Goal: Task Accomplishment & Management: Manage account settings

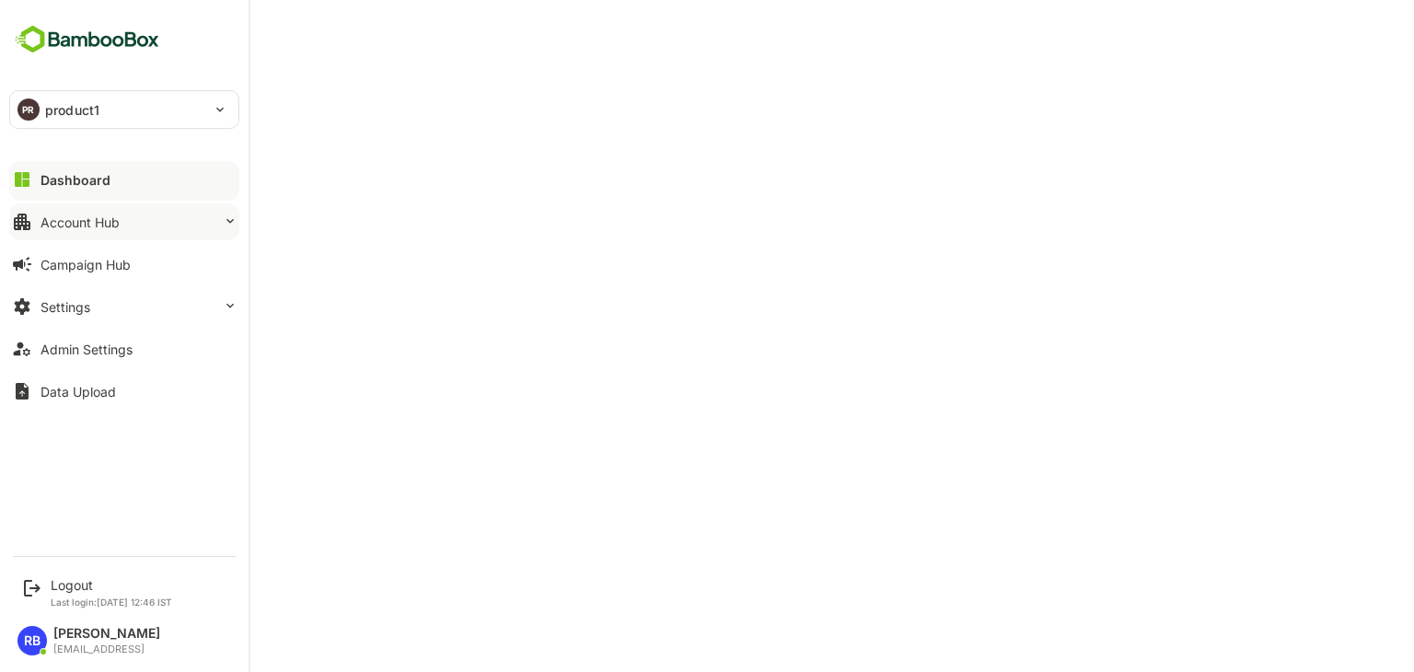
click at [98, 214] on div "Account Hub" at bounding box center [79, 222] width 79 height 16
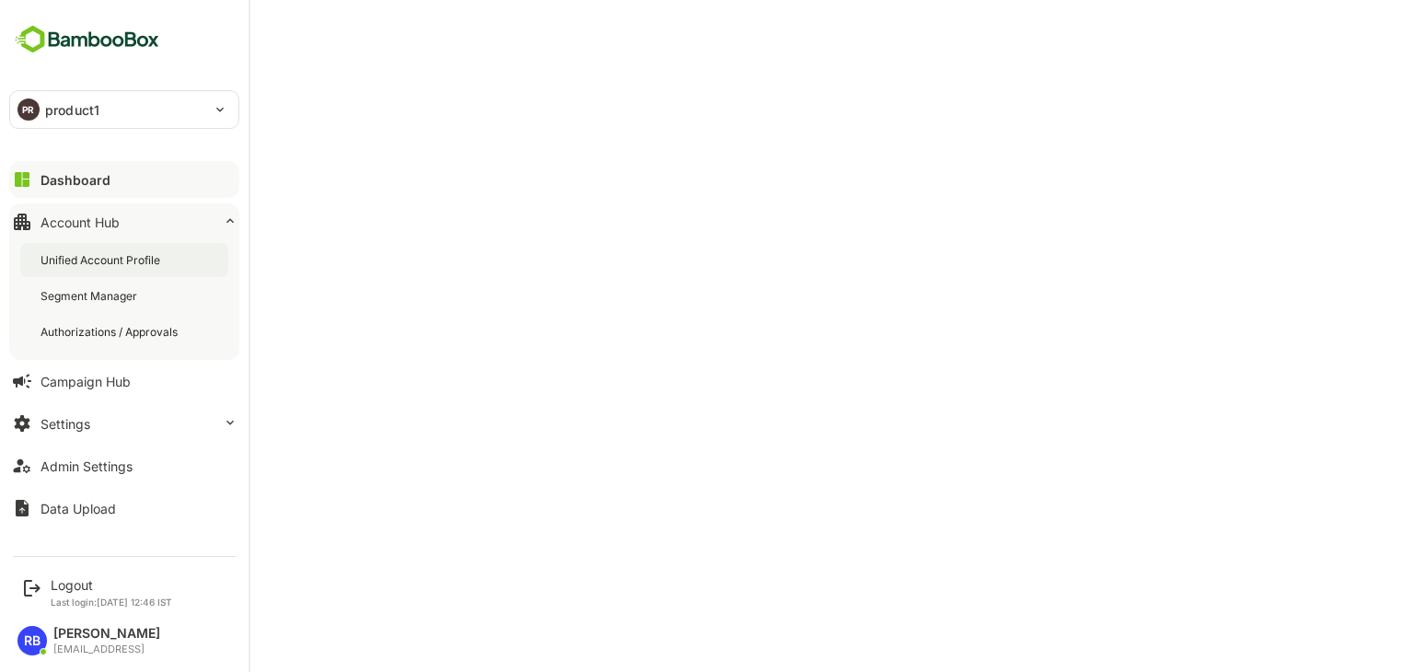
click at [115, 255] on div "Unified Account Profile" at bounding box center [101, 260] width 123 height 16
click at [110, 464] on div "Admin Settings" at bounding box center [86, 466] width 92 height 16
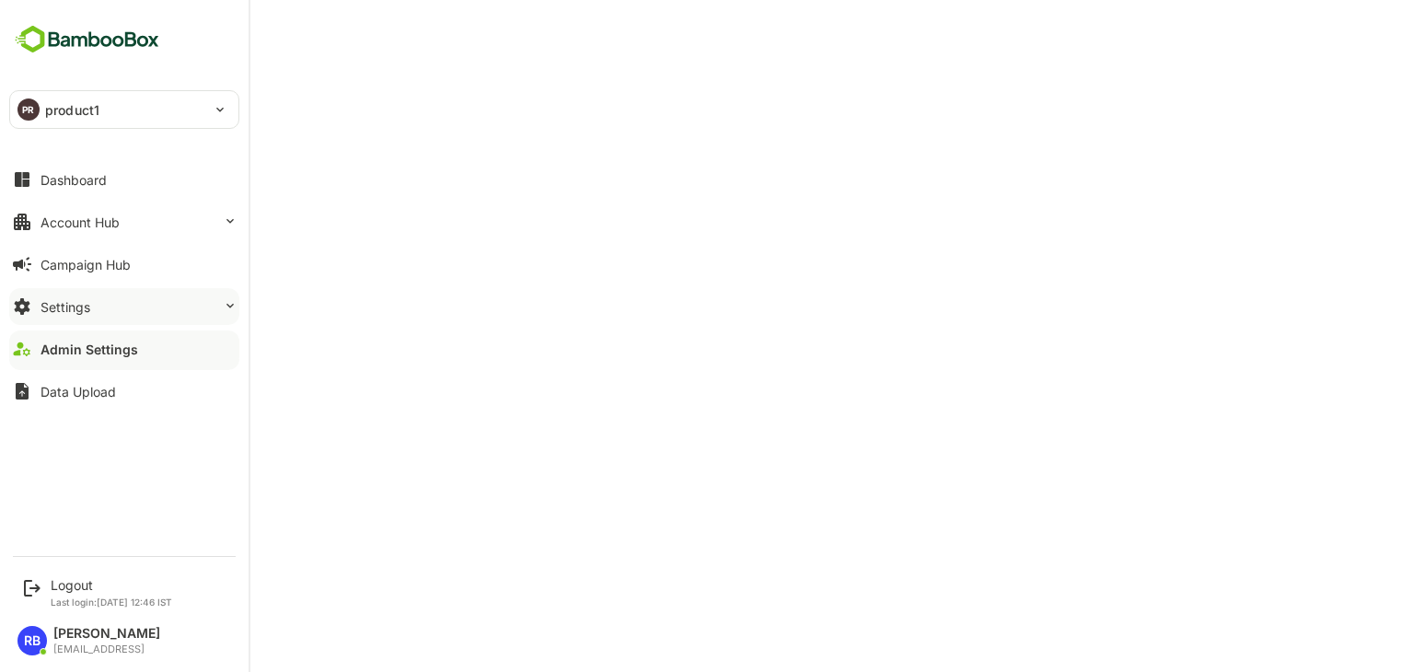
click at [92, 303] on button "Settings" at bounding box center [124, 306] width 230 height 37
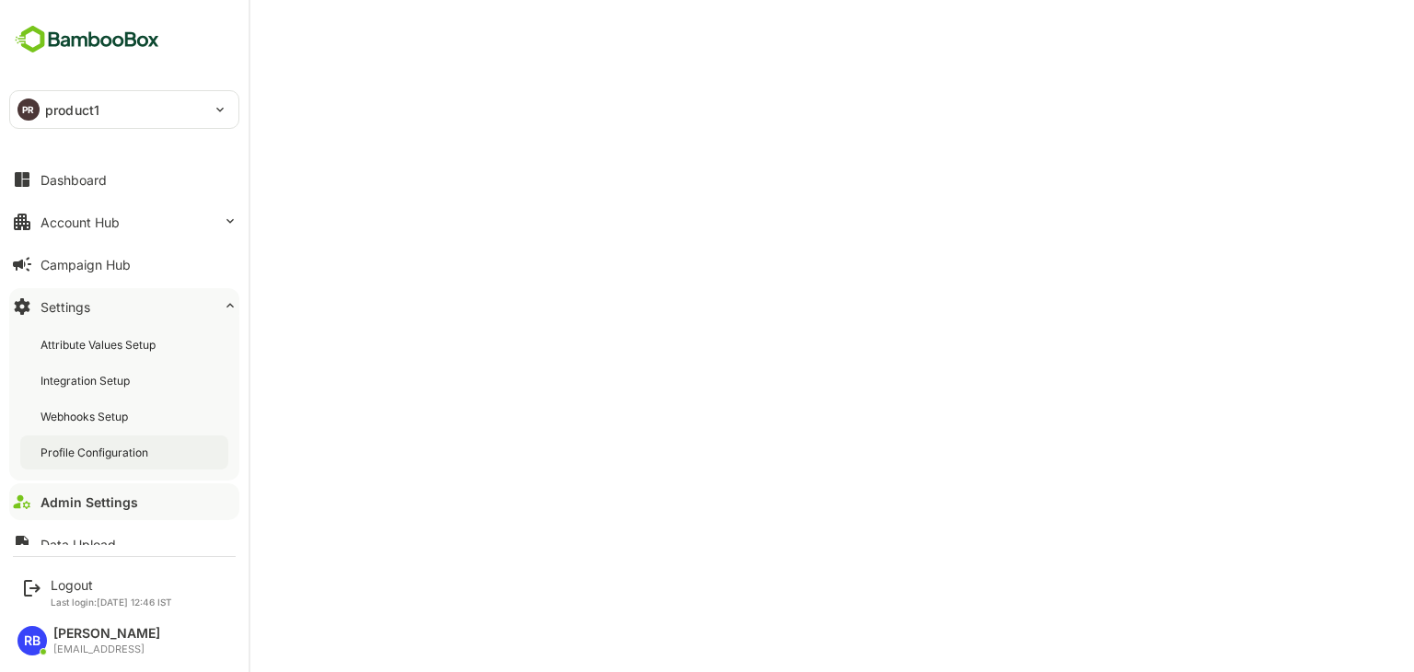
click at [92, 448] on div "Profile Configuration" at bounding box center [95, 453] width 111 height 16
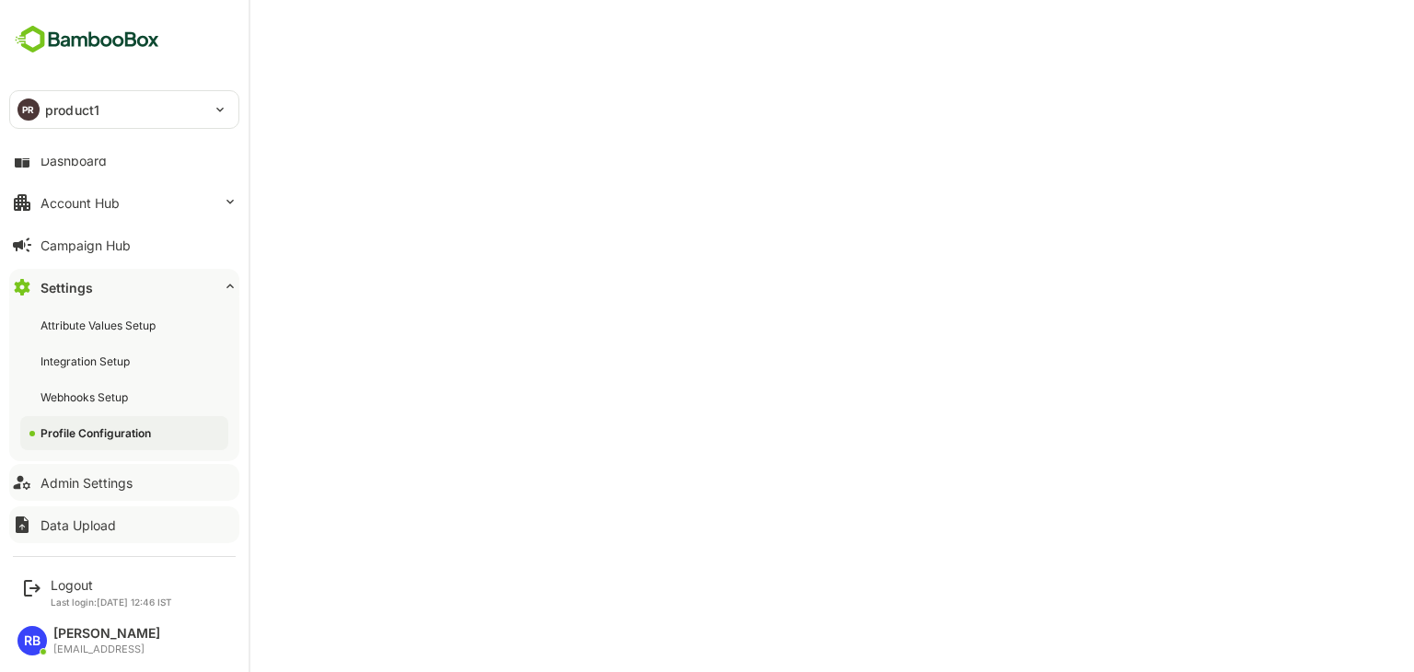
click at [99, 485] on div "Admin Settings" at bounding box center [86, 483] width 92 height 16
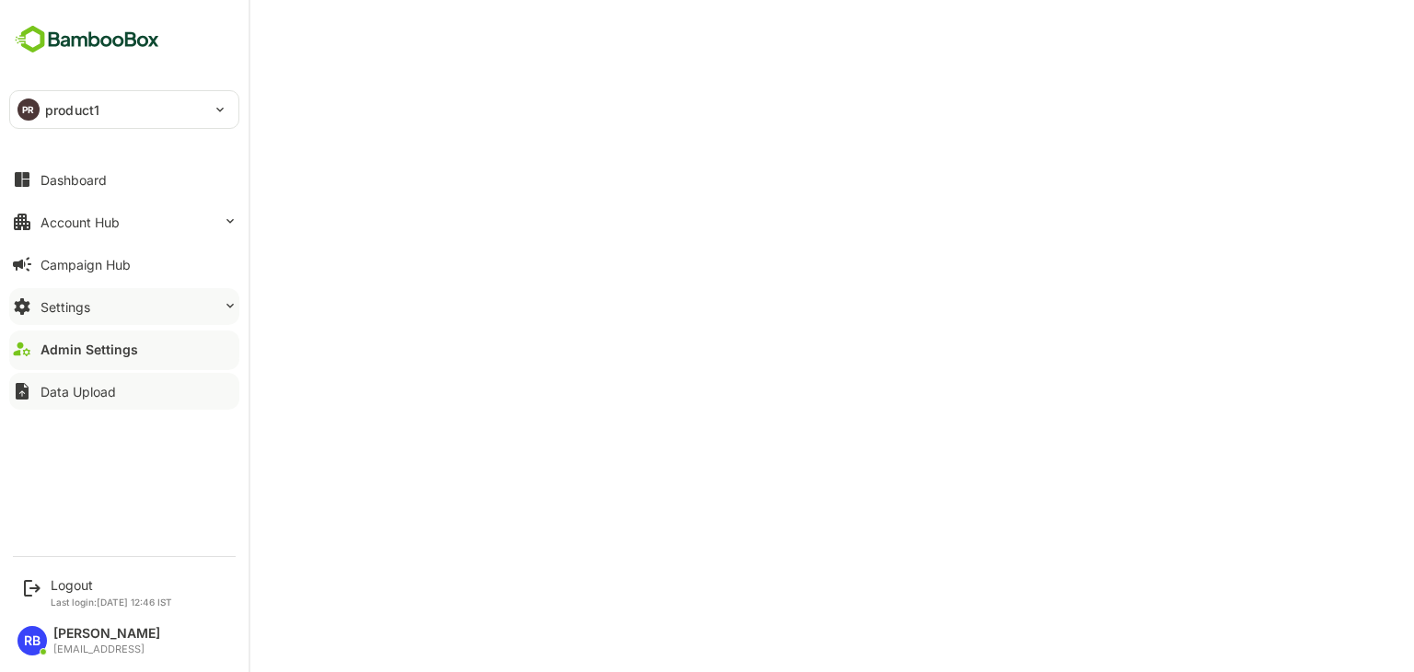
click at [96, 301] on button "Settings" at bounding box center [124, 306] width 230 height 37
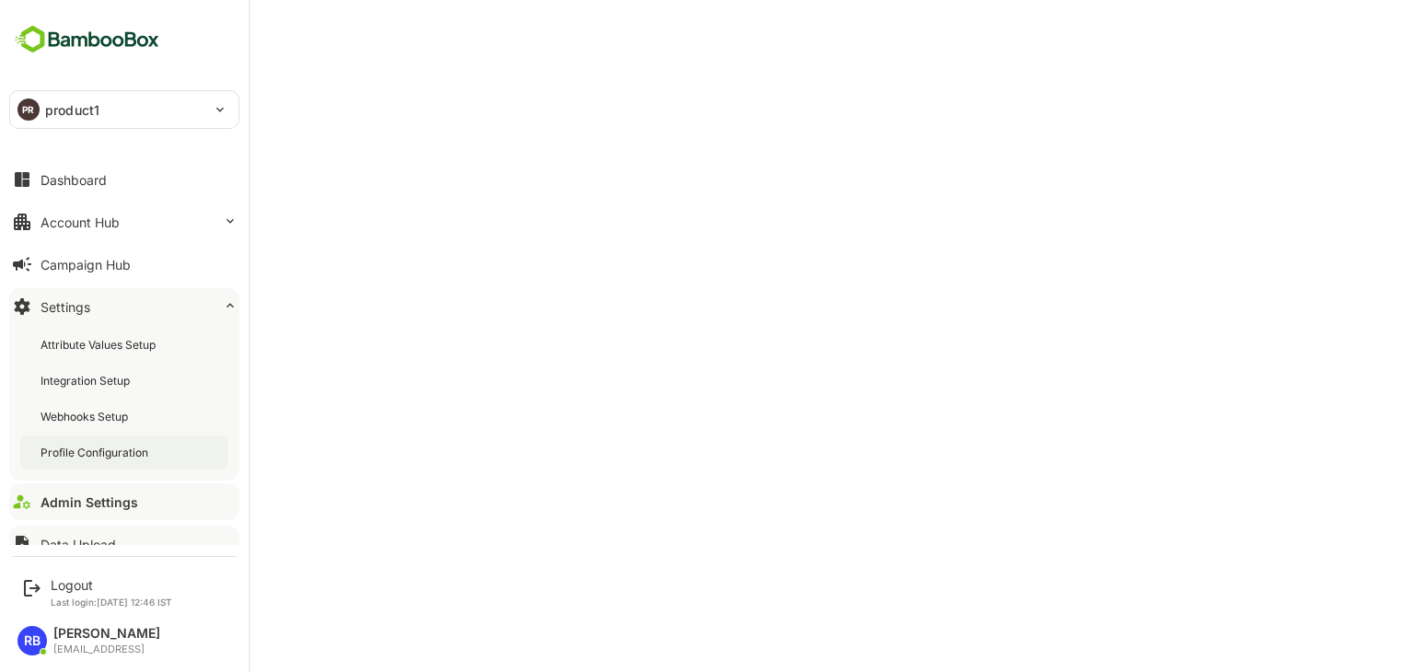
click at [92, 450] on div "Profile Configuration" at bounding box center [95, 453] width 111 height 16
click at [104, 212] on button "Account Hub" at bounding box center [124, 221] width 230 height 37
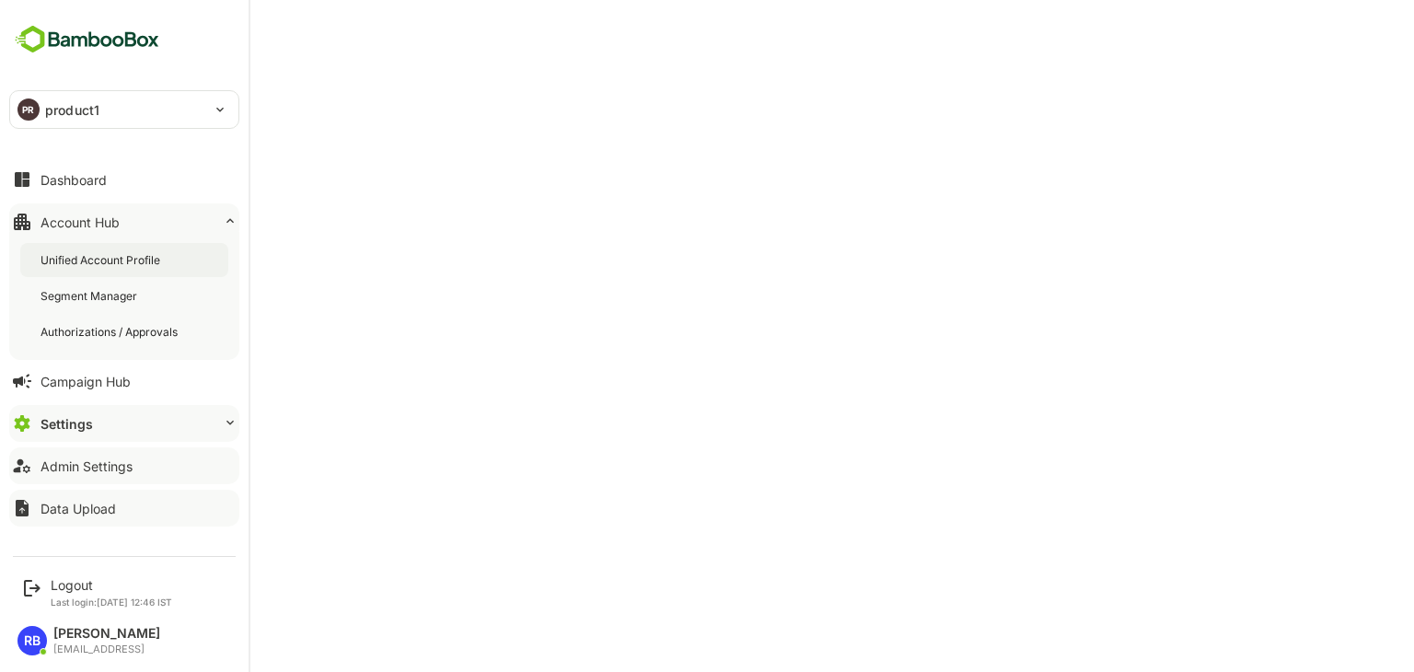
click at [167, 258] on div "Unified Account Profile" at bounding box center [124, 260] width 208 height 34
click at [176, 423] on button "Settings" at bounding box center [124, 423] width 230 height 37
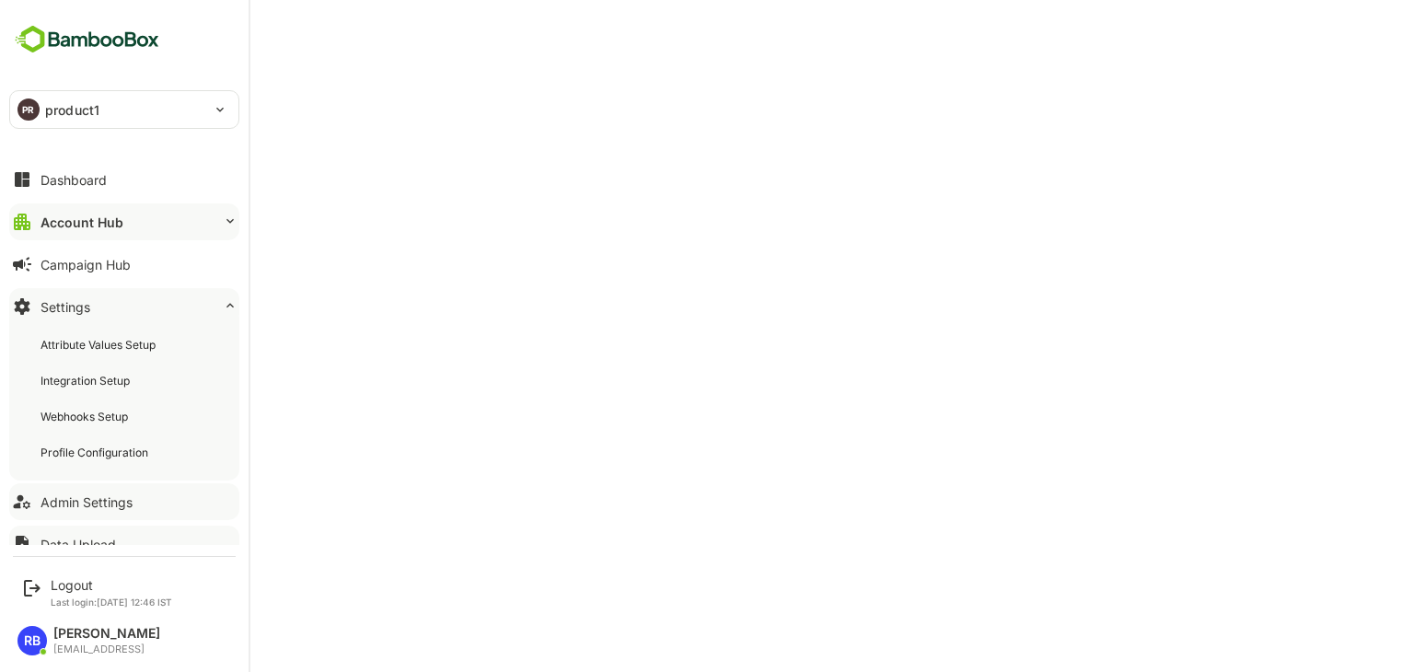
click at [104, 509] on button "Admin Settings" at bounding box center [124, 501] width 230 height 37
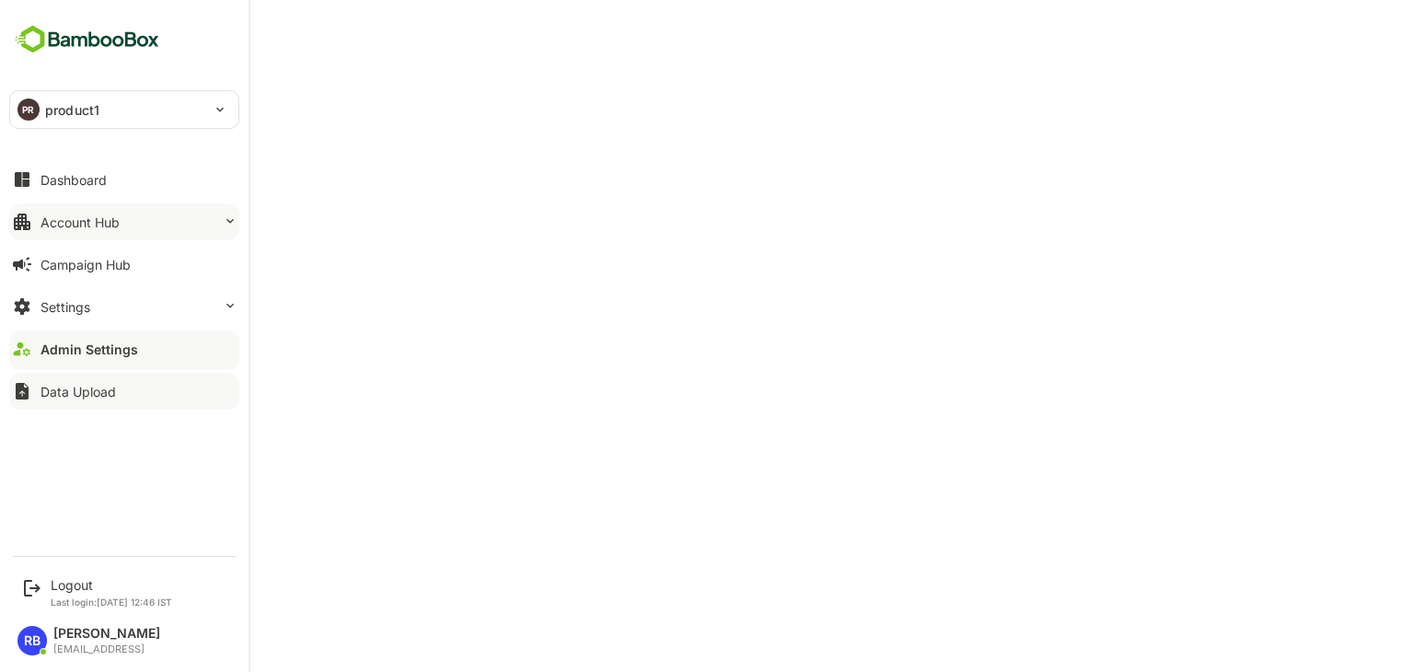
click at [111, 215] on div "Account Hub" at bounding box center [79, 222] width 79 height 16
click at [104, 217] on div "Account Hub" at bounding box center [79, 222] width 79 height 16
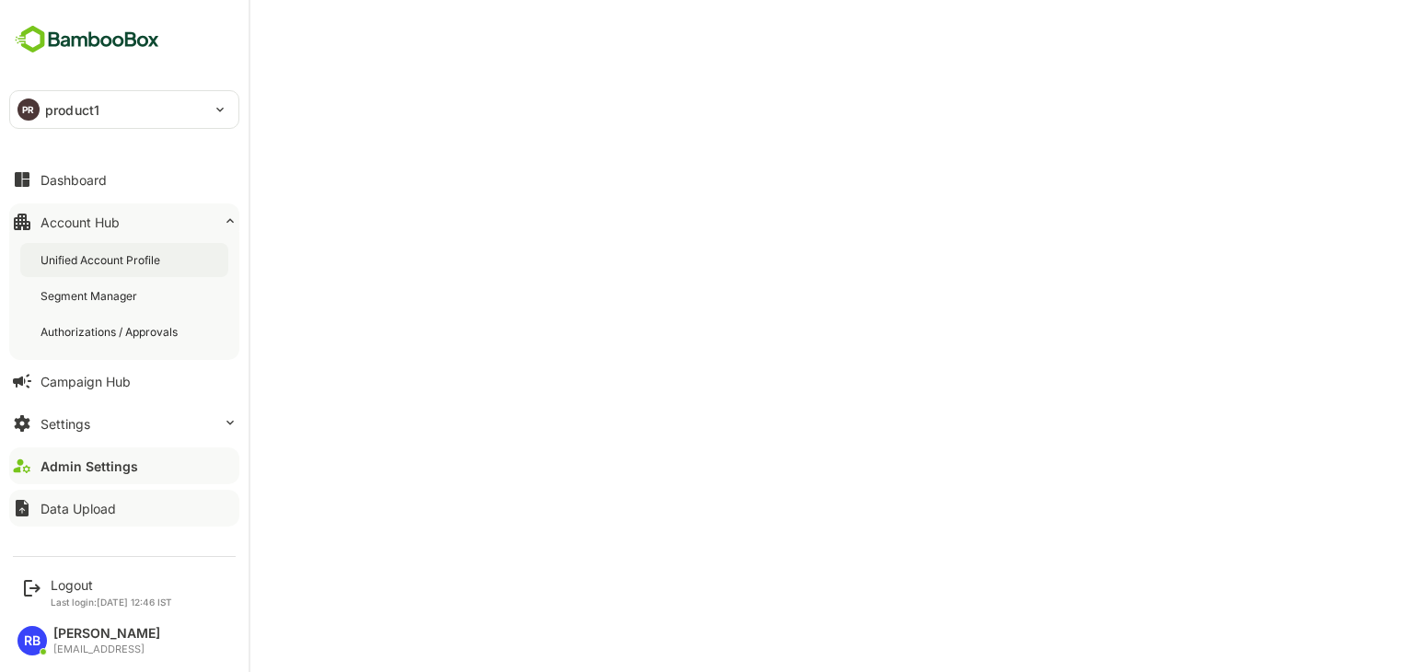
click at [103, 266] on div "Unified Account Profile" at bounding box center [101, 260] width 123 height 16
click at [124, 468] on div "Admin Settings" at bounding box center [86, 466] width 92 height 16
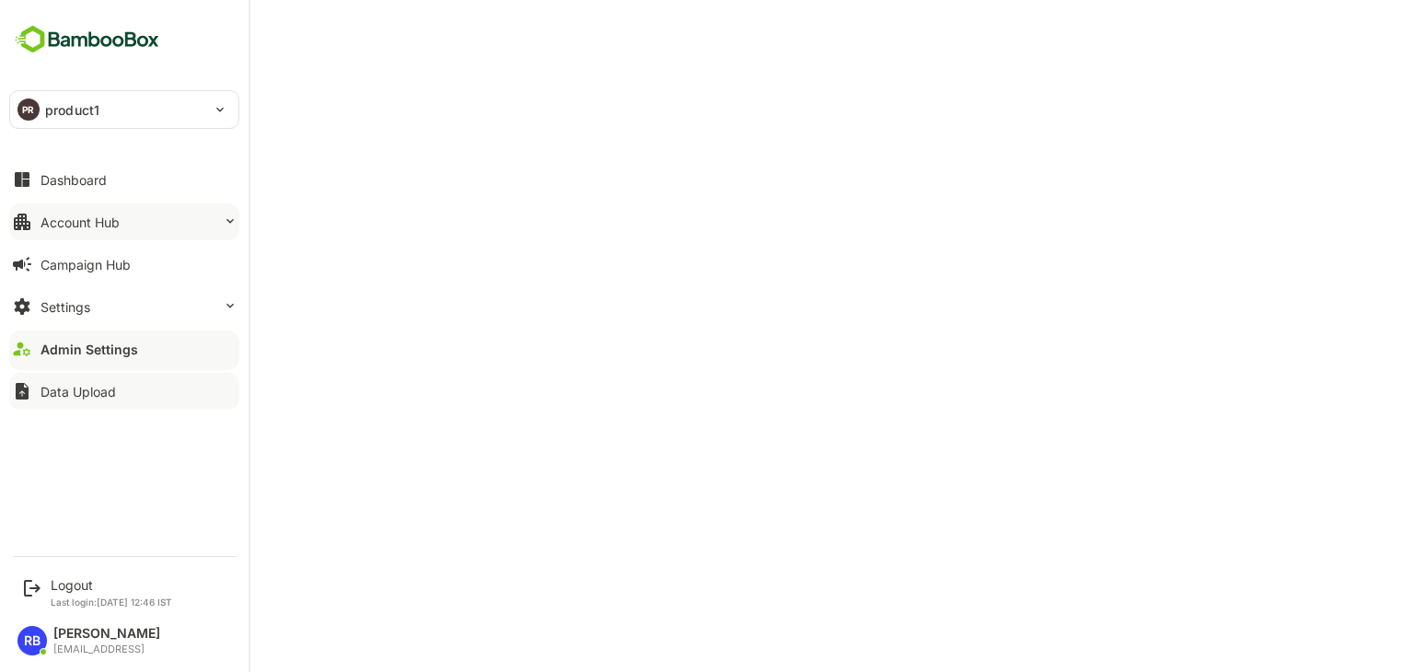
click at [107, 214] on div "Account Hub" at bounding box center [79, 222] width 79 height 16
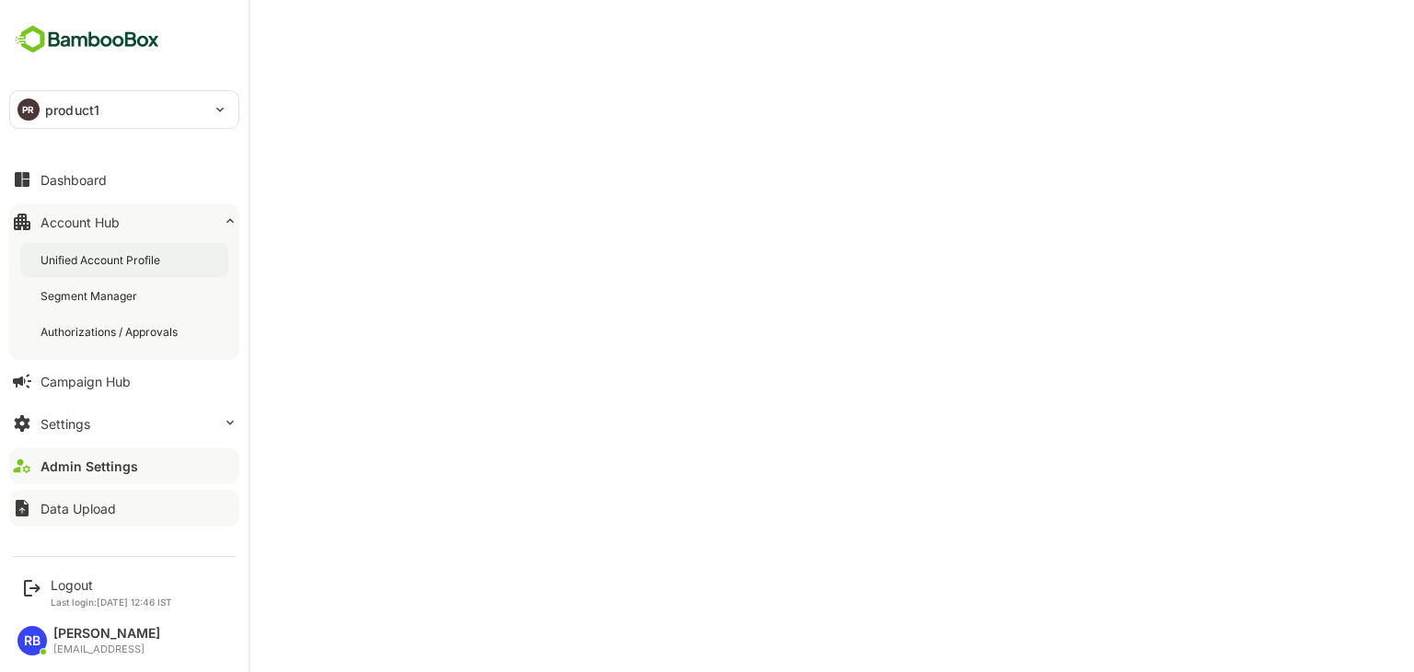
click at [113, 253] on div "Unified Account Profile" at bounding box center [101, 260] width 123 height 16
click at [120, 467] on div "Admin Settings" at bounding box center [86, 466] width 92 height 16
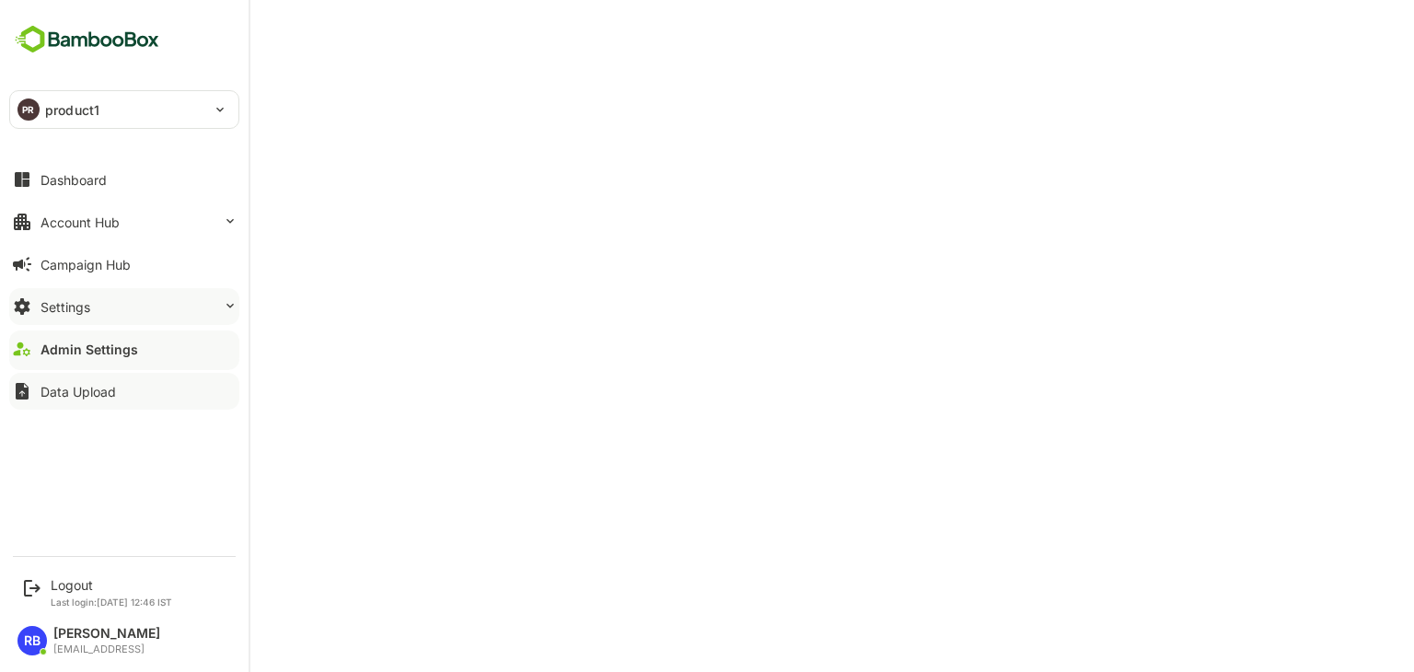
click at [150, 307] on button "Settings" at bounding box center [124, 306] width 230 height 37
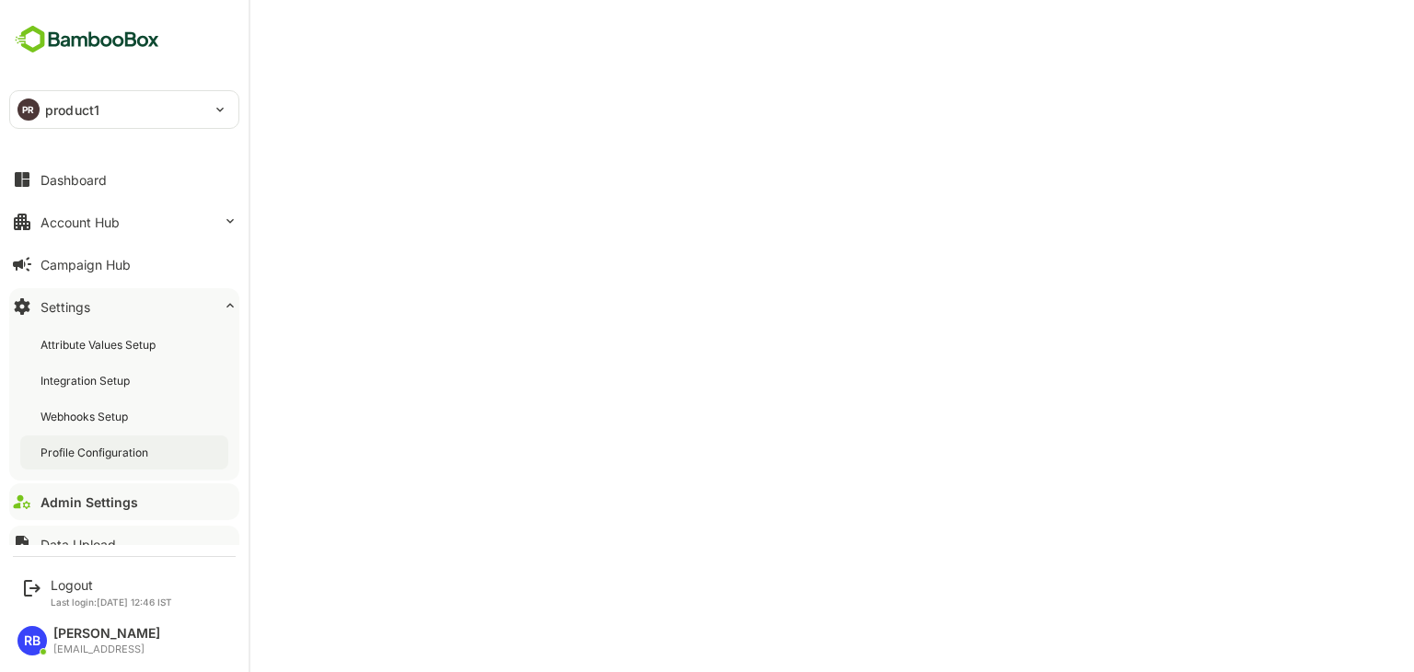
click at [111, 445] on div "Profile Configuration" at bounding box center [95, 453] width 111 height 16
click at [87, 221] on div "Account Hub" at bounding box center [79, 222] width 79 height 16
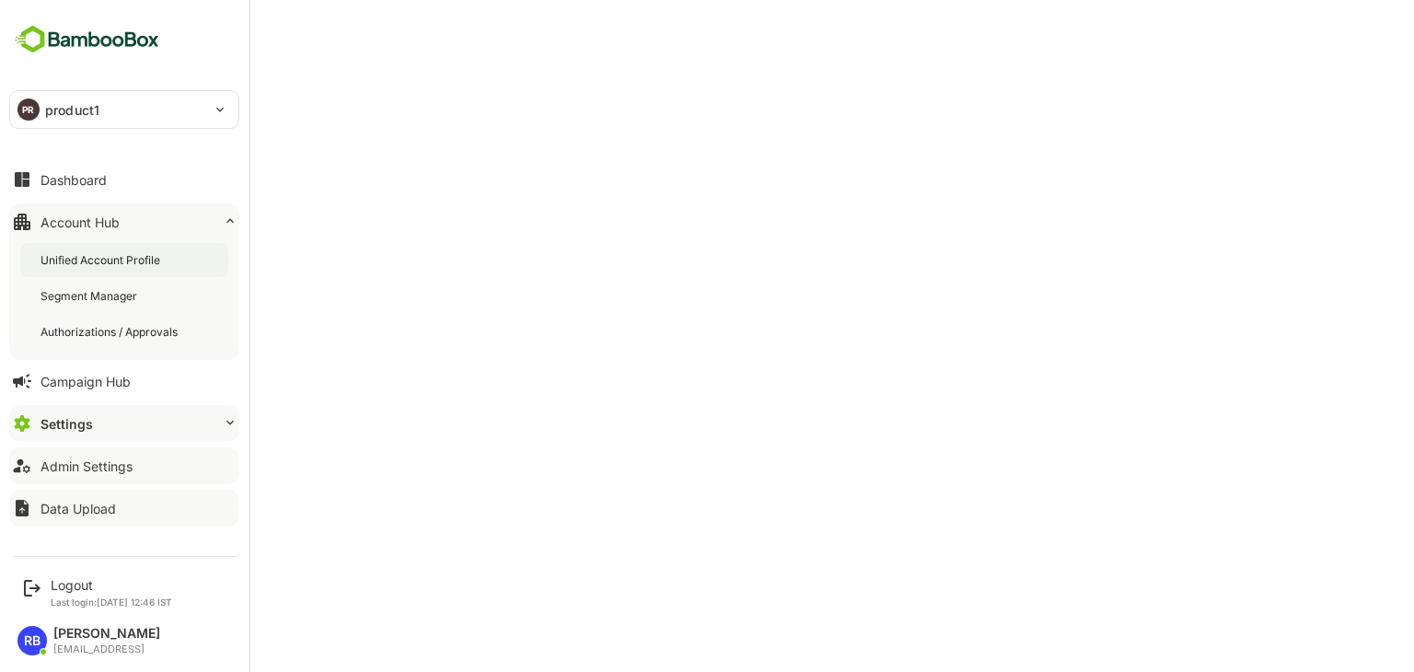
click at [96, 258] on div "Unified Account Profile" at bounding box center [101, 260] width 123 height 16
click at [145, 456] on button "Admin Settings" at bounding box center [124, 465] width 230 height 37
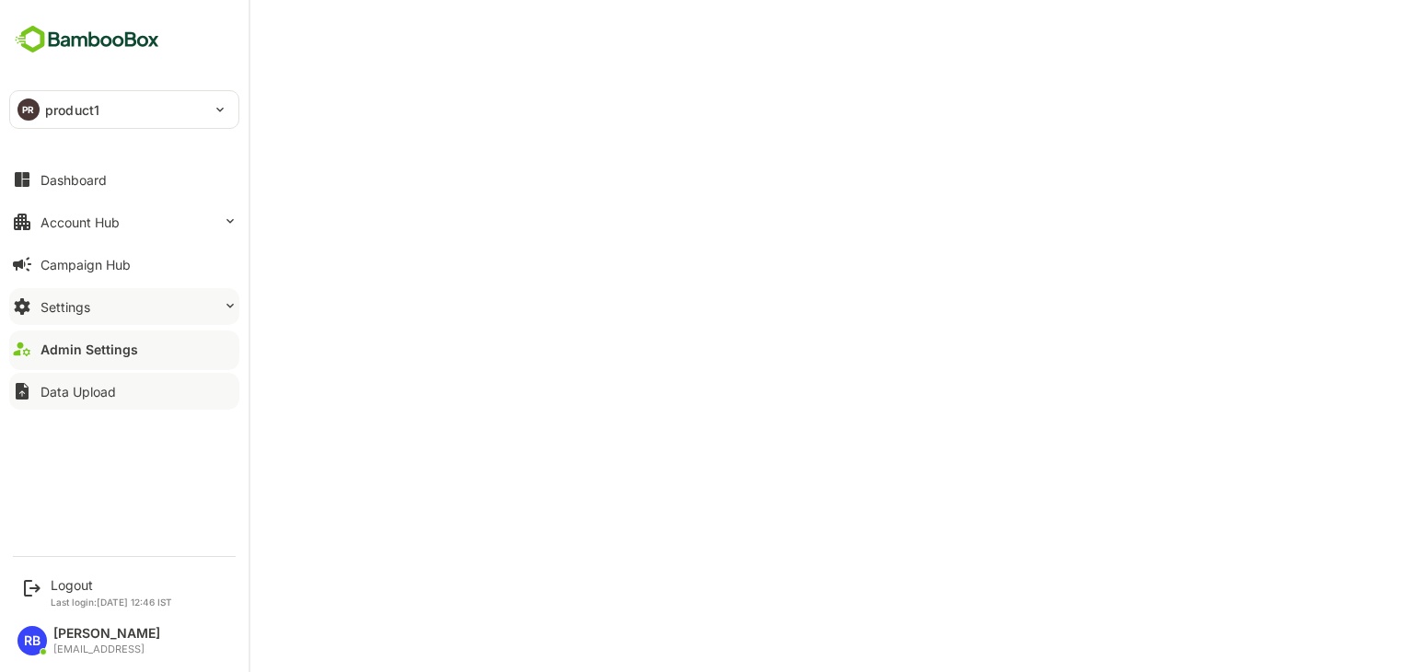
click at [158, 302] on button "Settings" at bounding box center [124, 306] width 230 height 37
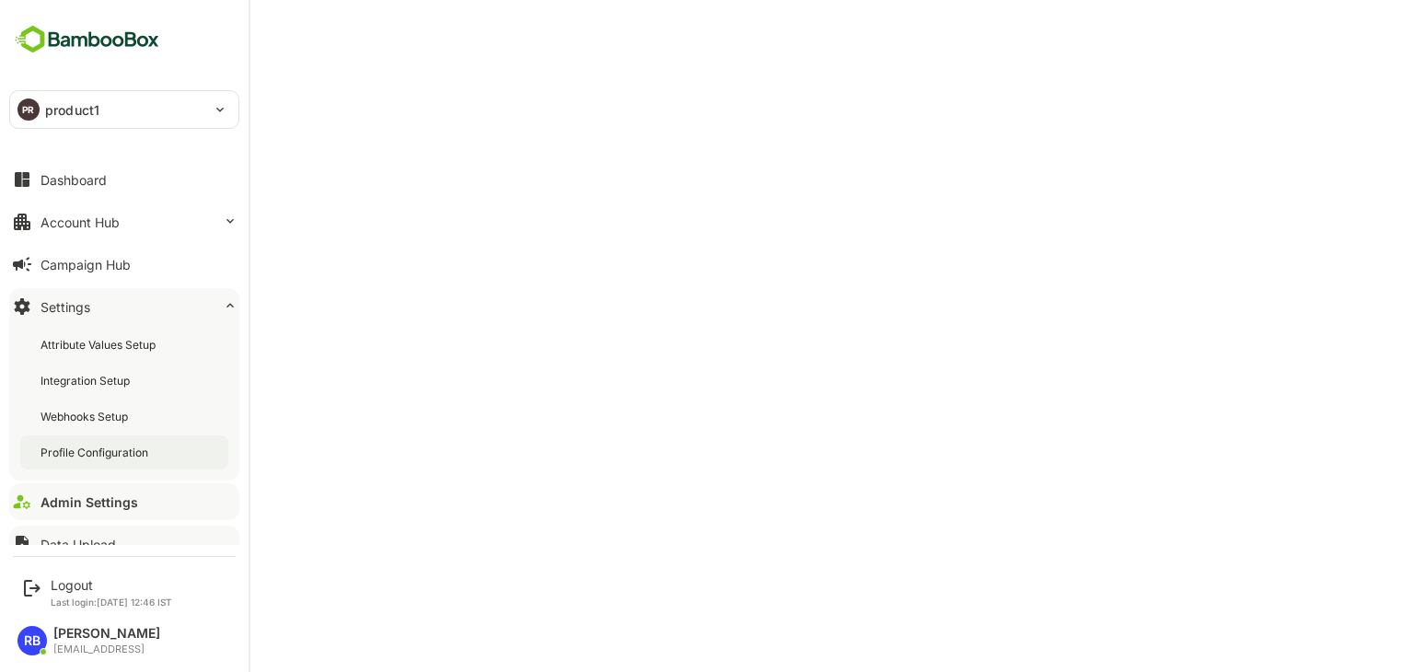
click at [121, 457] on div "Profile Configuration" at bounding box center [95, 453] width 111 height 16
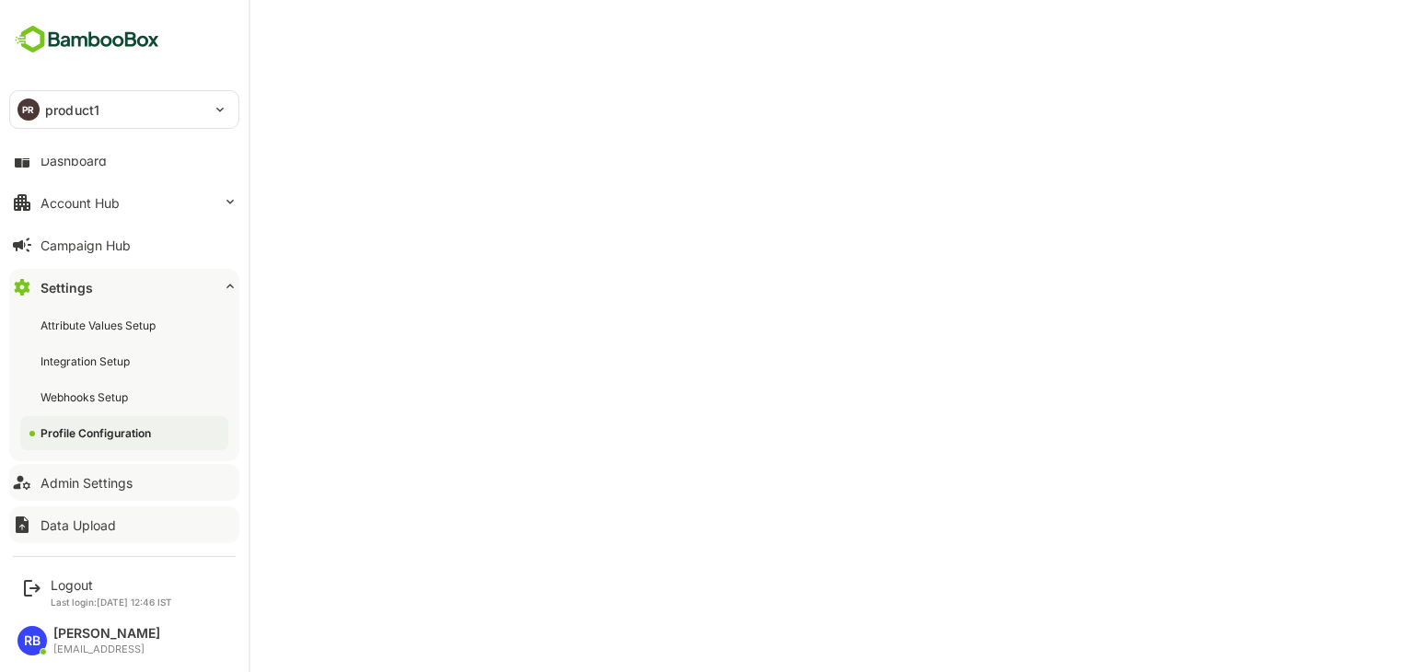
click at [117, 477] on div "Admin Settings" at bounding box center [86, 483] width 92 height 16
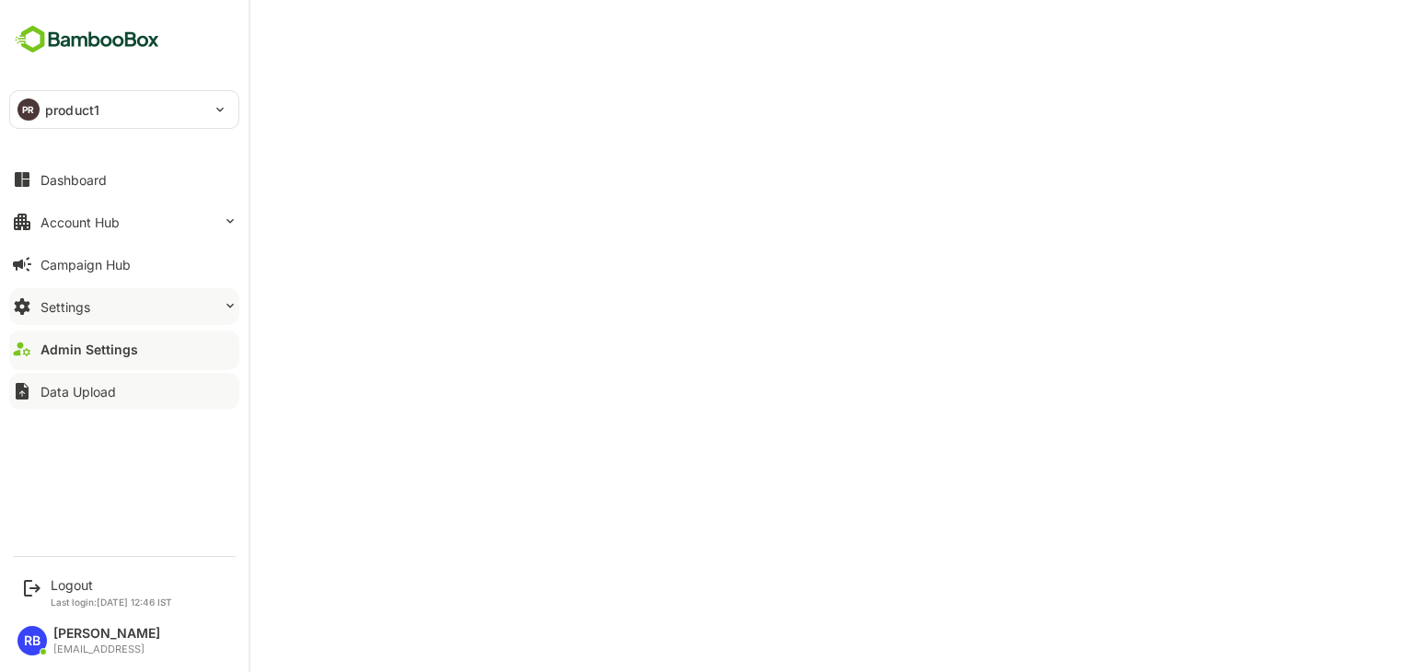
click at [121, 303] on button "Settings" at bounding box center [124, 306] width 230 height 37
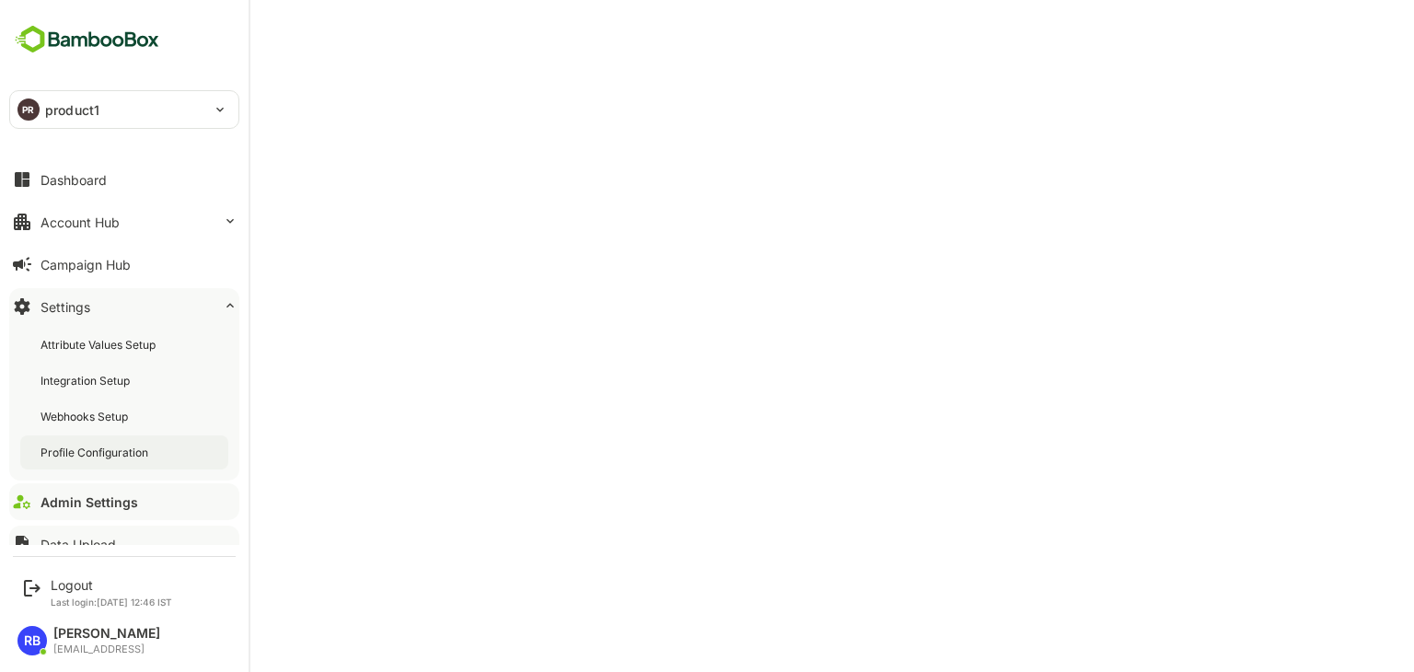
click at [121, 454] on div "Profile Configuration" at bounding box center [95, 453] width 111 height 16
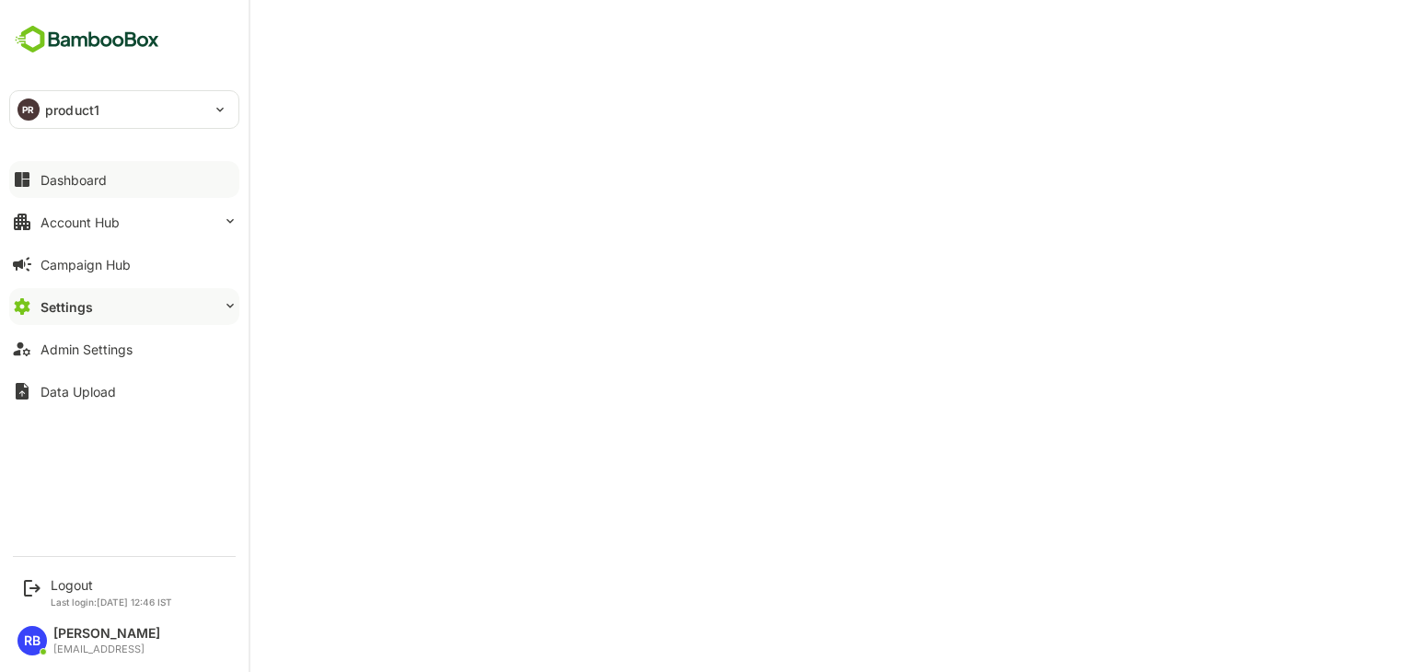
click at [140, 177] on button "Dashboard" at bounding box center [124, 179] width 230 height 37
click at [75, 110] on p "product1" at bounding box center [72, 109] width 54 height 19
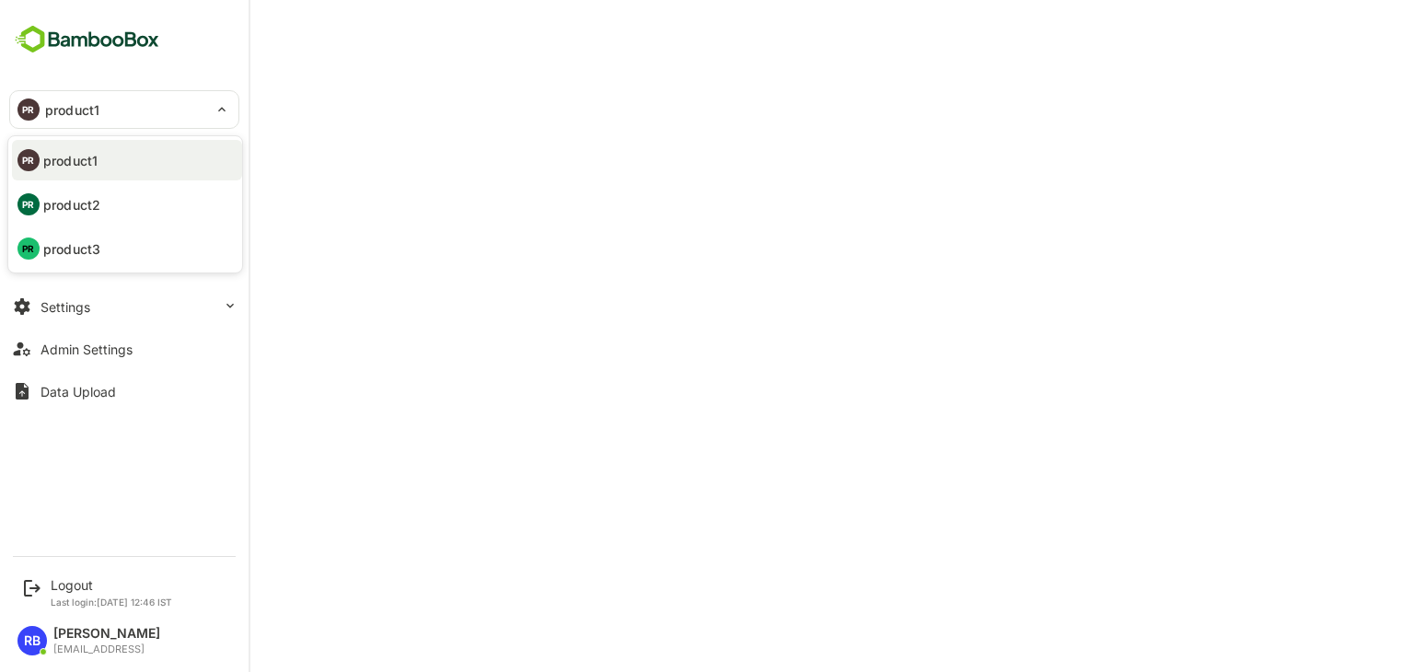
click at [99, 196] on p "product2" at bounding box center [71, 204] width 57 height 19
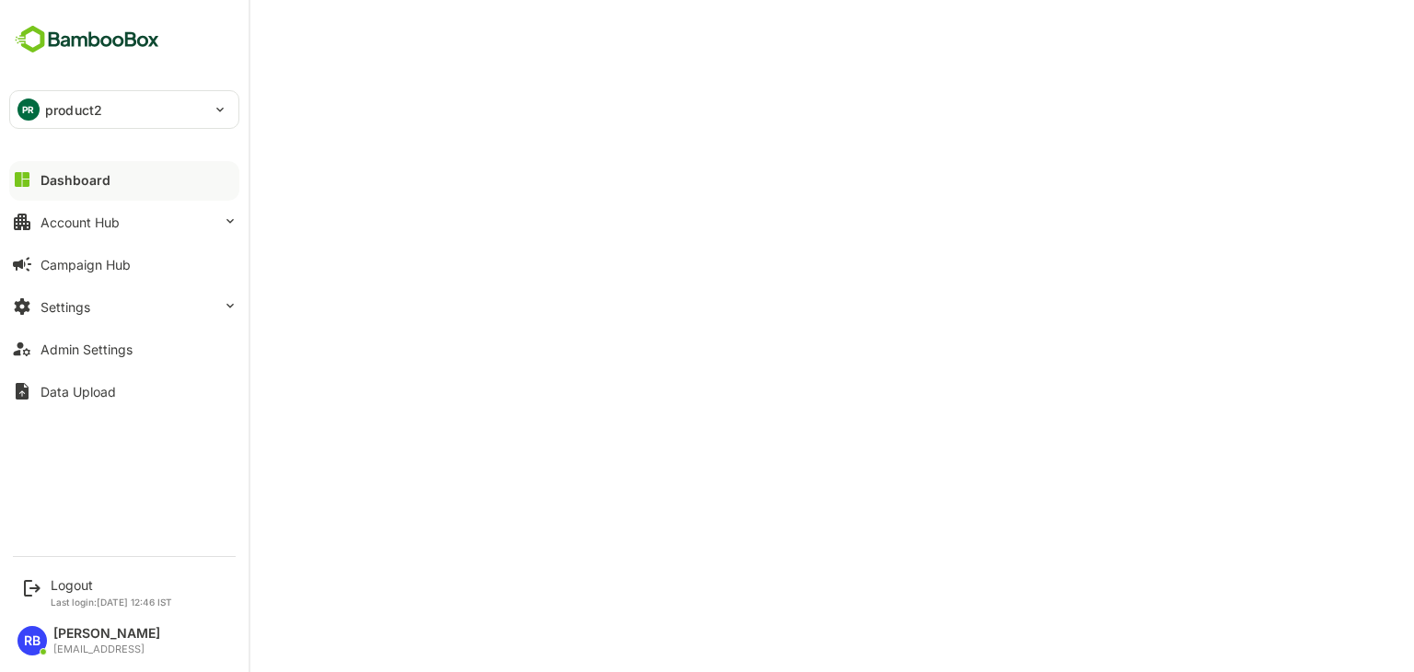
click at [40, 110] on div "PR product2" at bounding box center [113, 109] width 206 height 37
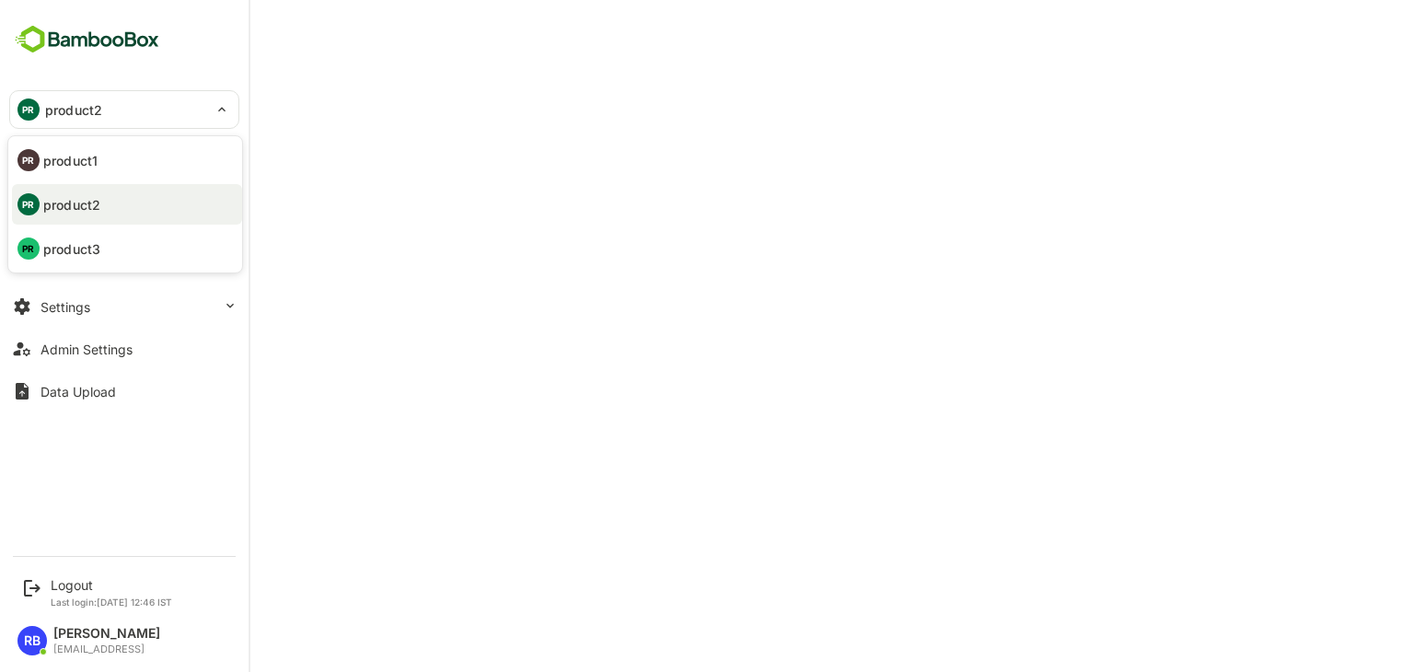
click at [82, 162] on p "product1" at bounding box center [70, 160] width 54 height 19
type input "********"
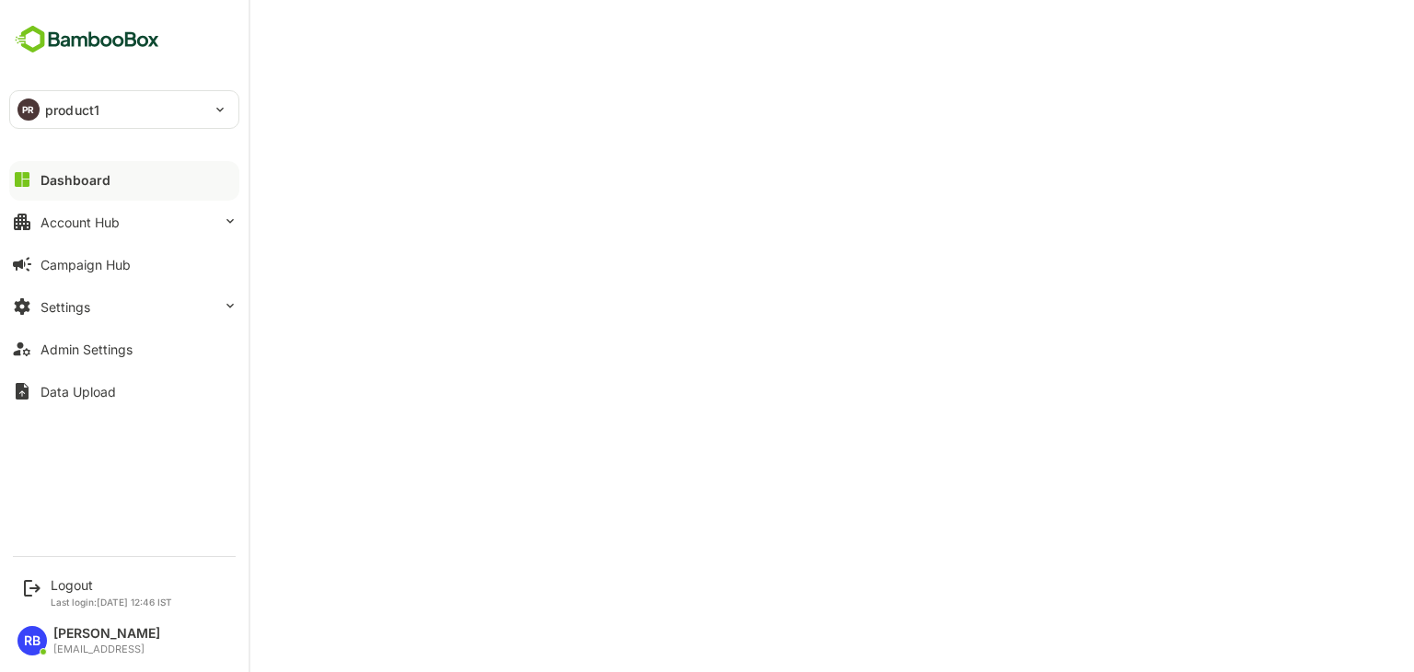
click at [52, 123] on div "PR product1" at bounding box center [113, 109] width 206 height 37
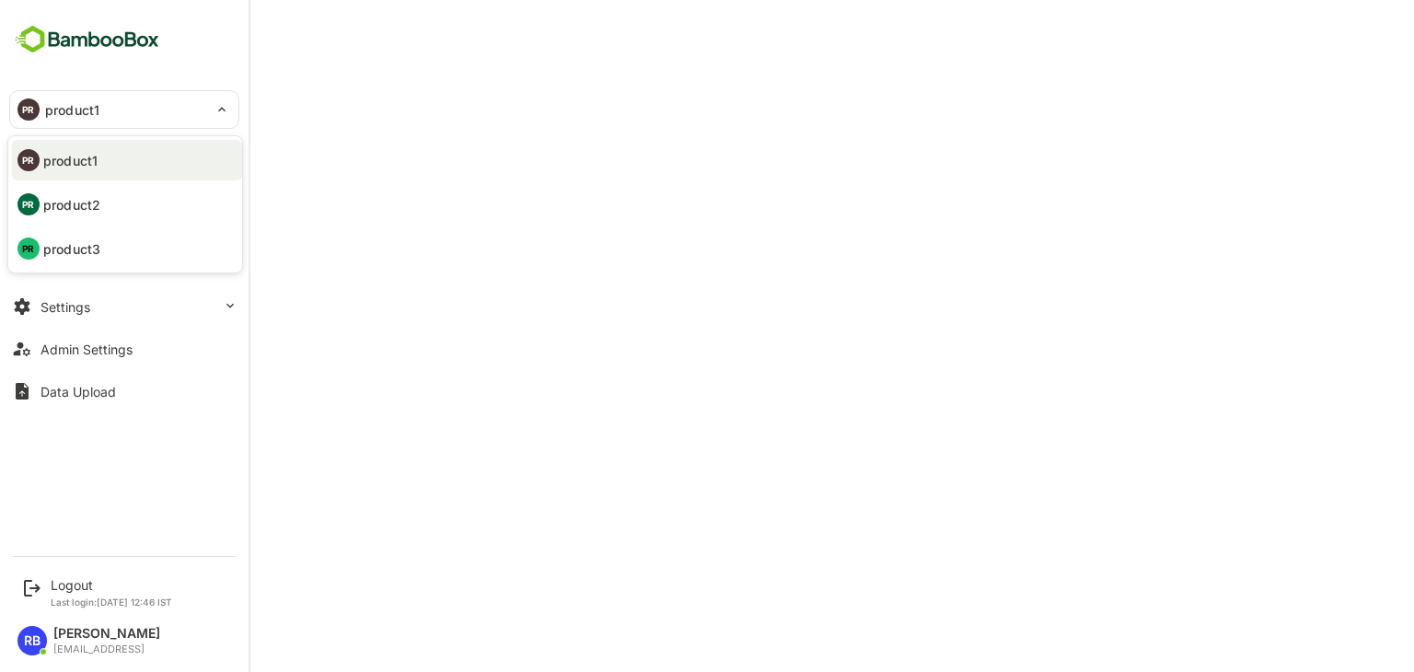
click at [69, 211] on p "product2" at bounding box center [71, 204] width 57 height 19
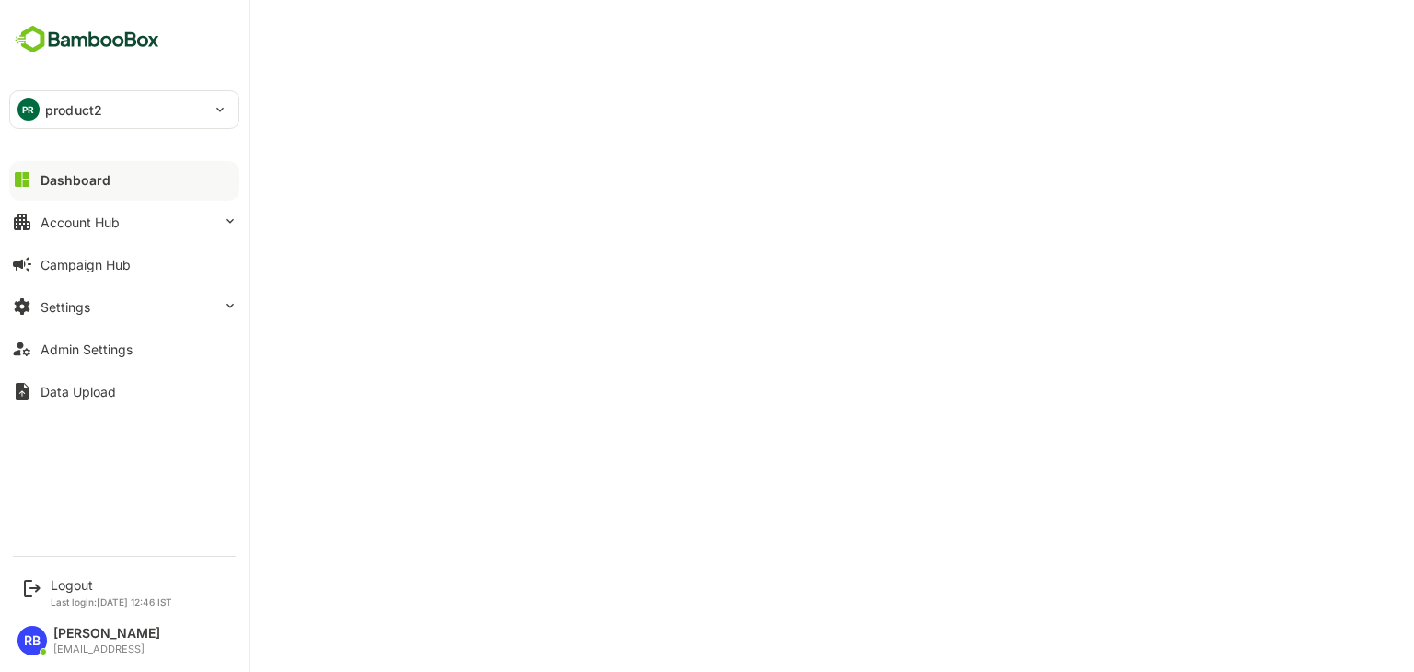
click at [106, 101] on div "PR product2" at bounding box center [113, 109] width 206 height 37
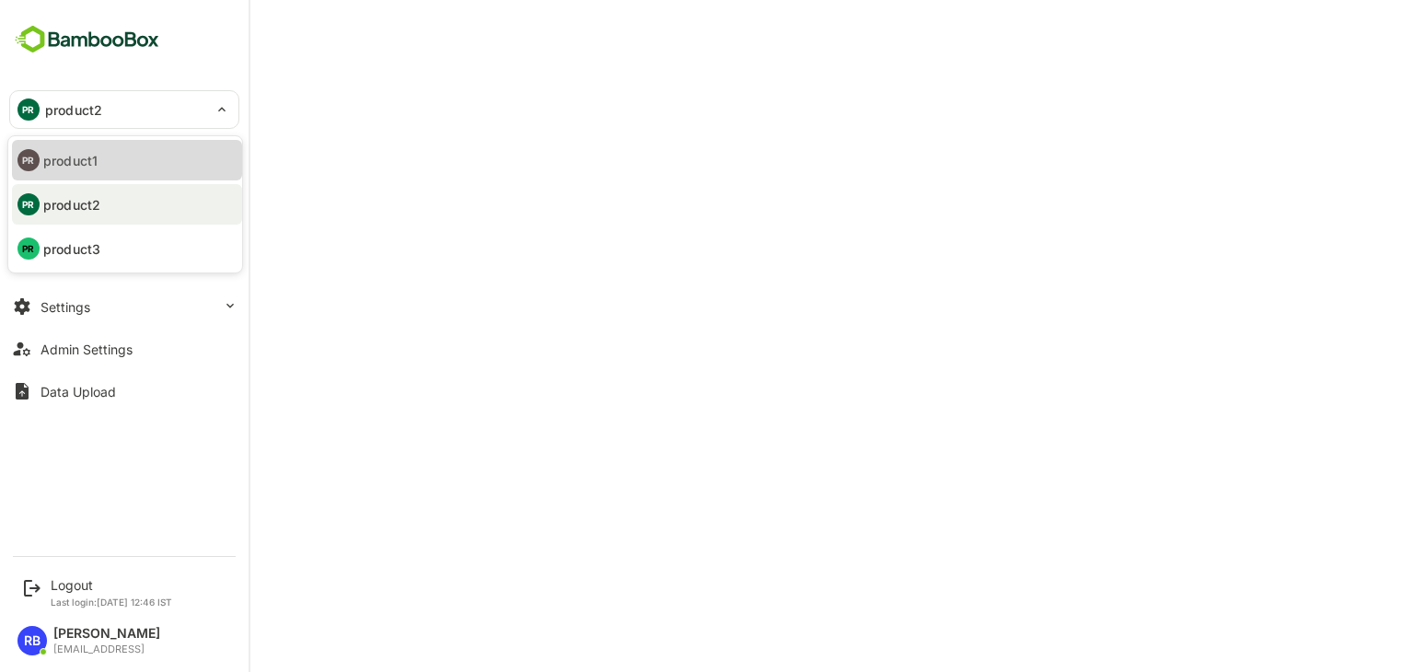
click at [114, 156] on li "PR product1" at bounding box center [127, 160] width 230 height 40
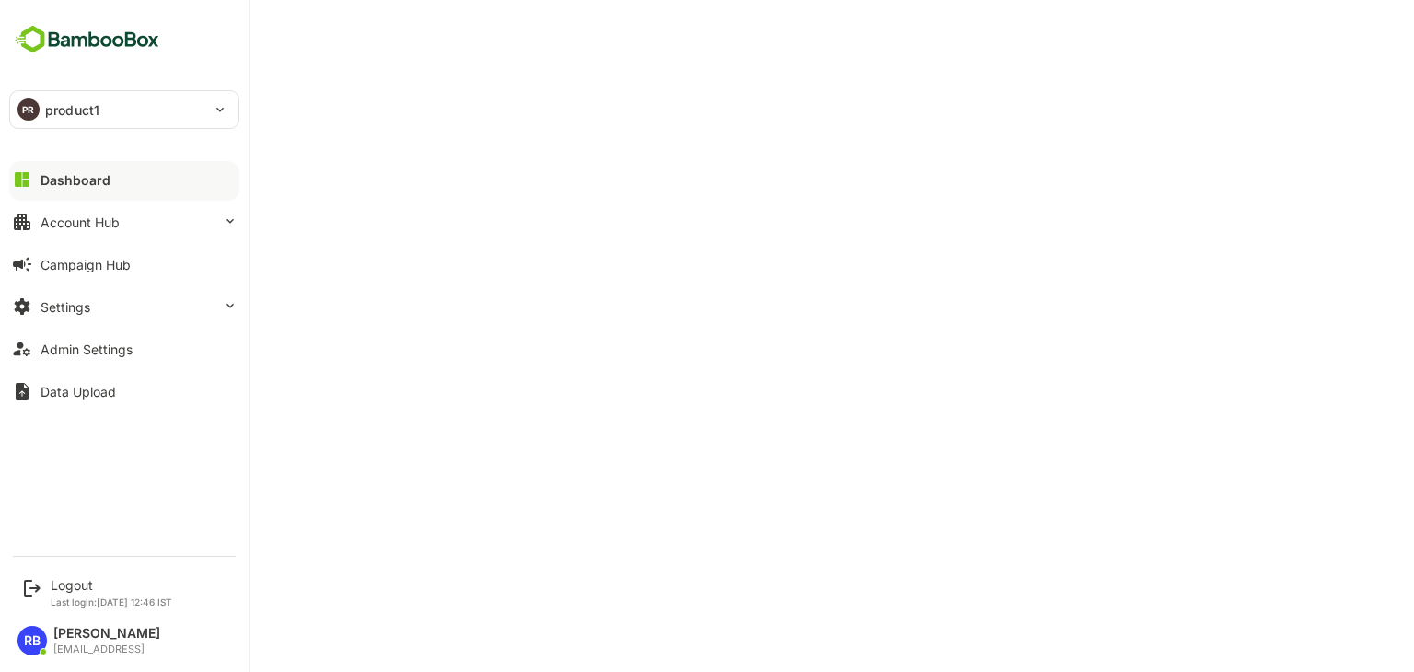
click at [121, 177] on button "Dashboard" at bounding box center [124, 179] width 230 height 37
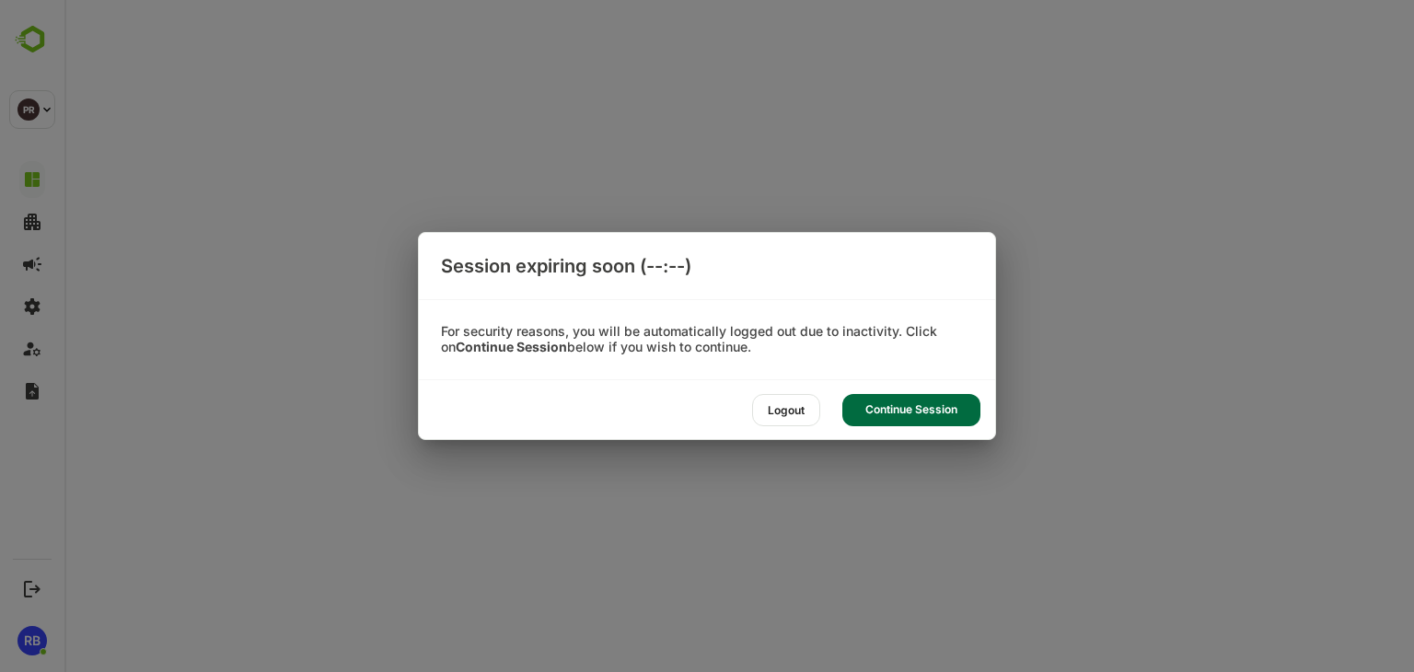
click at [736, 196] on div "Session expiring soon (--:--) For security reasons, you will be automatically l…" at bounding box center [707, 336] width 1414 height 672
click at [895, 410] on div "Continue Session" at bounding box center [911, 410] width 138 height 32
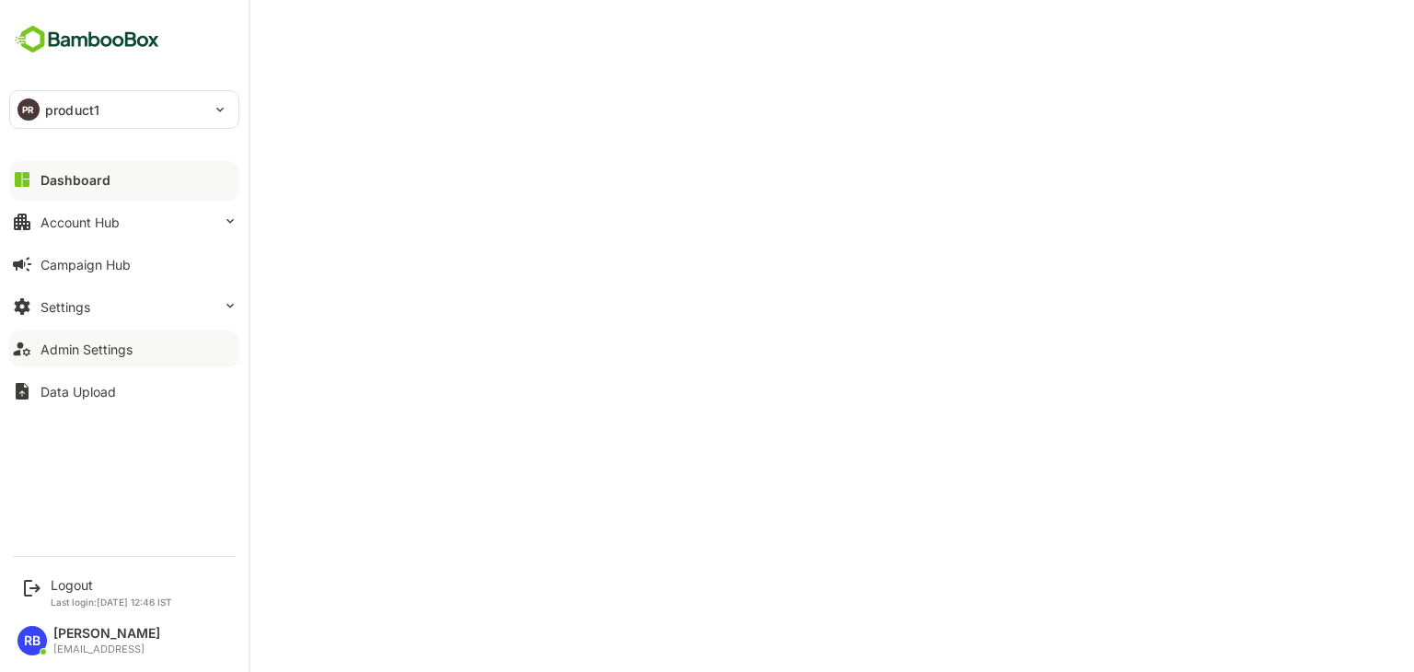
click at [91, 348] on div "Admin Settings" at bounding box center [86, 349] width 92 height 16
click at [130, 308] on button "Settings" at bounding box center [124, 306] width 230 height 37
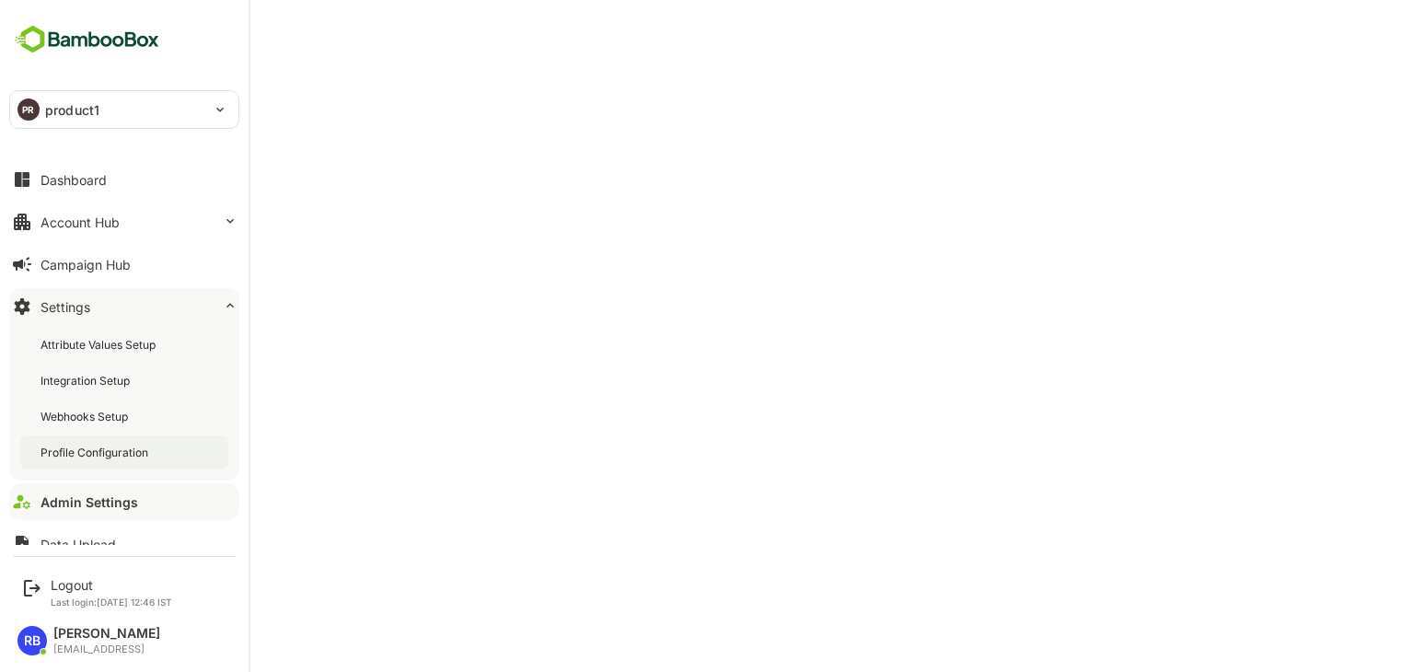
click at [121, 450] on div "Profile Configuration" at bounding box center [95, 453] width 111 height 16
click at [103, 445] on div "Profile Configuration" at bounding box center [97, 453] width 114 height 16
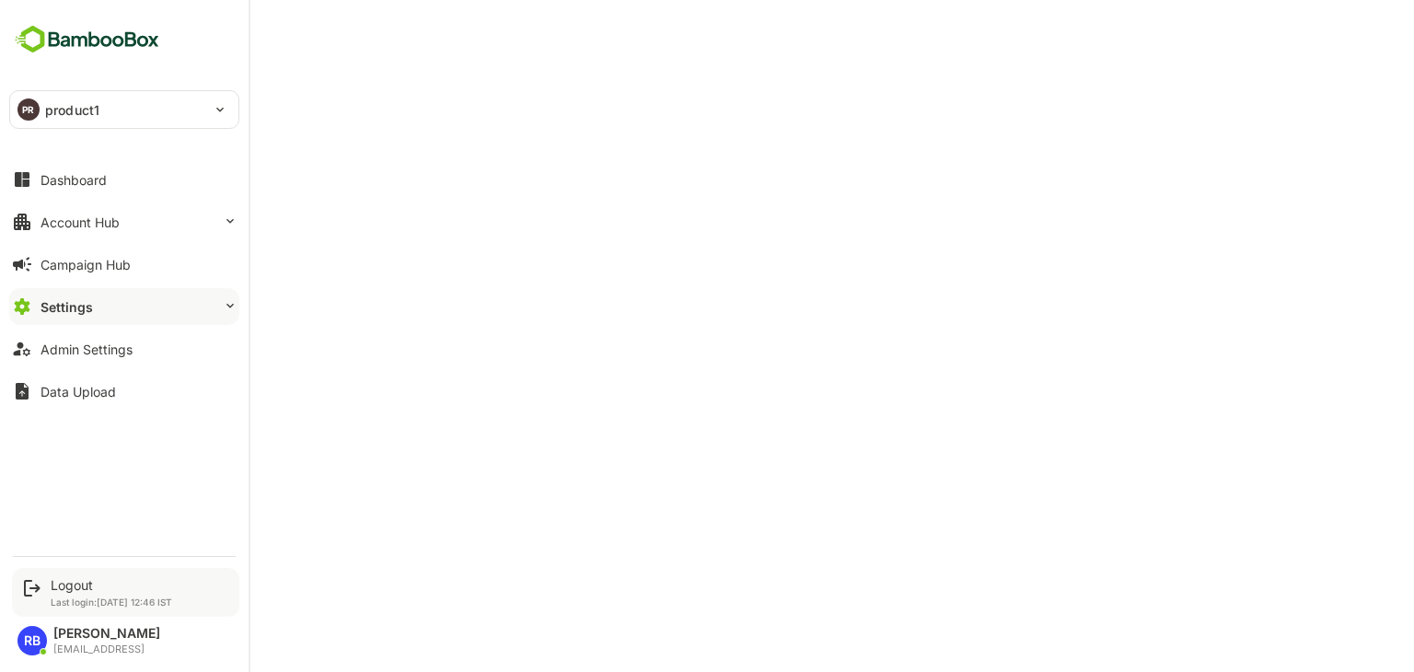
click at [86, 575] on div "Logout Last login: [DATE] 12:46 IST" at bounding box center [125, 592] width 227 height 49
click at [72, 592] on div "Logout Last login: [DATE] 12:46 IST" at bounding box center [111, 592] width 121 height 30
click at [69, 589] on div "Logout" at bounding box center [111, 585] width 121 height 16
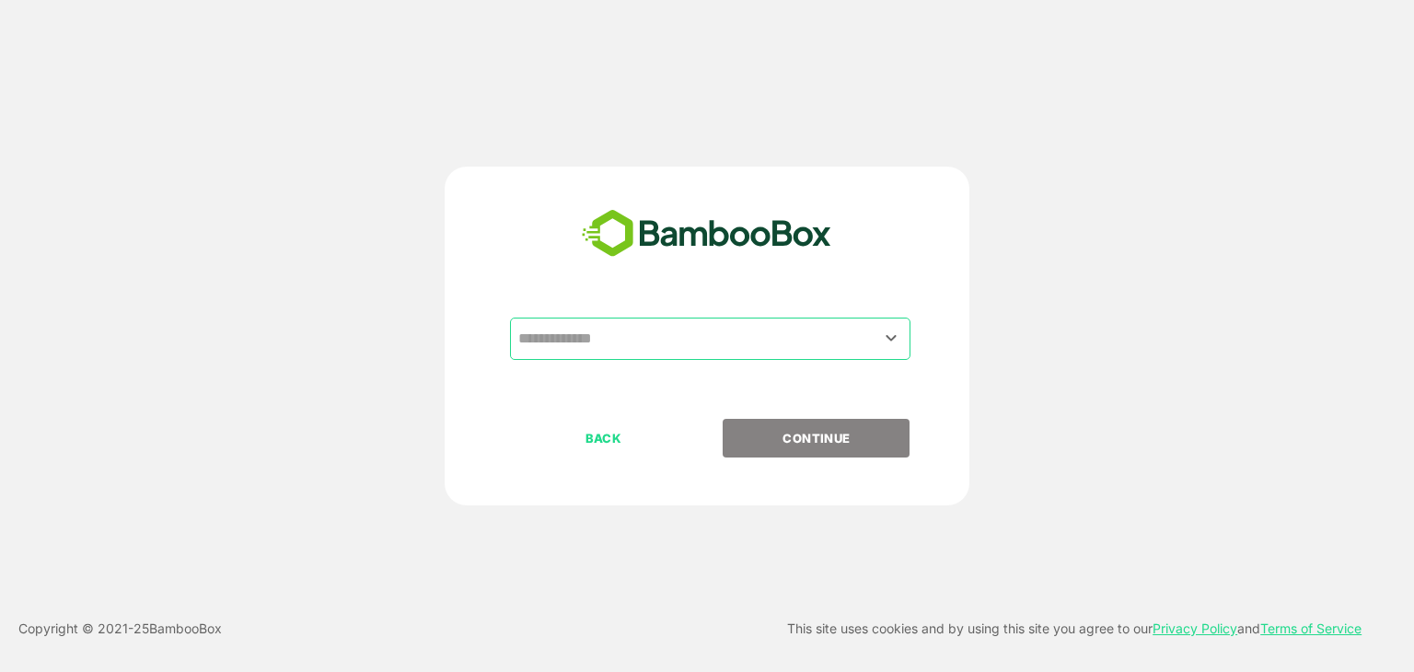
click at [617, 341] on input "text" at bounding box center [710, 338] width 393 height 35
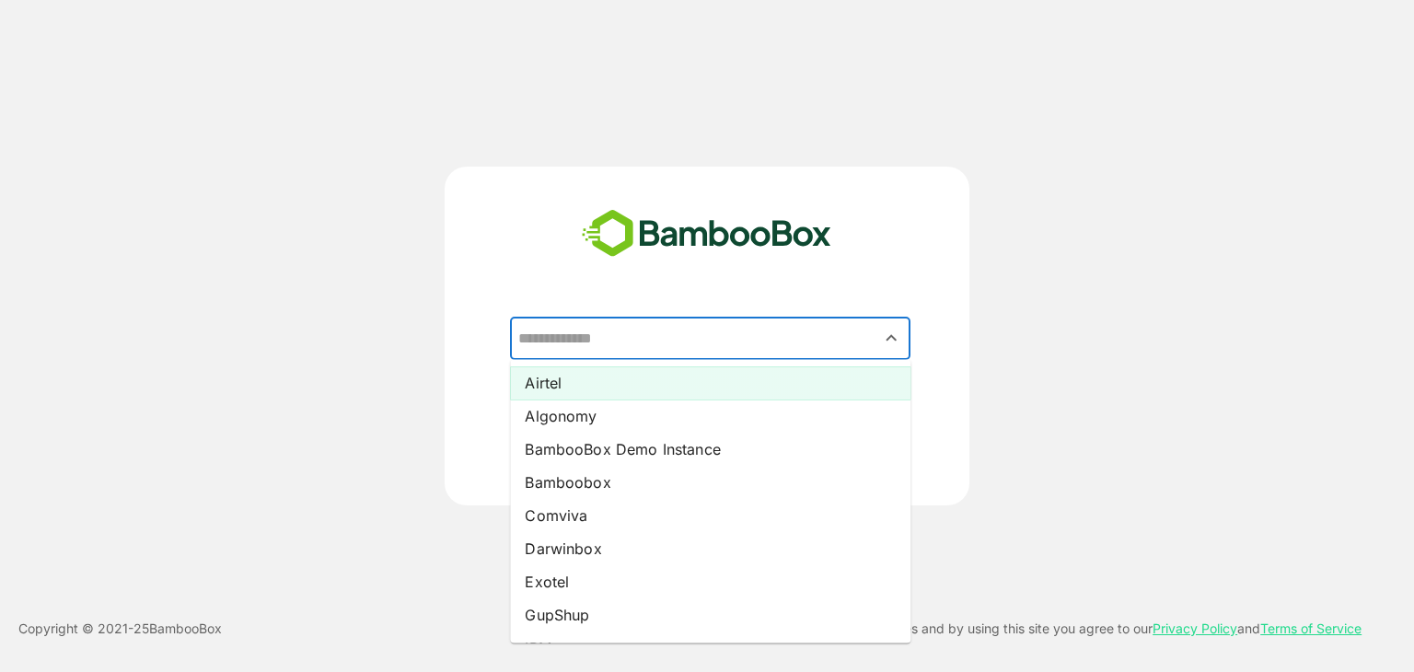
click at [611, 387] on li "Airtel" at bounding box center [710, 382] width 400 height 33
type input "******"
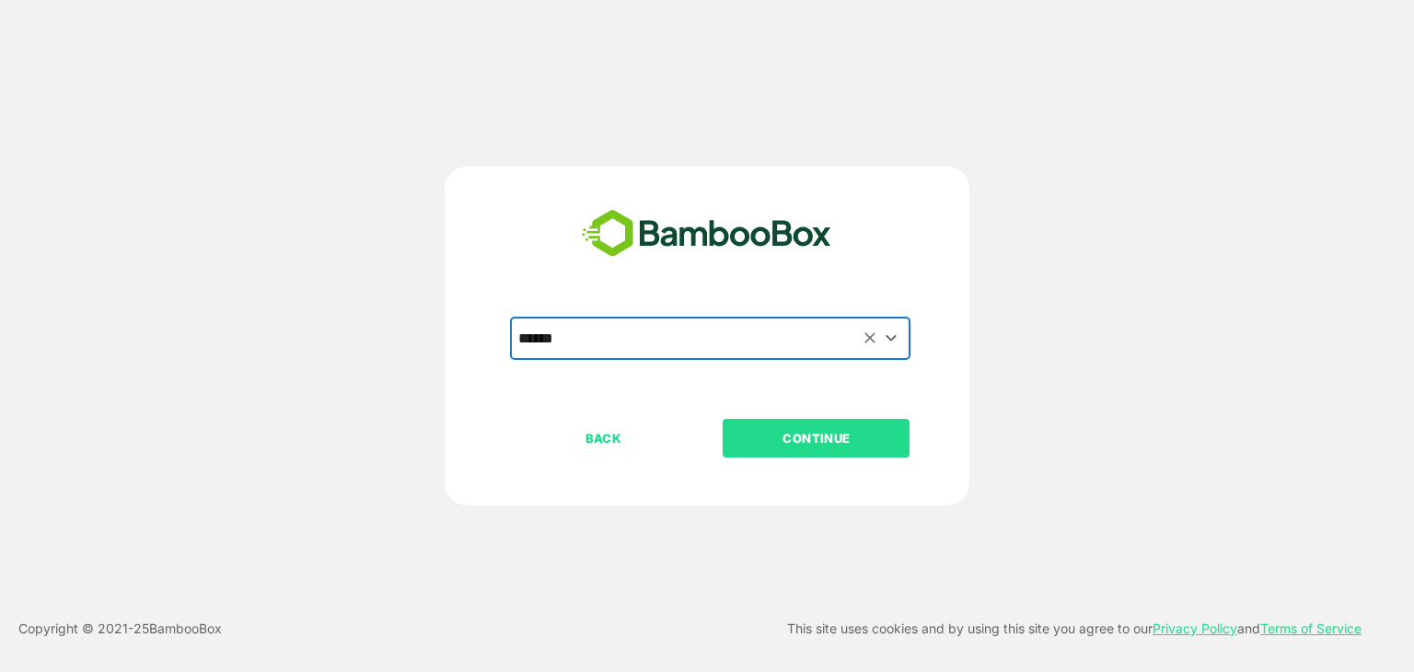
click at [831, 428] on p "CONTINUE" at bounding box center [816, 438] width 184 height 20
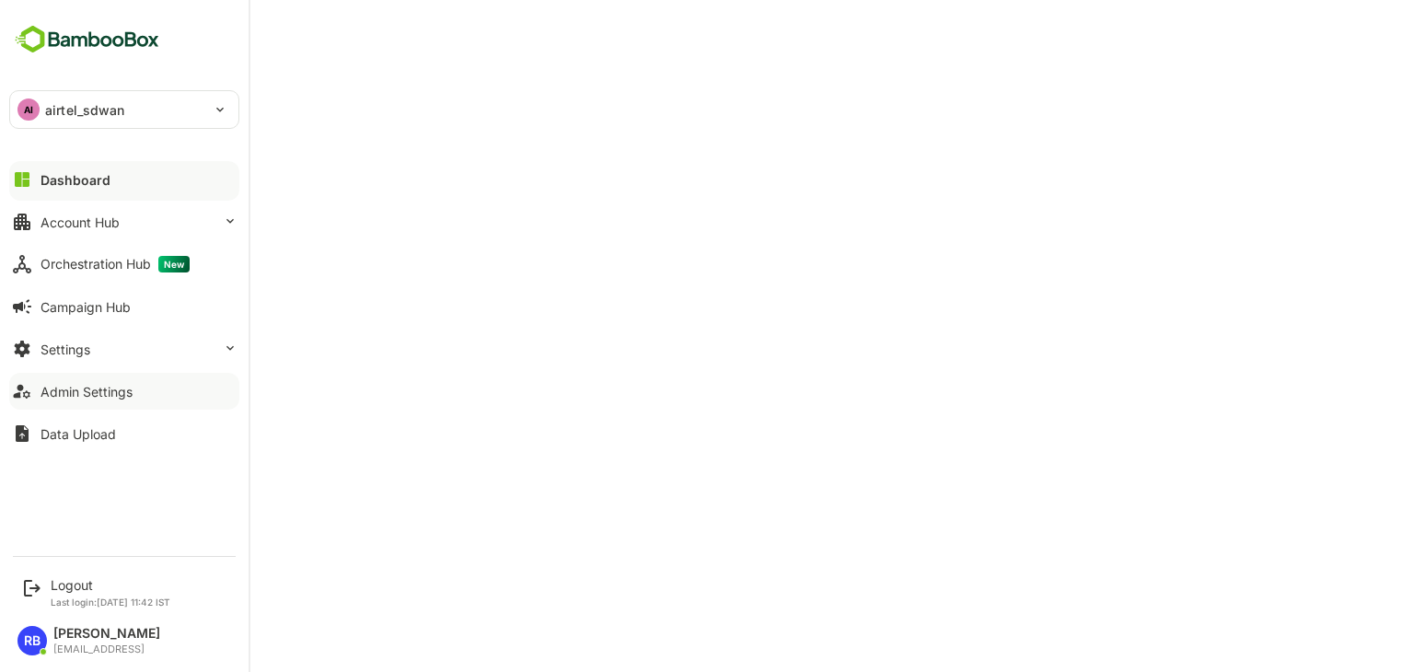
click at [121, 386] on div "Admin Settings" at bounding box center [86, 392] width 92 height 16
click at [97, 189] on button "Dashboard" at bounding box center [124, 179] width 230 height 37
click at [68, 589] on div "Logout" at bounding box center [111, 585] width 120 height 16
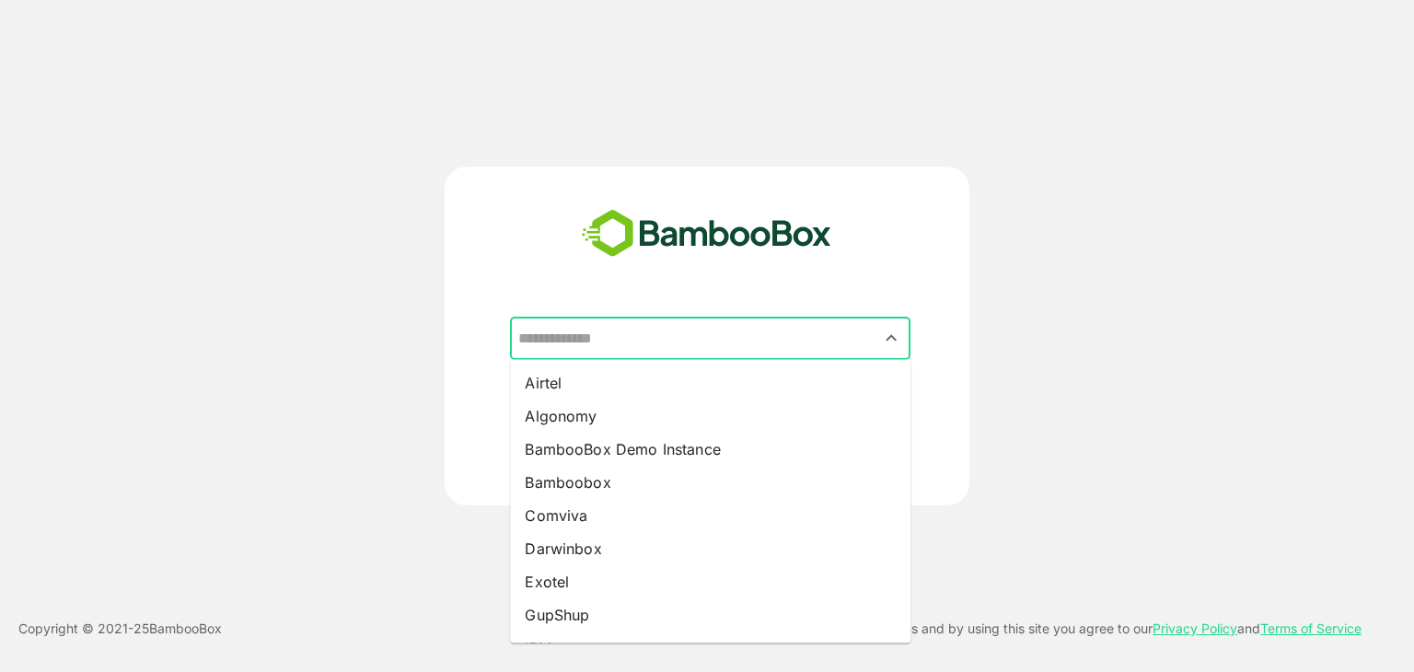
click at [604, 348] on input "text" at bounding box center [710, 338] width 393 height 35
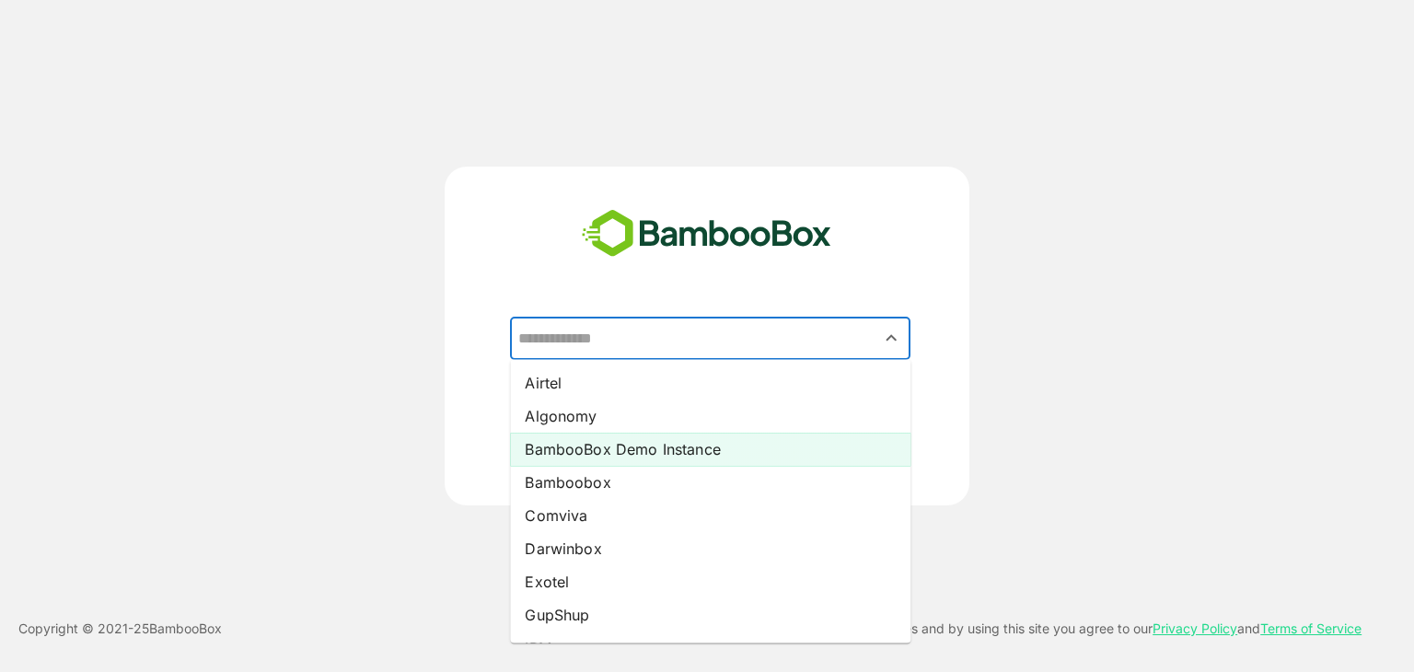
click at [622, 445] on li "BambooBox Demo Instance" at bounding box center [710, 449] width 400 height 33
type input "**********"
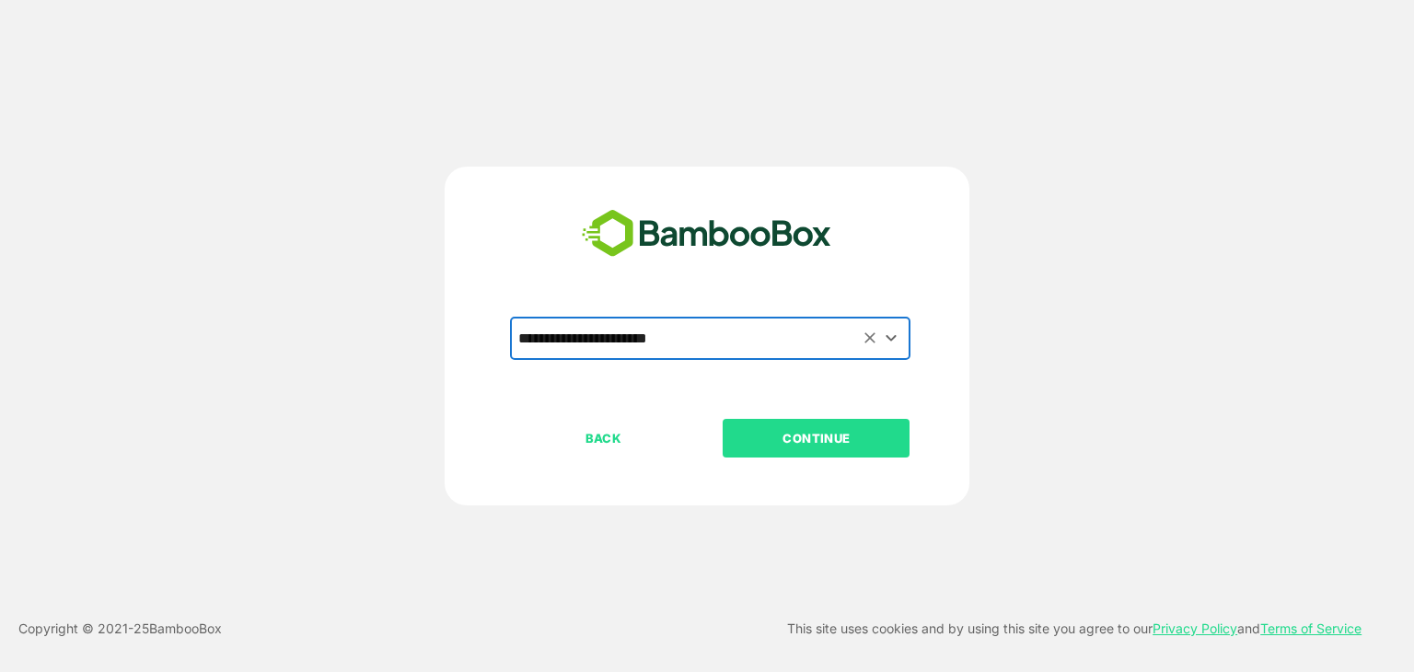
click at [854, 438] on p "CONTINUE" at bounding box center [816, 438] width 184 height 20
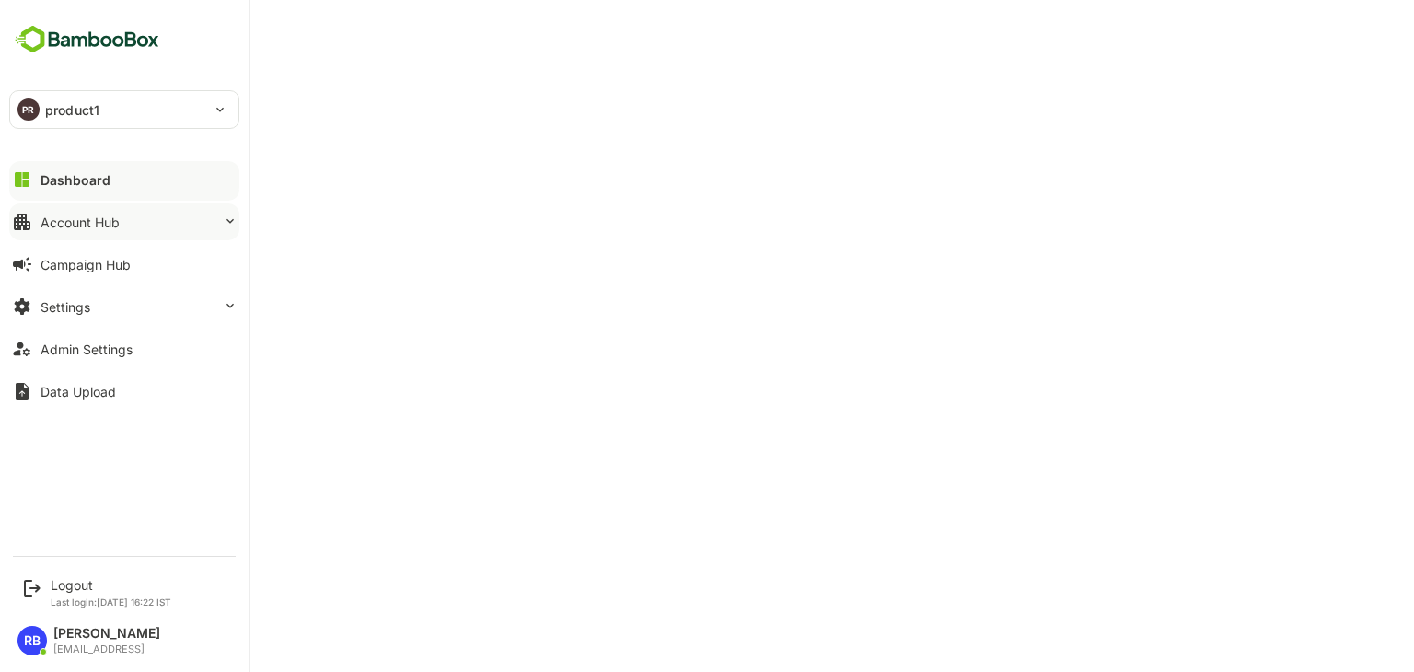
click at [157, 217] on button "Account Hub" at bounding box center [124, 221] width 230 height 37
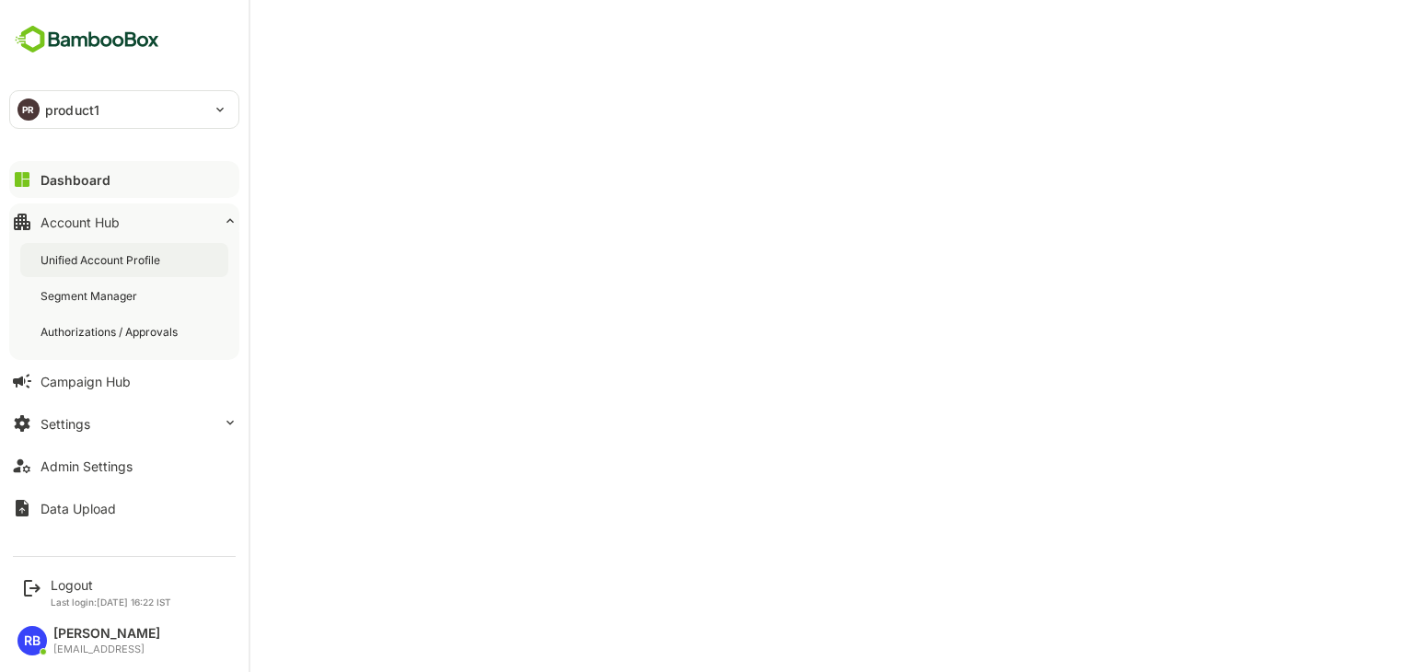
click at [148, 250] on div "Unified Account Profile" at bounding box center [124, 260] width 208 height 34
click at [137, 434] on button "Settings" at bounding box center [124, 423] width 230 height 37
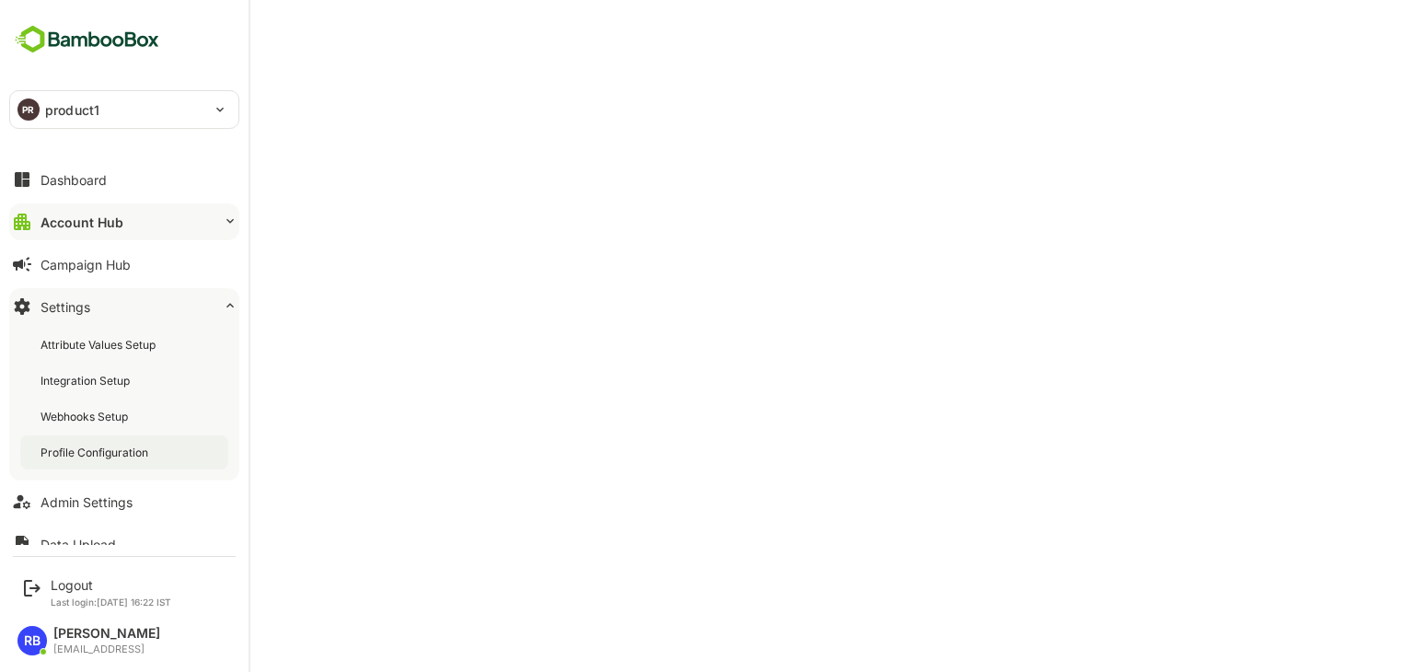
click at [151, 461] on div "Profile Configuration" at bounding box center [124, 452] width 208 height 34
click at [93, 191] on button "Dashboard" at bounding box center [124, 179] width 230 height 37
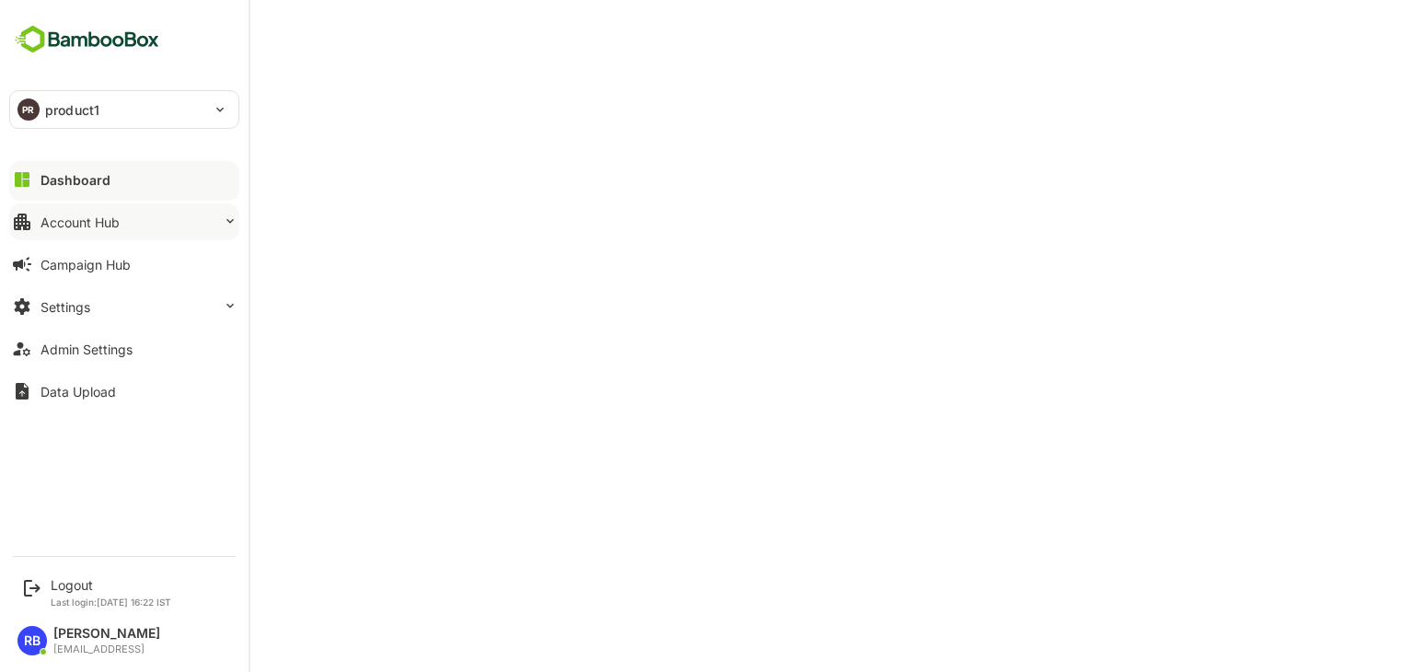
click at [133, 222] on button "Account Hub" at bounding box center [124, 221] width 230 height 37
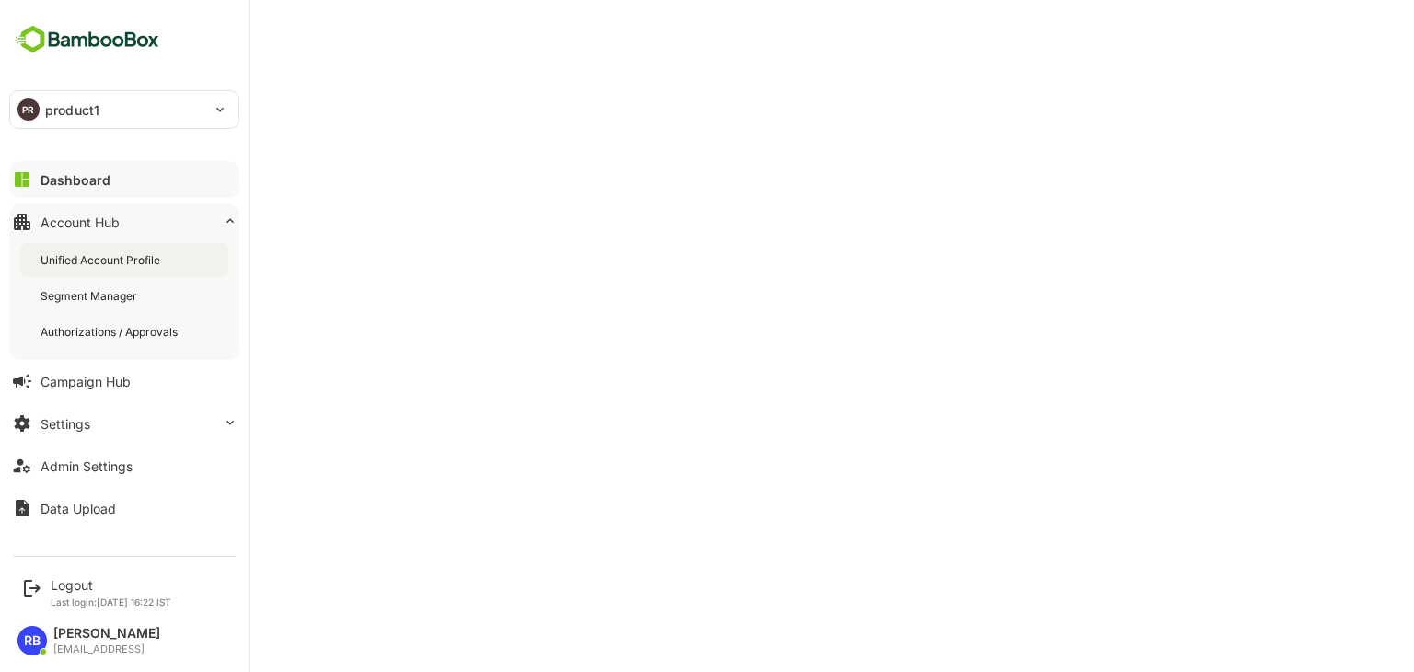
click at [134, 262] on div "Unified Account Profile" at bounding box center [101, 260] width 123 height 16
click at [54, 109] on p "product1" at bounding box center [72, 109] width 54 height 19
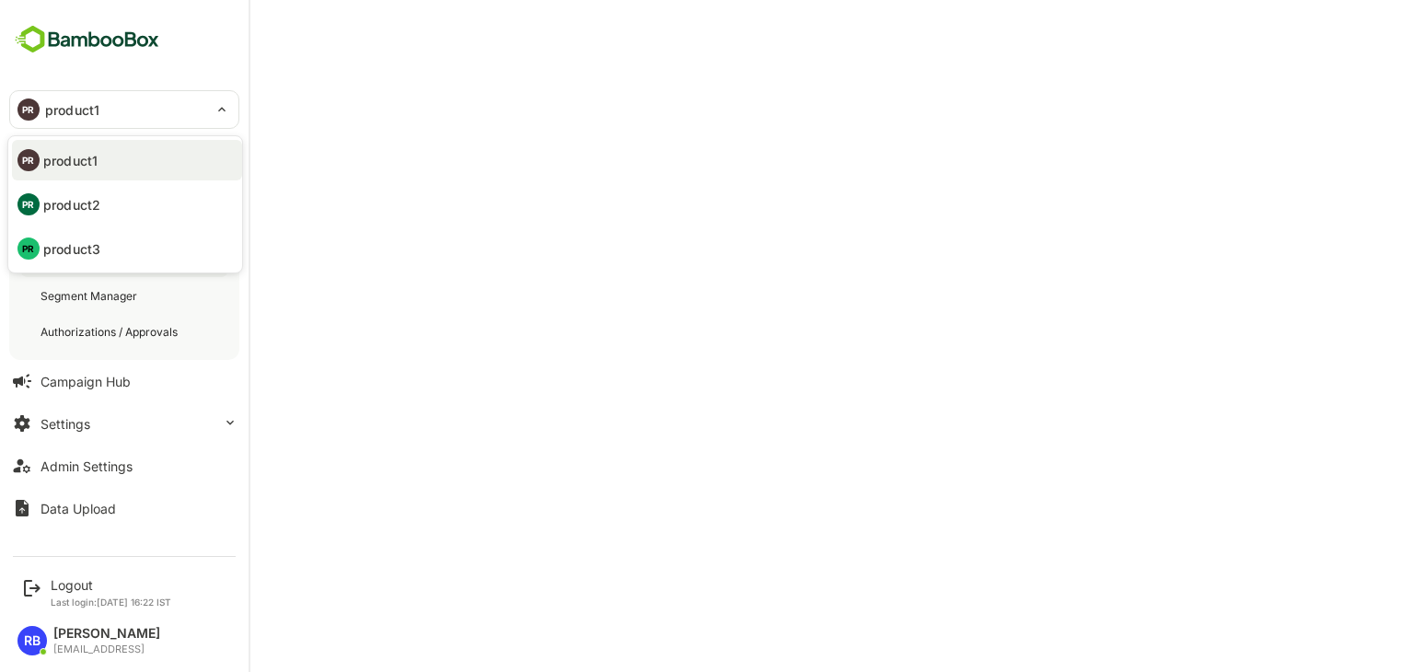
click at [85, 208] on p "product2" at bounding box center [71, 204] width 57 height 19
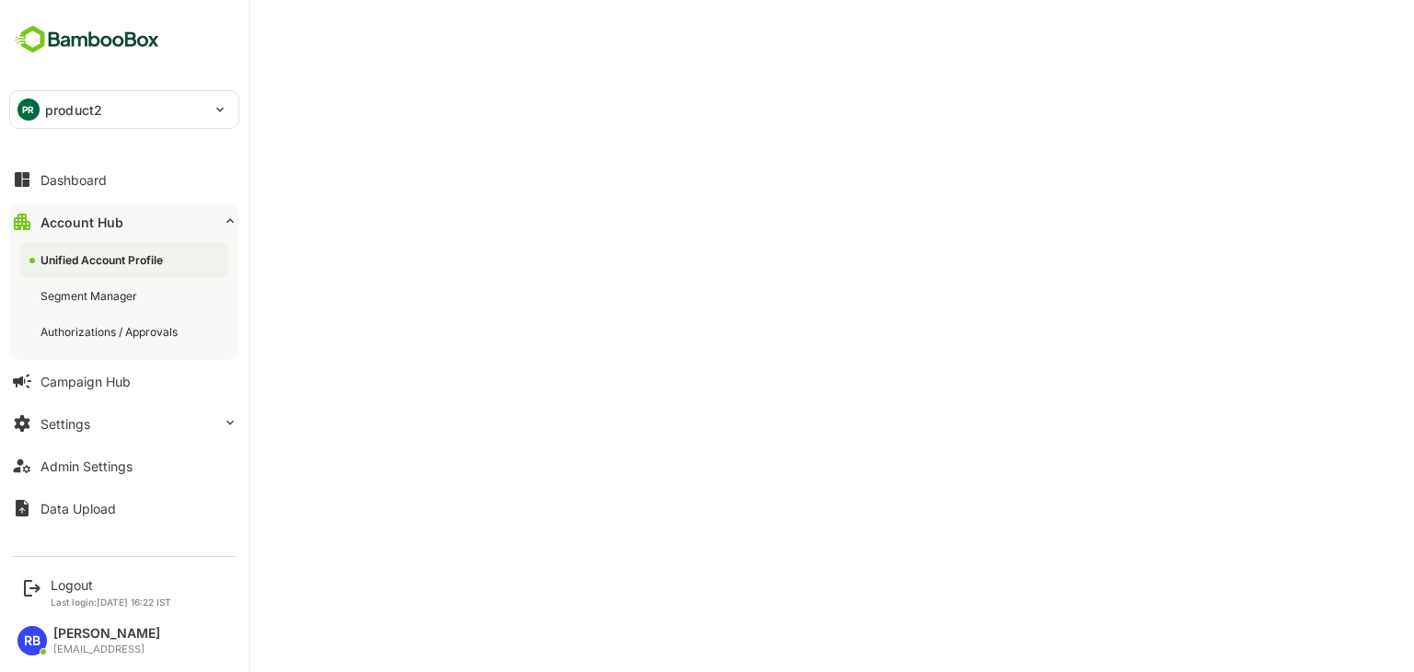
click at [102, 111] on div "PR product2" at bounding box center [113, 109] width 206 height 37
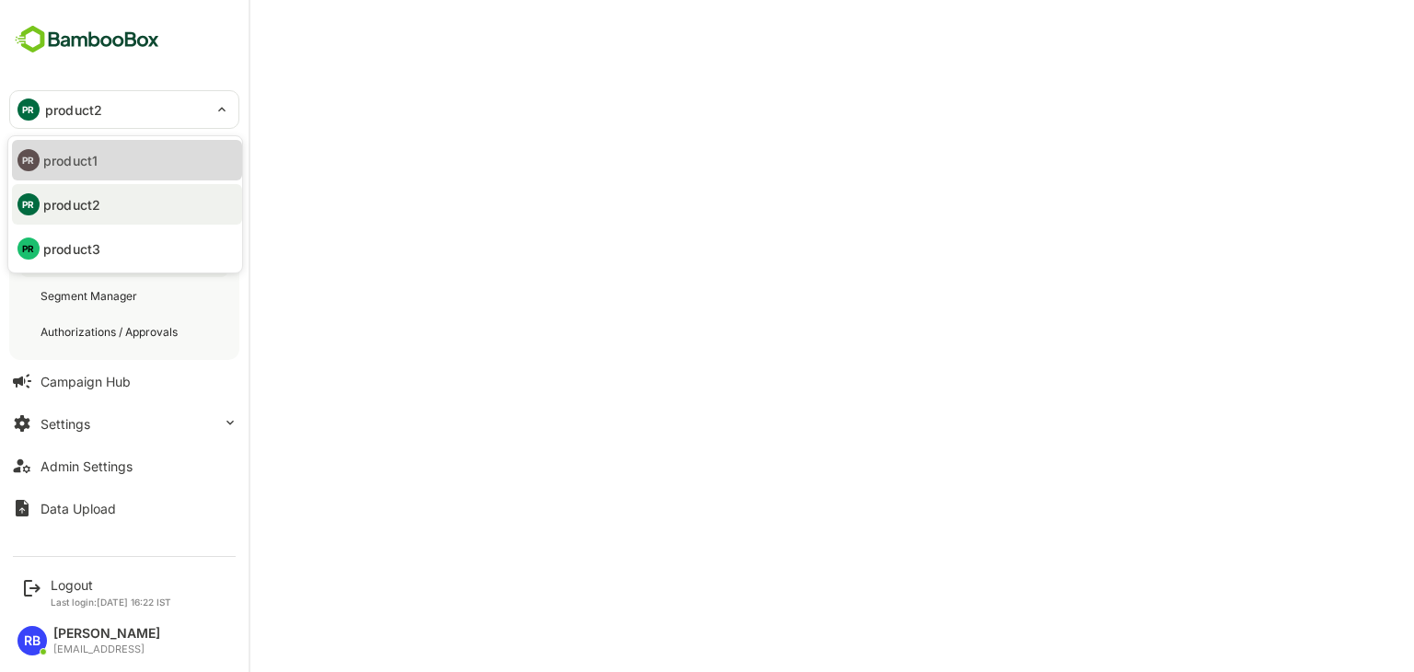
click at [123, 161] on li "PR product1" at bounding box center [127, 160] width 230 height 40
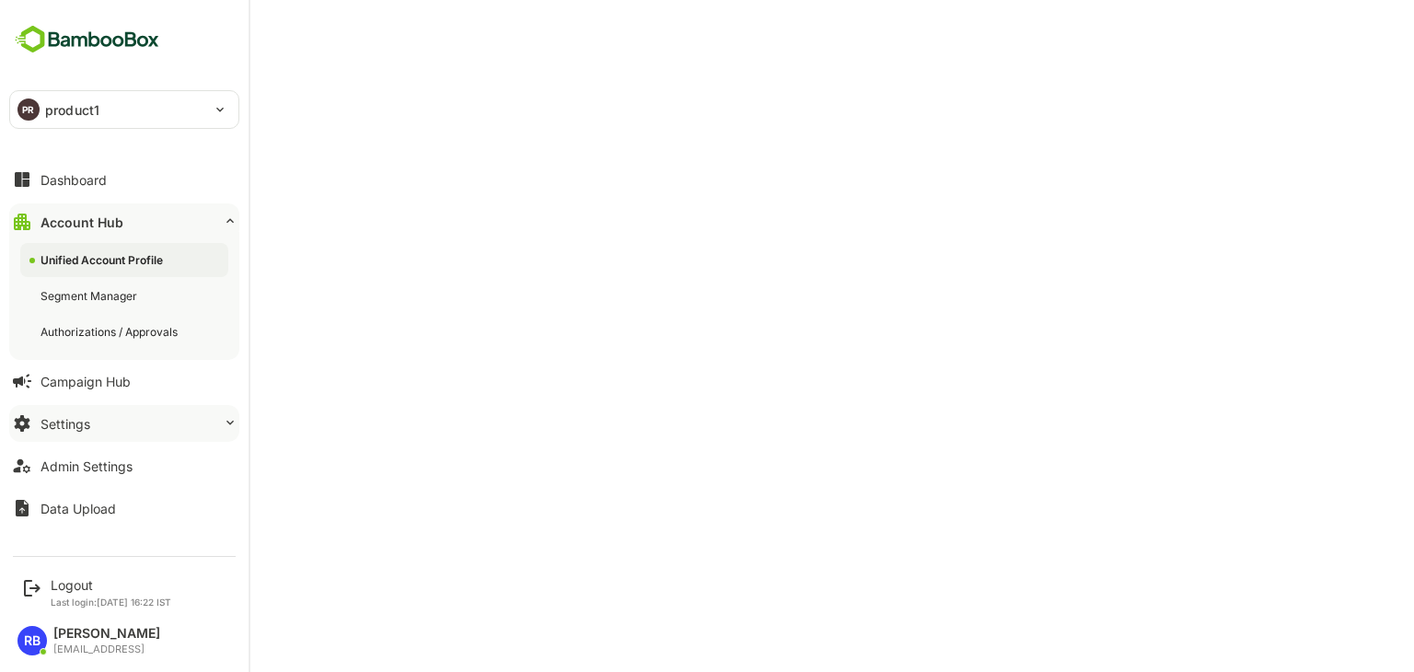
click at [148, 426] on button "Settings" at bounding box center [124, 423] width 230 height 37
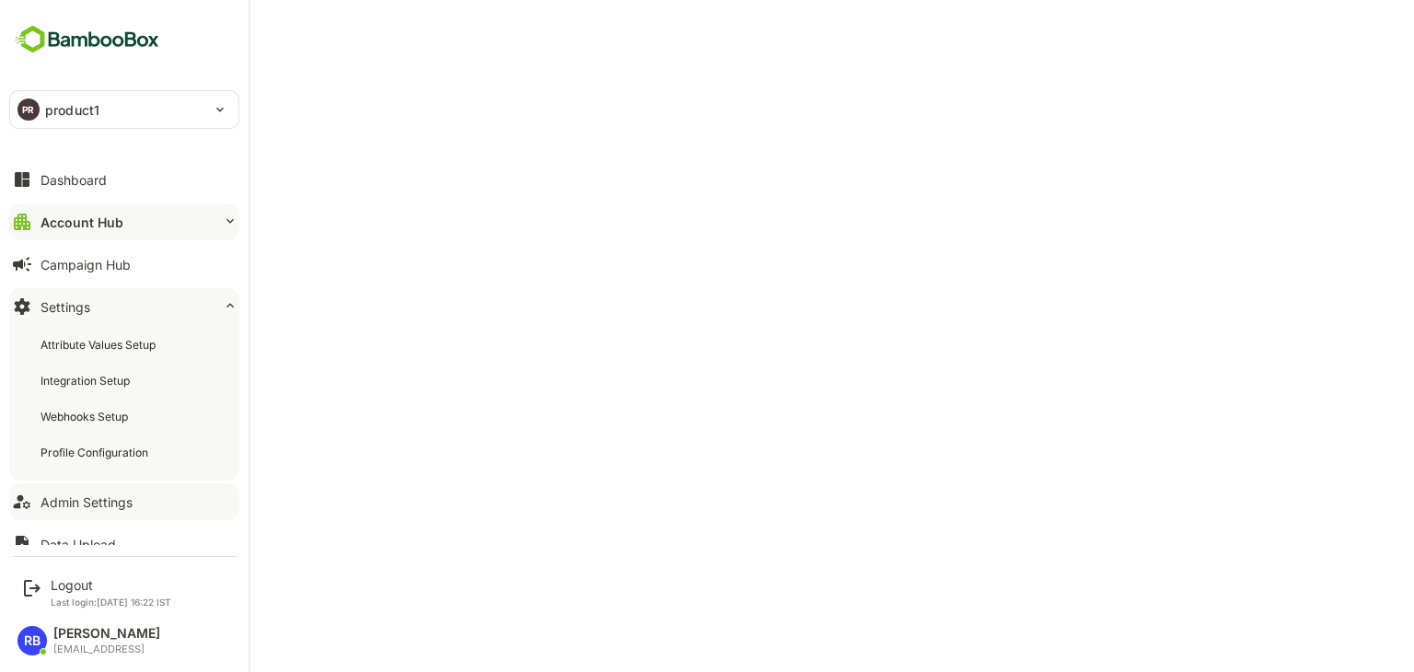
click at [126, 491] on button "Admin Settings" at bounding box center [124, 501] width 230 height 37
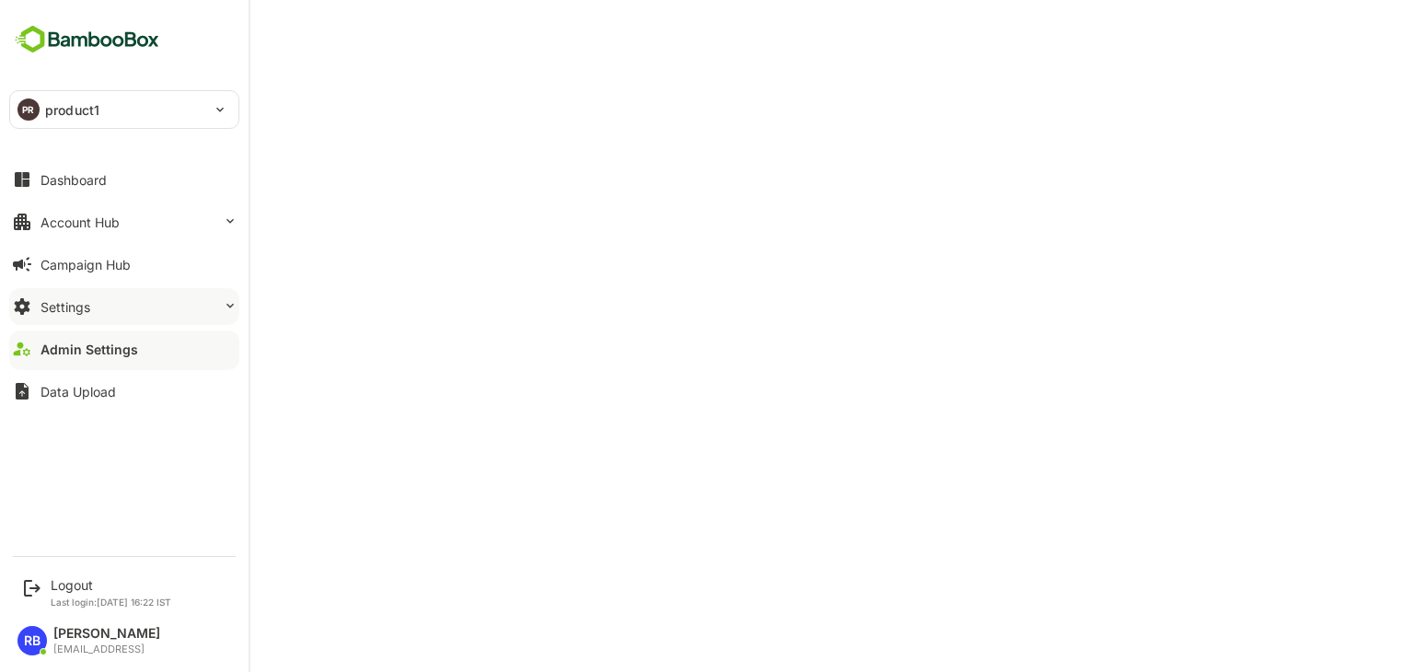
click at [144, 299] on button "Settings" at bounding box center [124, 306] width 230 height 37
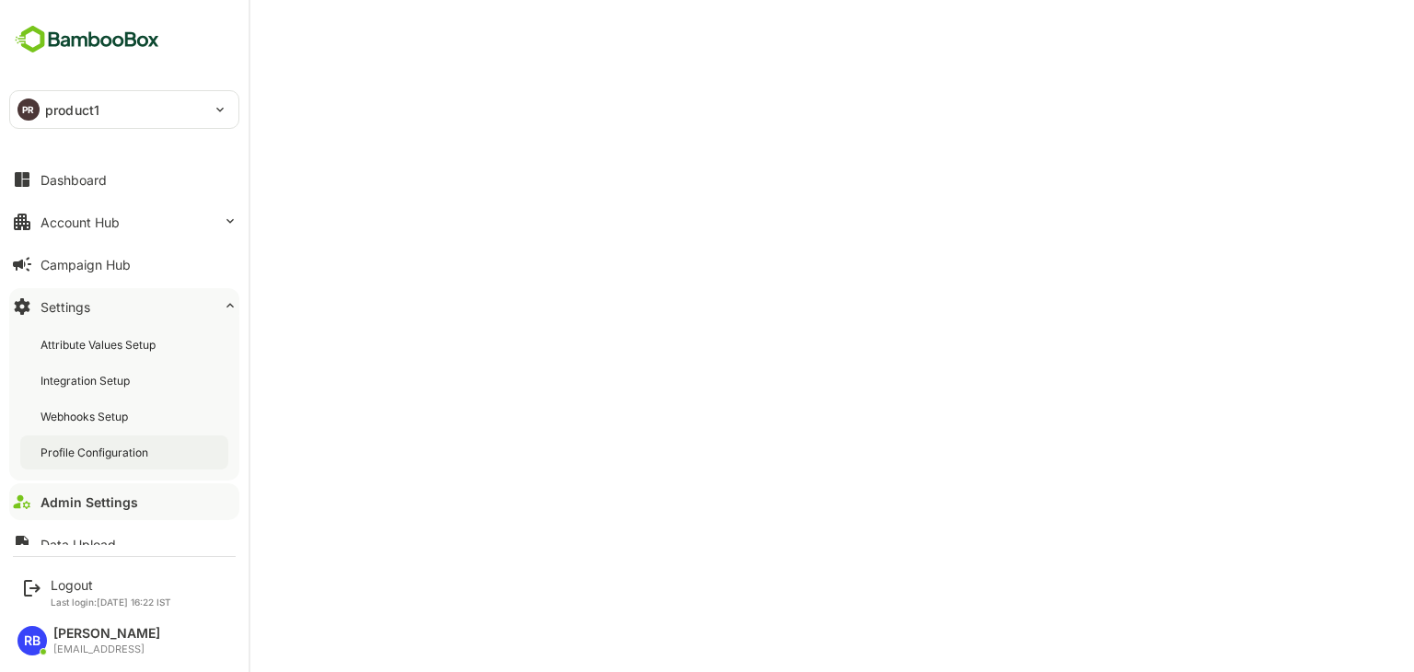
click at [136, 456] on div "Profile Configuration" at bounding box center [95, 453] width 111 height 16
click at [72, 190] on button "Dashboard" at bounding box center [124, 179] width 230 height 37
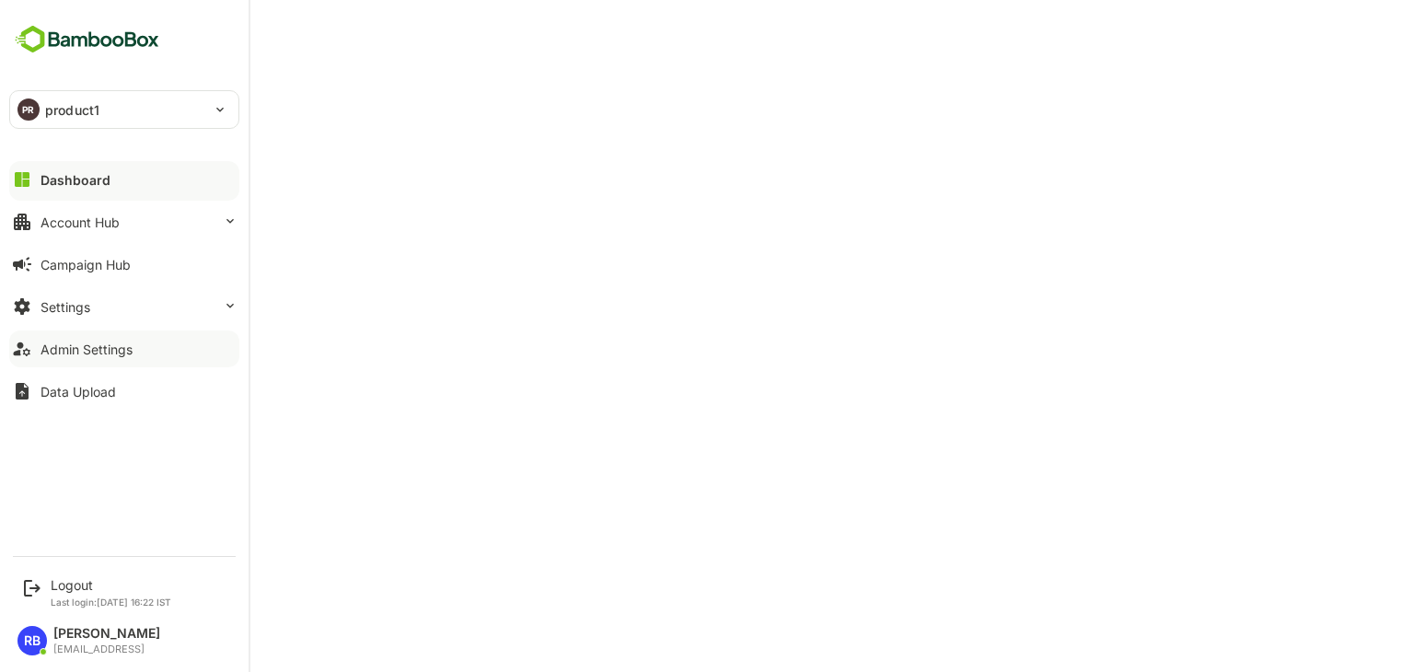
click at [132, 347] on div "Admin Settings" at bounding box center [86, 349] width 92 height 16
click at [116, 313] on button "Settings" at bounding box center [124, 306] width 230 height 37
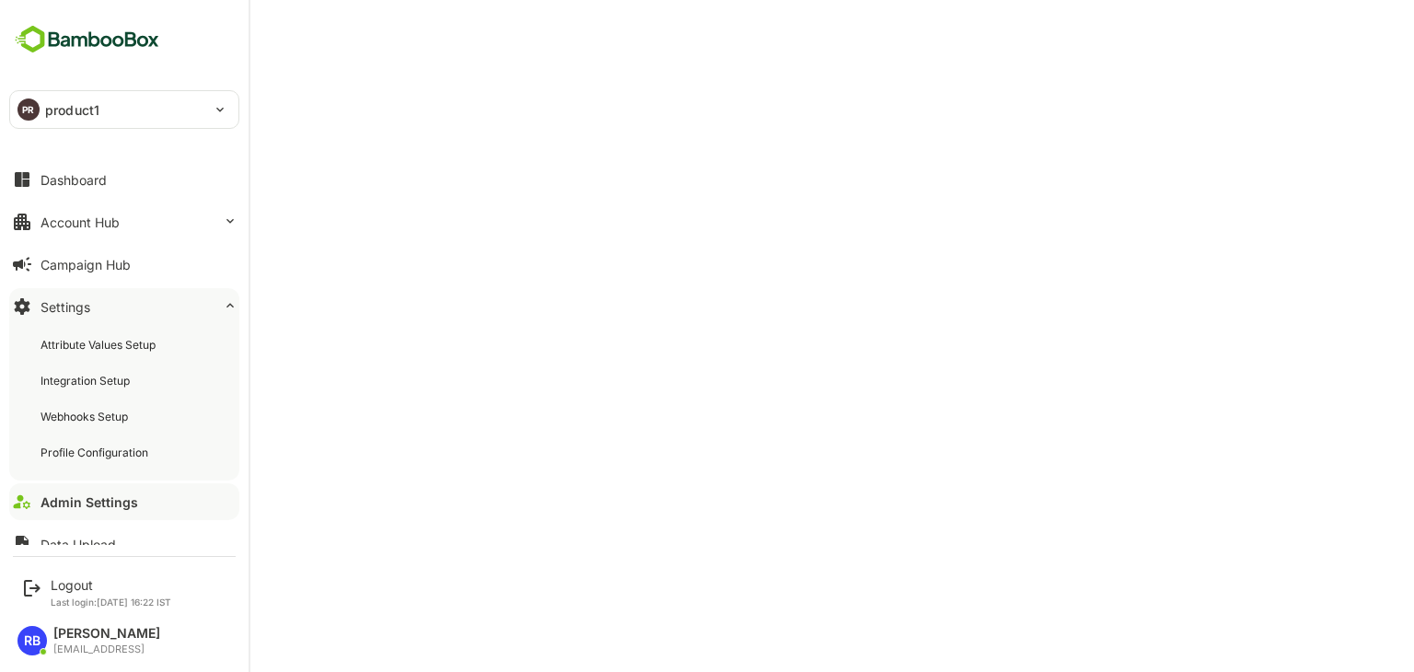
scroll to position [19, 0]
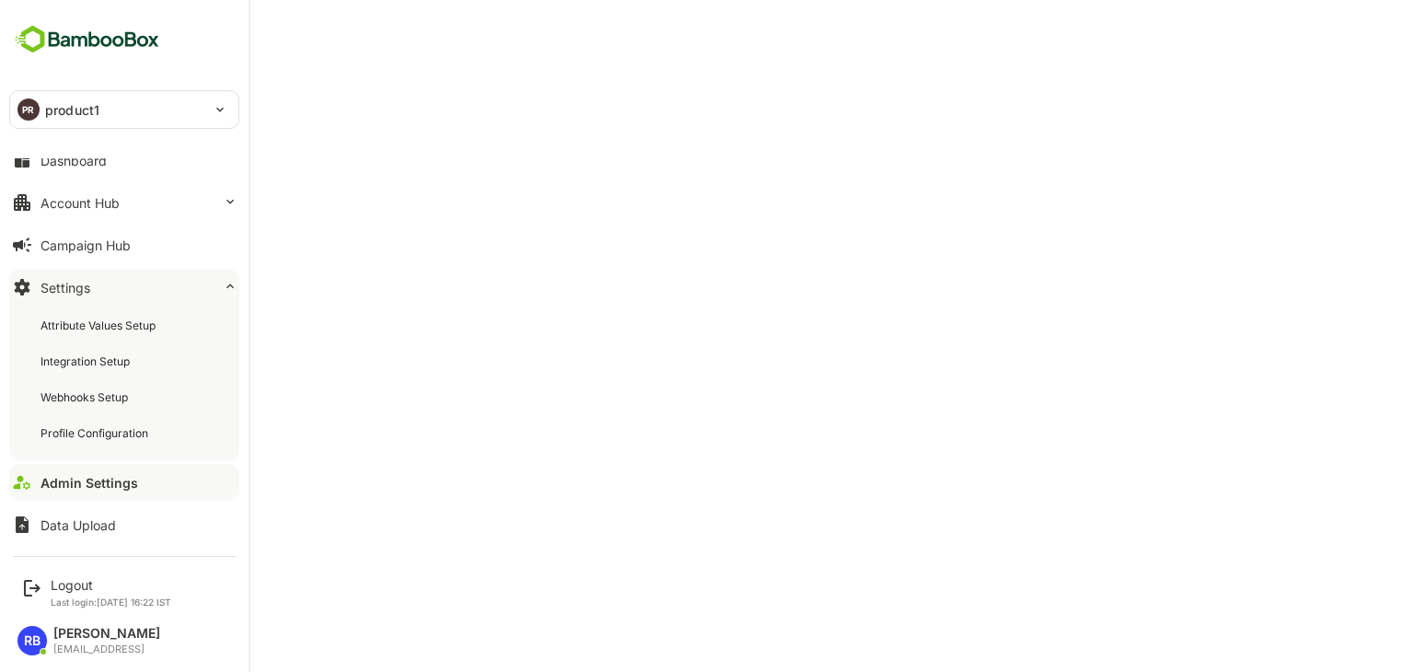
click at [121, 478] on div "Admin Settings" at bounding box center [89, 483] width 98 height 16
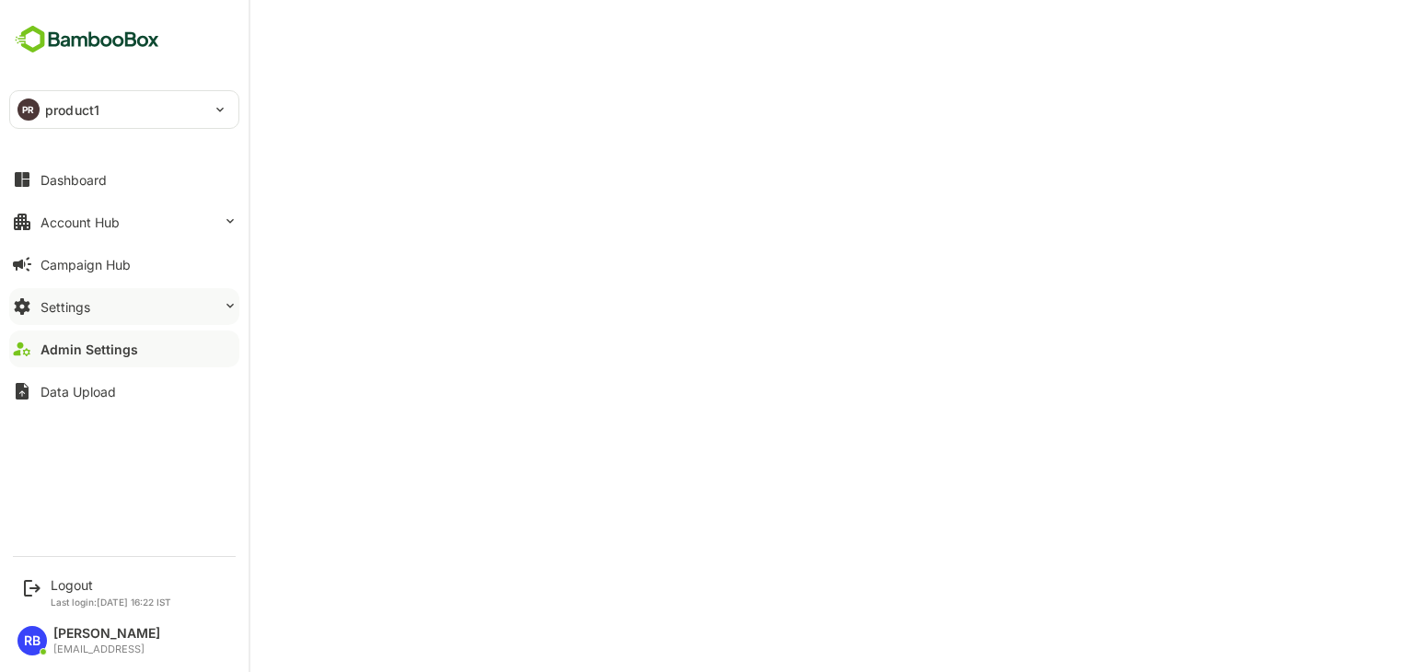
click at [126, 310] on button "Settings" at bounding box center [124, 306] width 230 height 37
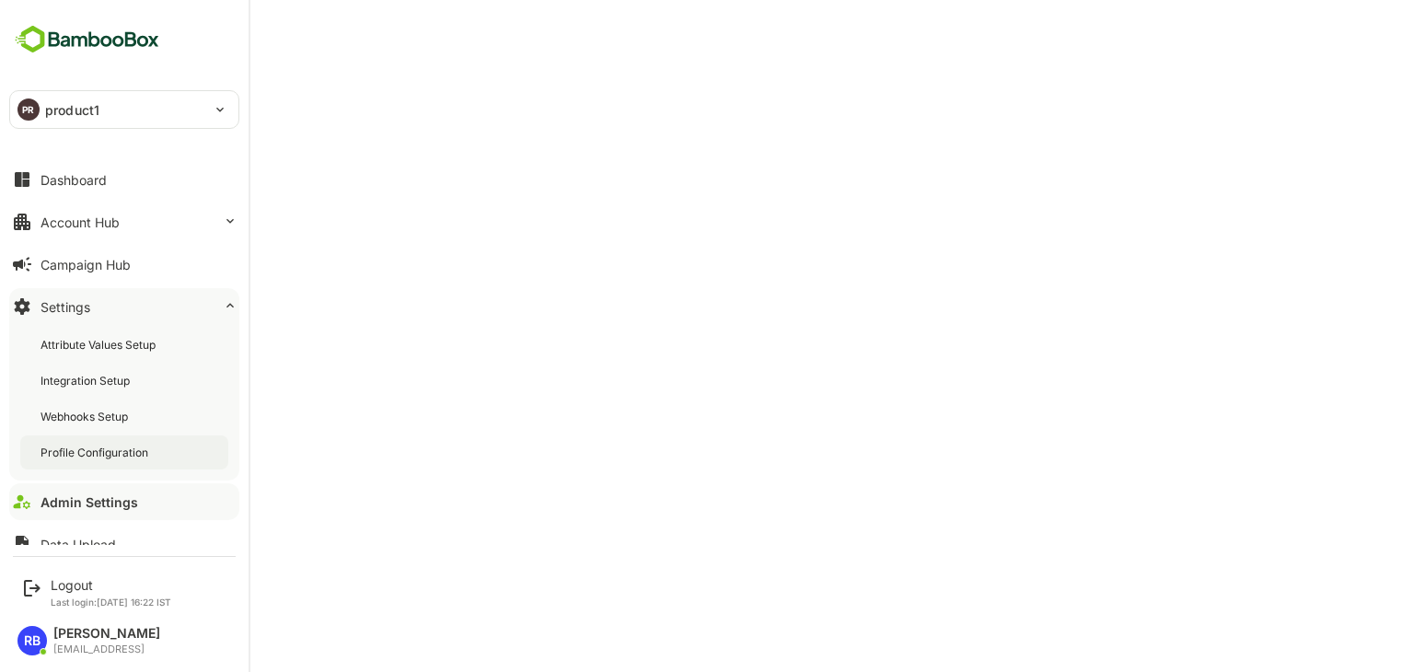
click at [111, 461] on div "Profile Configuration" at bounding box center [124, 452] width 208 height 34
click at [79, 583] on div "Logout" at bounding box center [111, 585] width 121 height 16
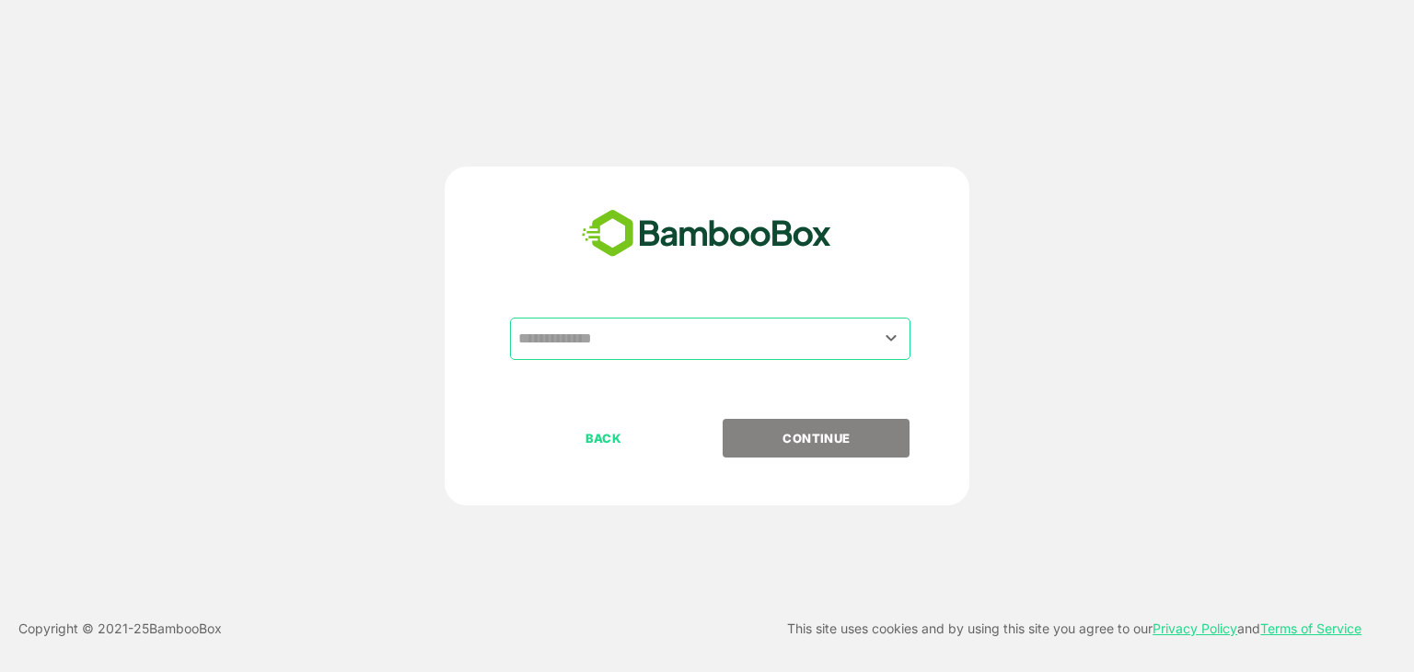
click at [626, 336] on input "text" at bounding box center [710, 338] width 393 height 35
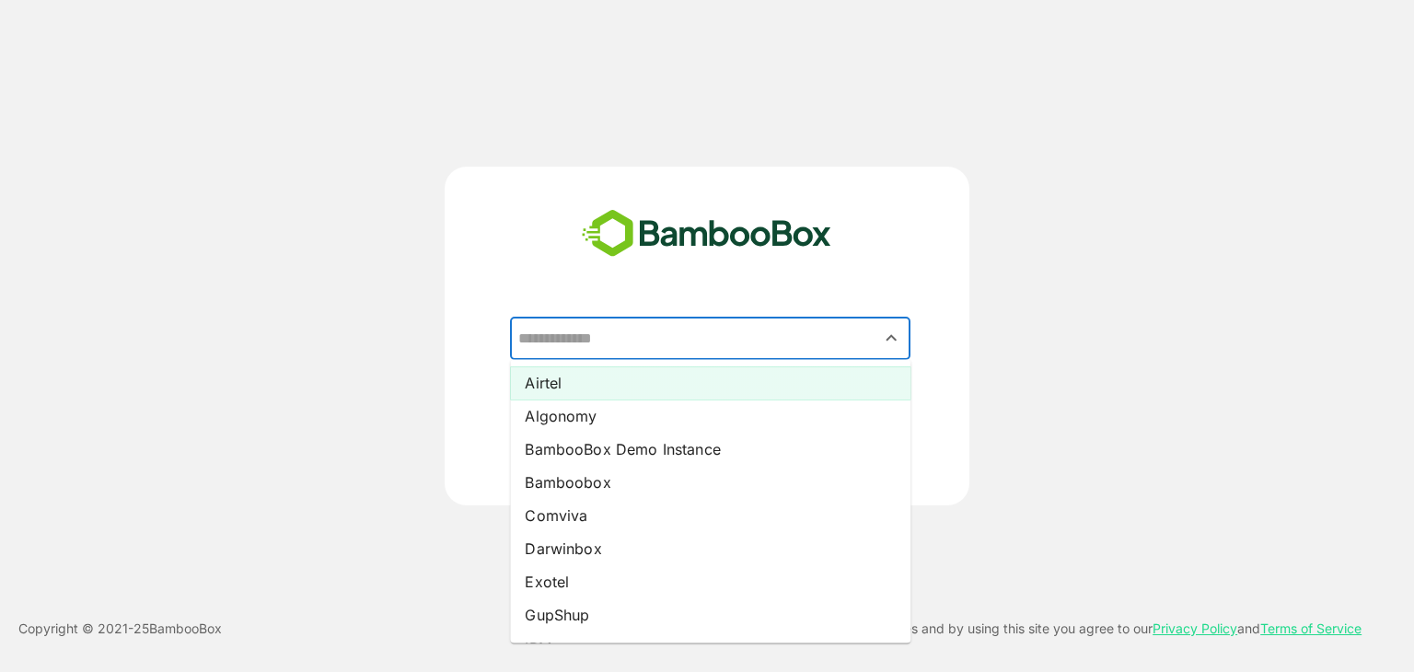
click at [622, 383] on li "Airtel" at bounding box center [710, 382] width 400 height 33
type input "******"
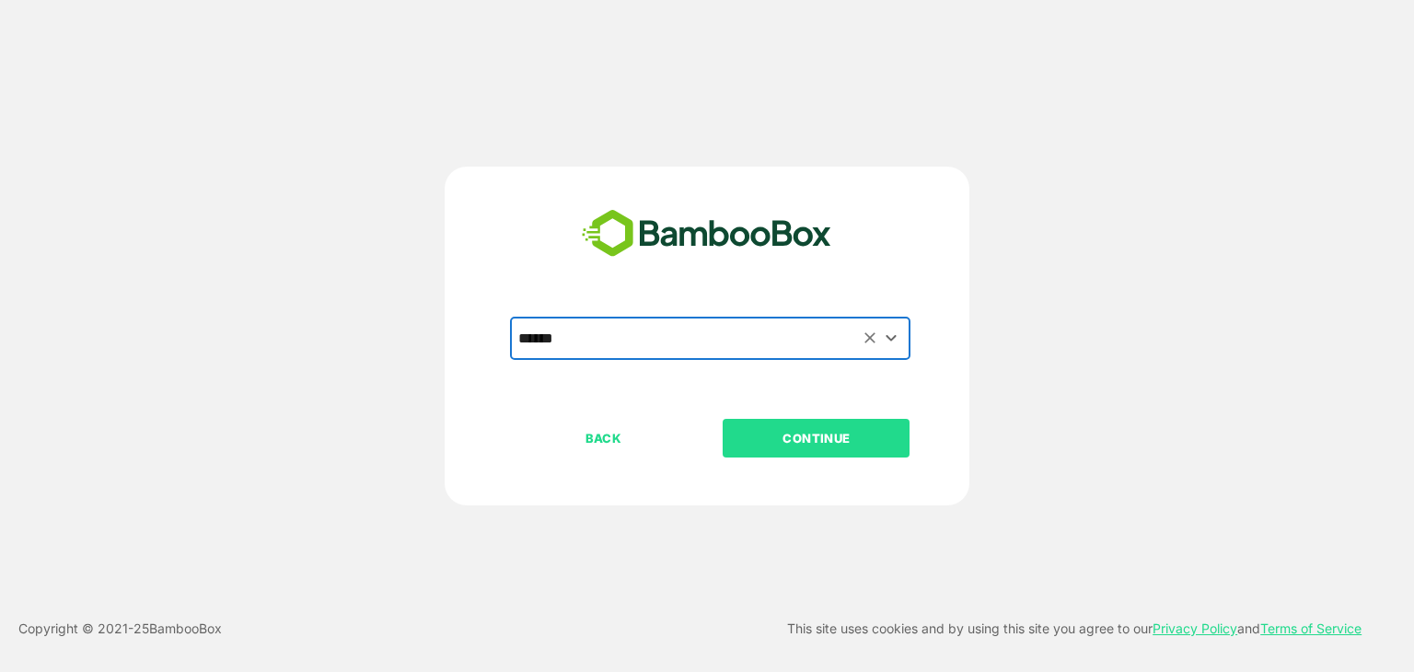
click at [828, 456] on button "CONTINUE" at bounding box center [815, 438] width 187 height 39
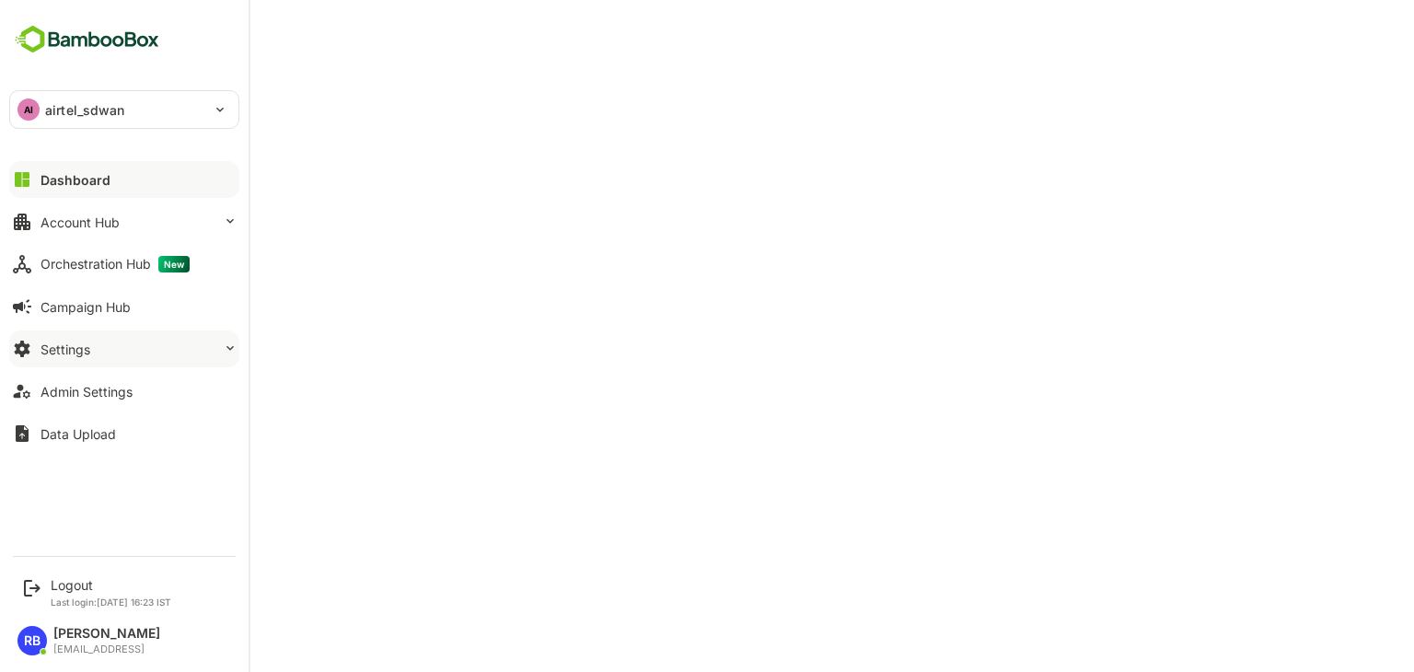
click at [122, 354] on button "Settings" at bounding box center [124, 348] width 230 height 37
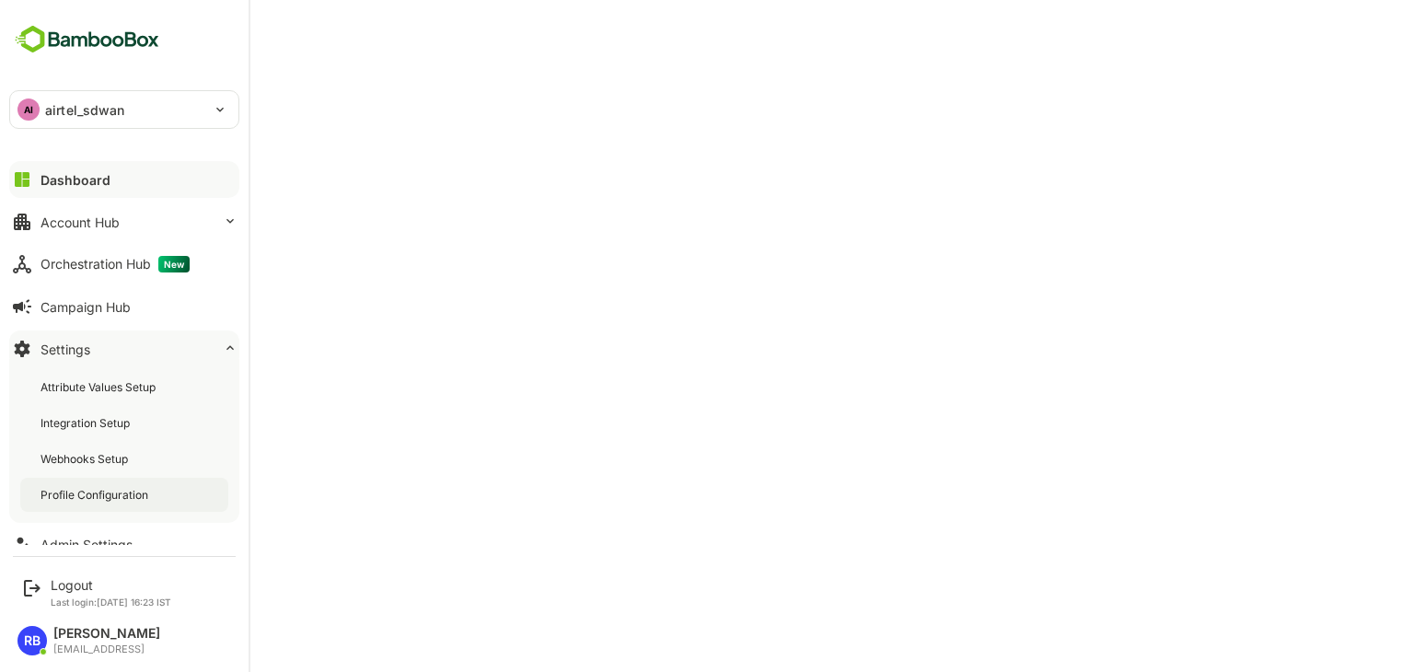
scroll to position [63, 0]
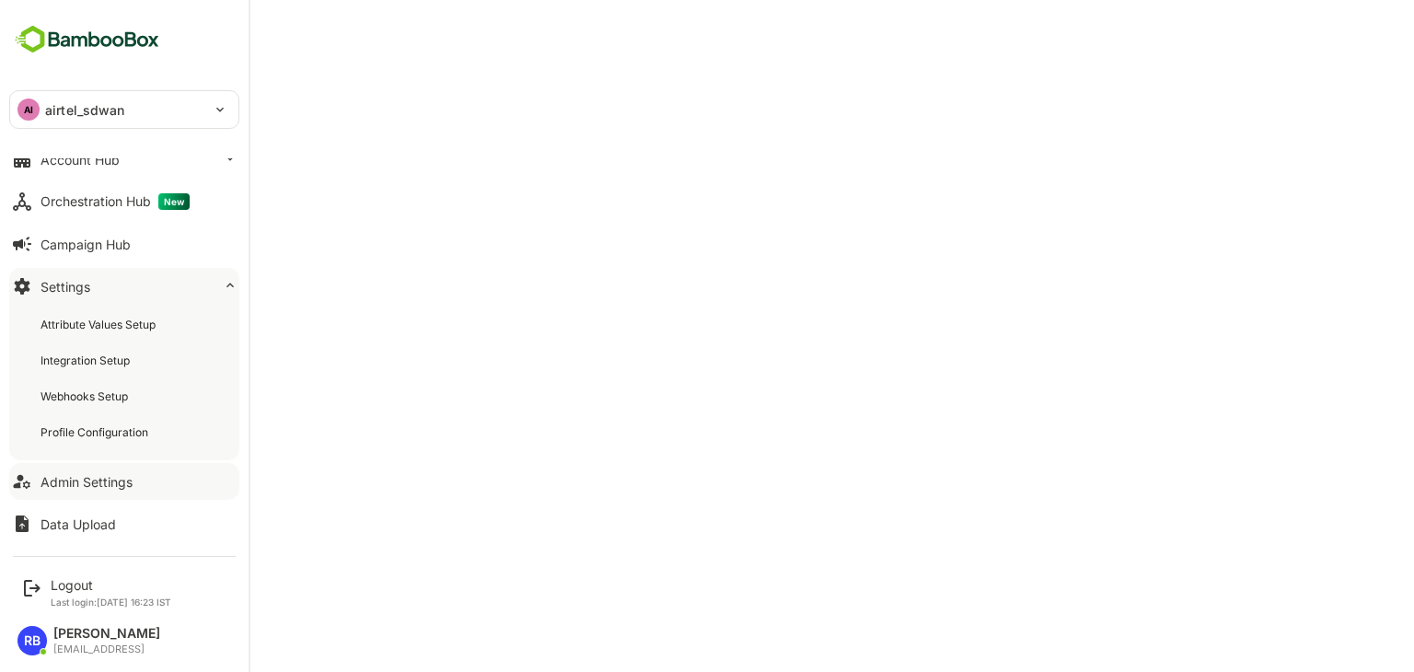
click at [85, 469] on button "Admin Settings" at bounding box center [124, 481] width 230 height 37
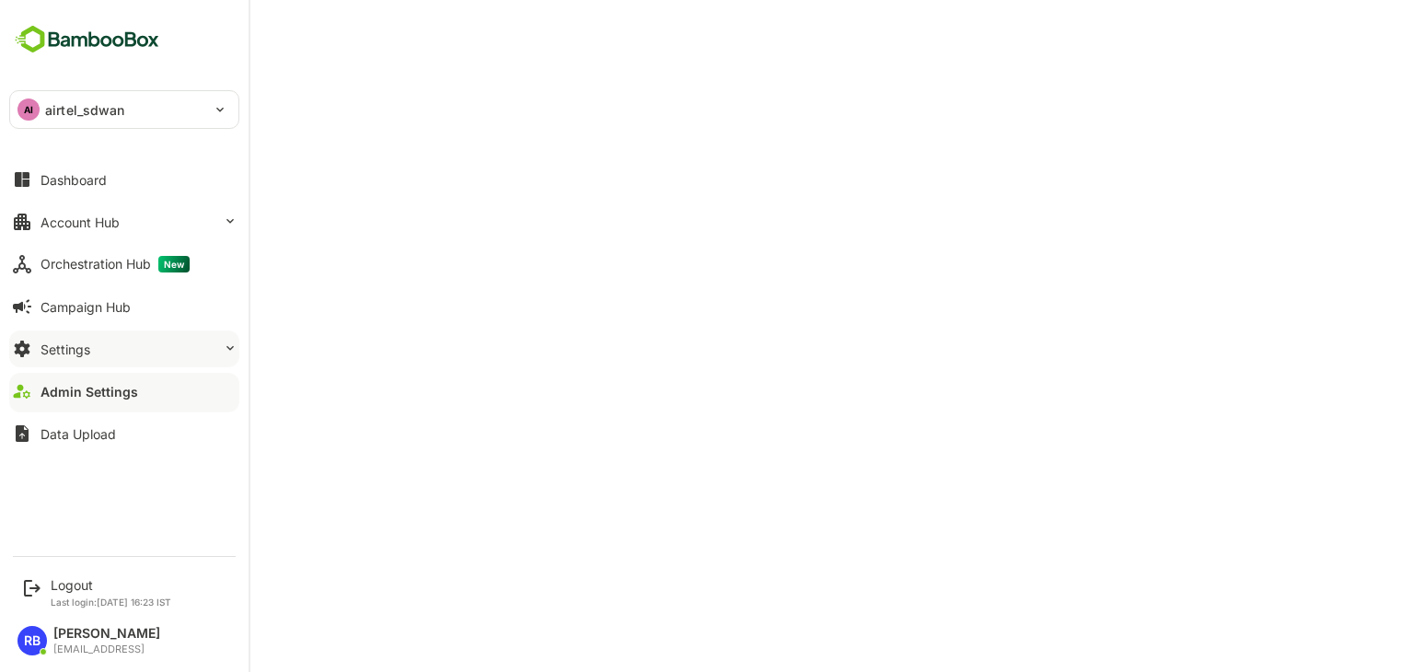
click at [97, 347] on button "Settings" at bounding box center [124, 348] width 230 height 37
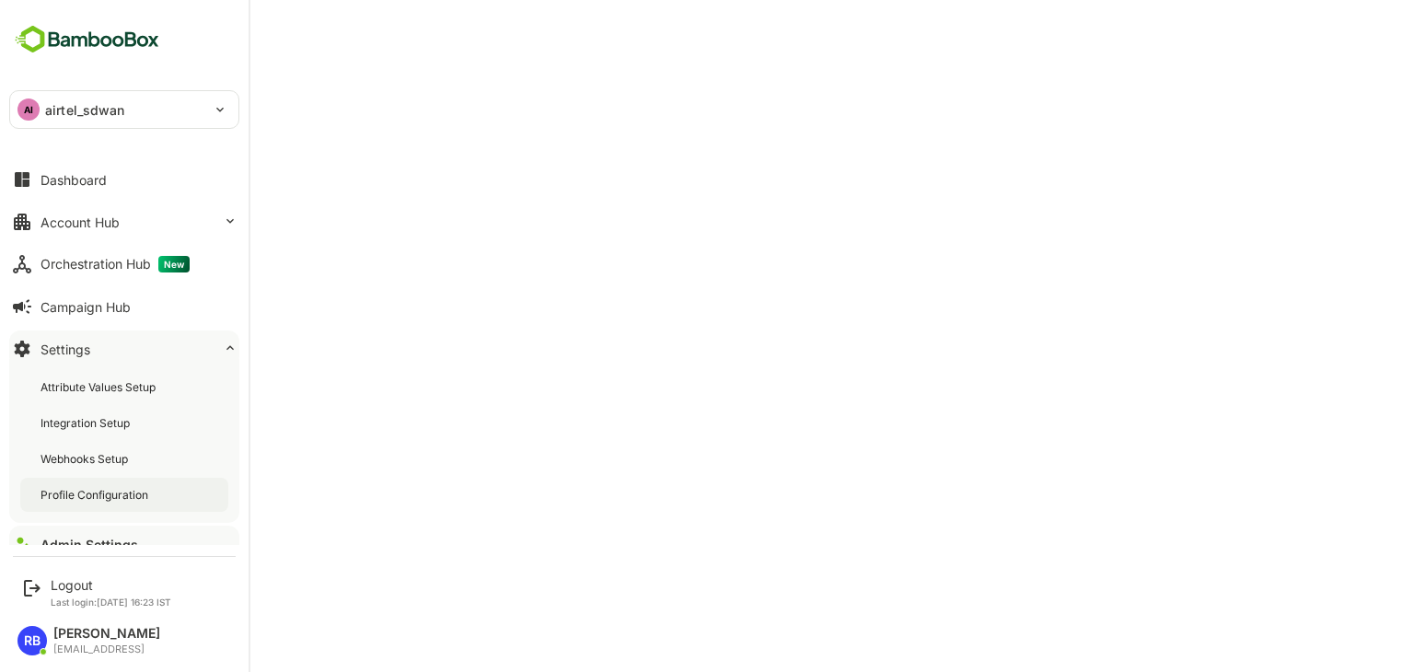
click at [98, 484] on div "Profile Configuration" at bounding box center [124, 495] width 208 height 34
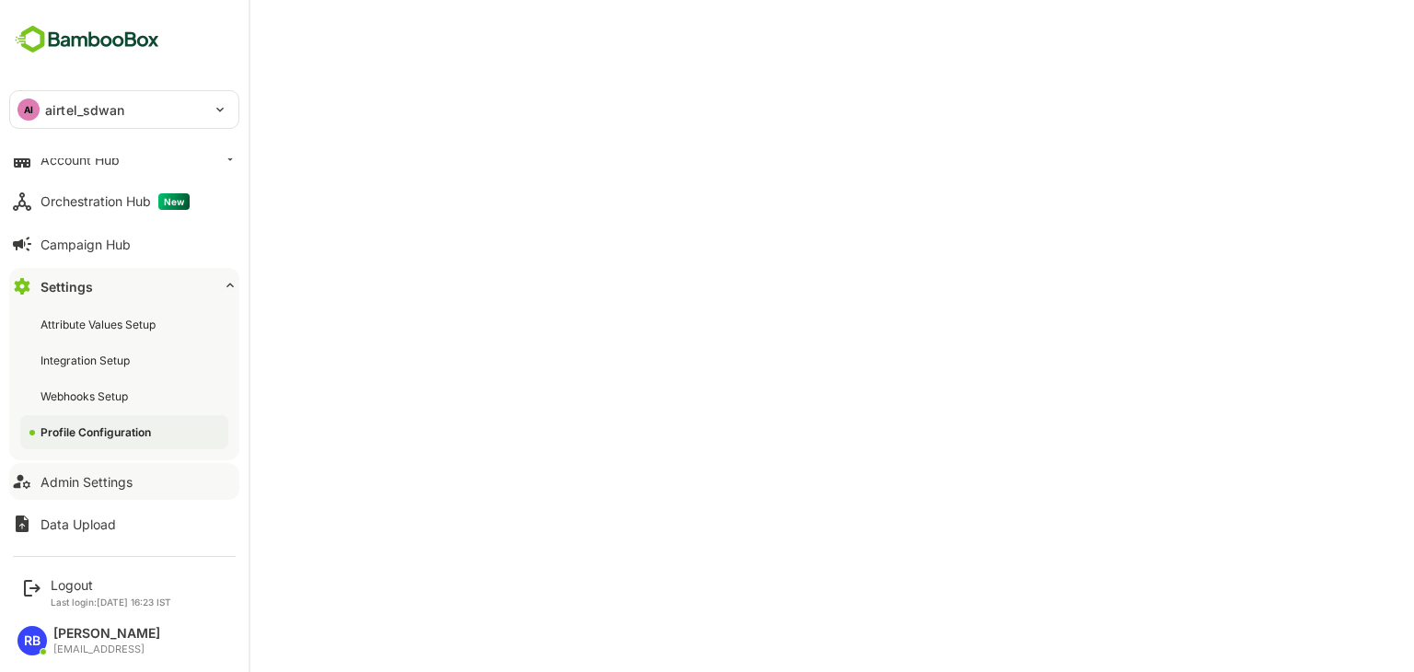
click at [96, 475] on div "Admin Settings" at bounding box center [86, 482] width 92 height 16
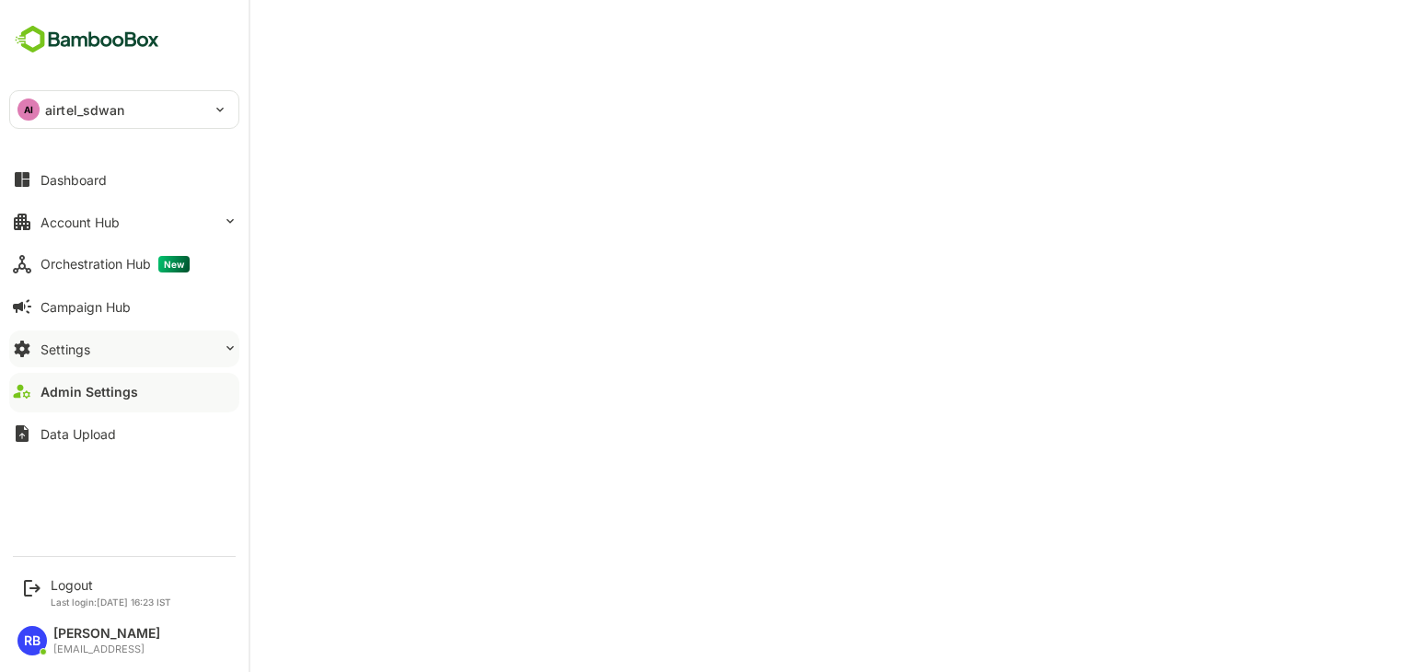
click at [115, 347] on button "Settings" at bounding box center [124, 348] width 230 height 37
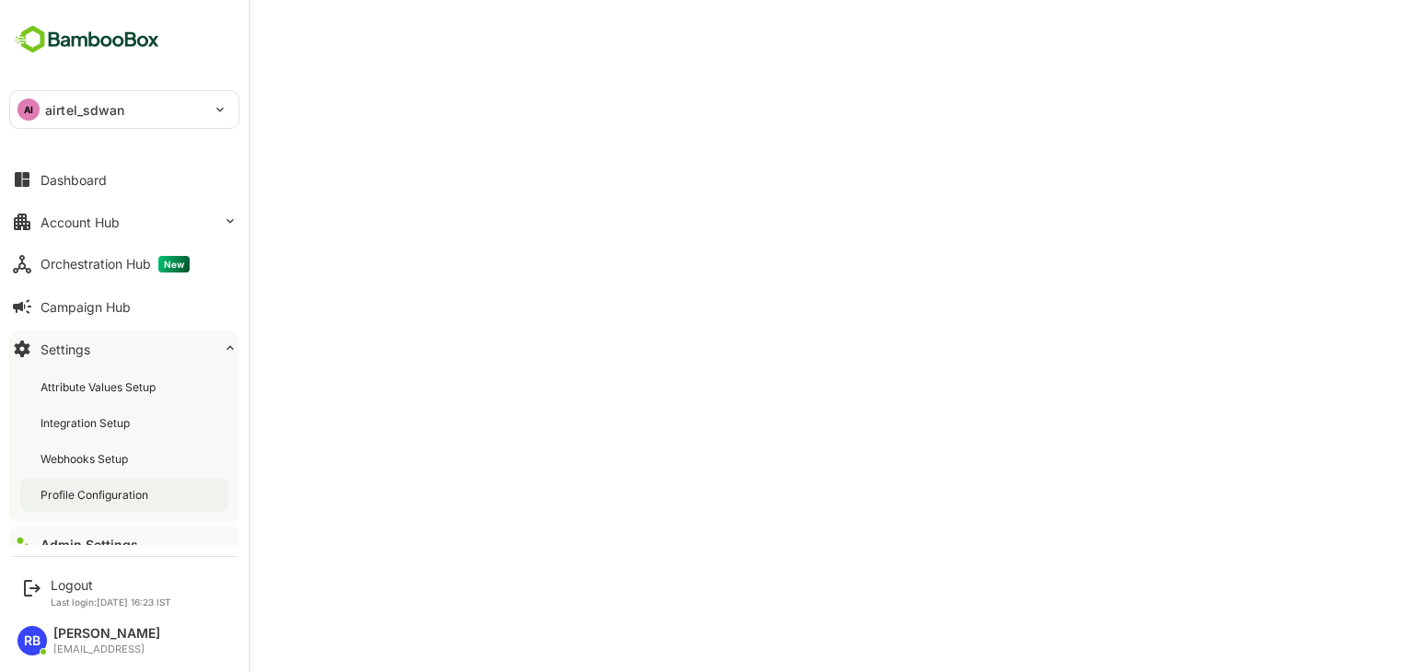
click at [129, 482] on div "Profile Configuration" at bounding box center [124, 495] width 208 height 34
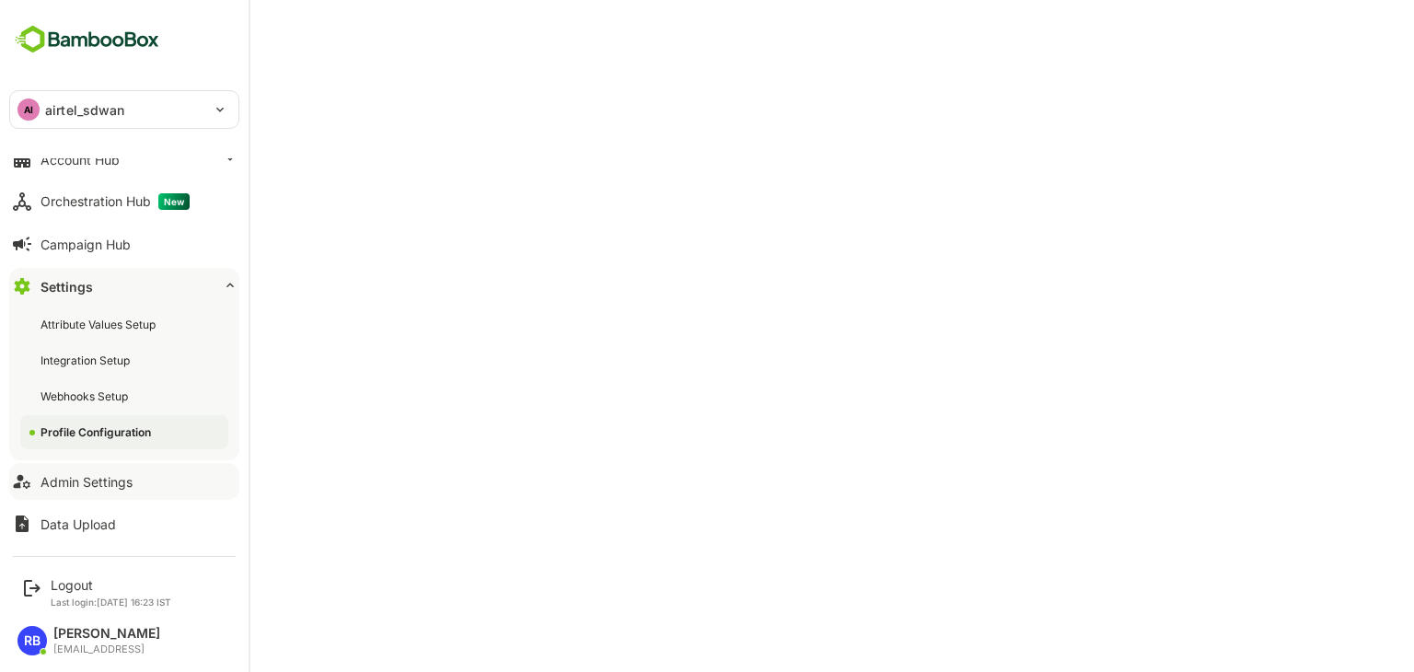
click at [82, 474] on div "Admin Settings" at bounding box center [86, 482] width 92 height 16
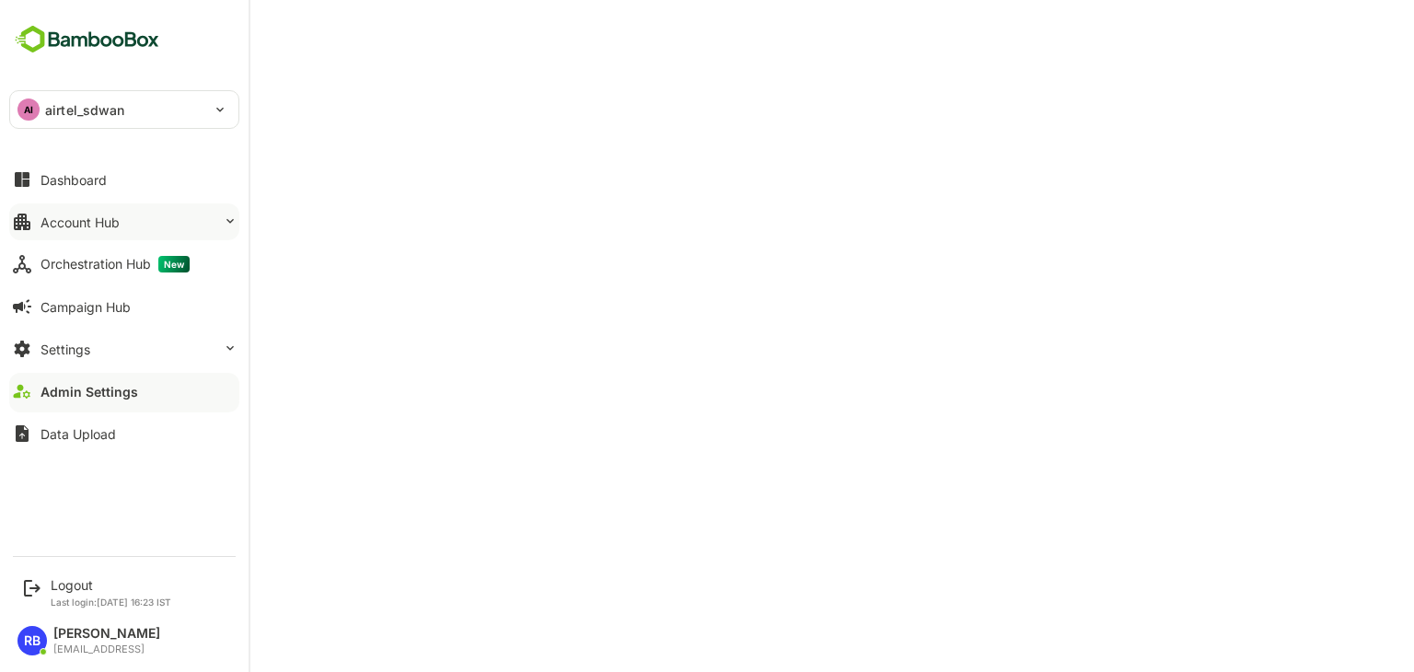
click at [136, 216] on button "Account Hub" at bounding box center [124, 221] width 230 height 37
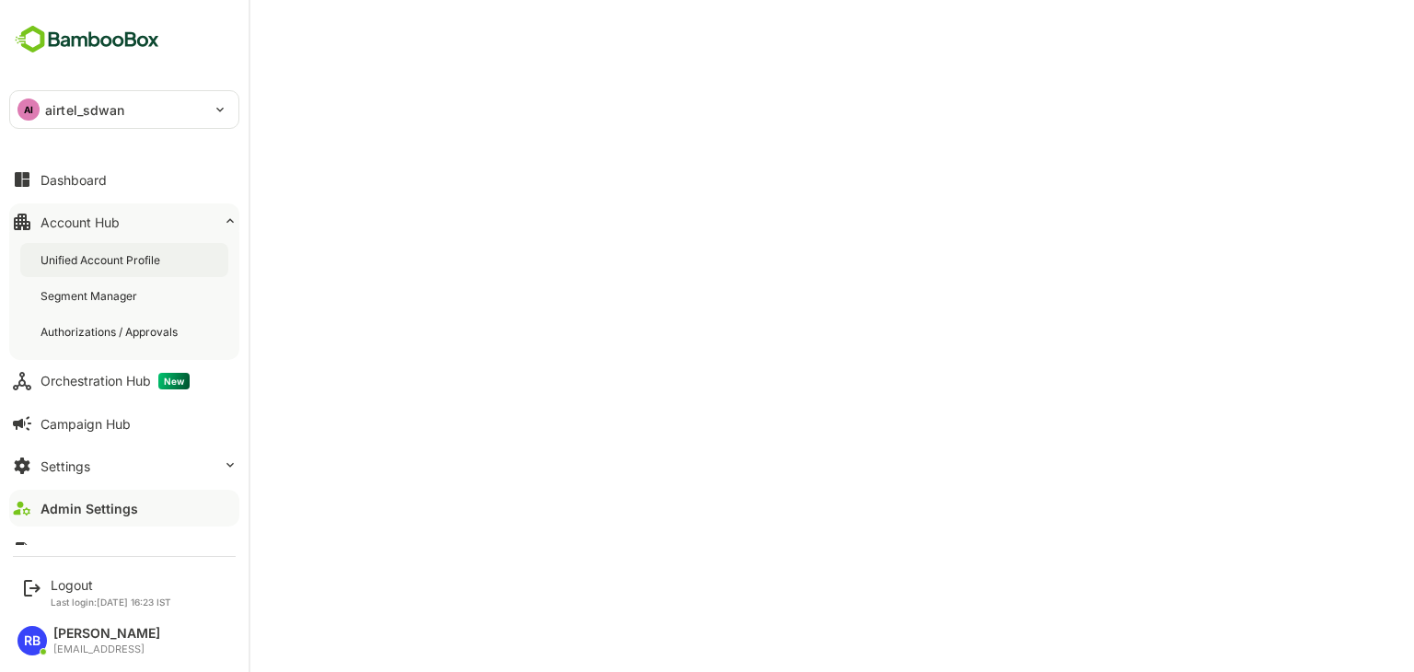
click at [114, 252] on div "Unified Account Profile" at bounding box center [101, 260] width 123 height 16
click at [70, 583] on div "Logout" at bounding box center [111, 585] width 121 height 16
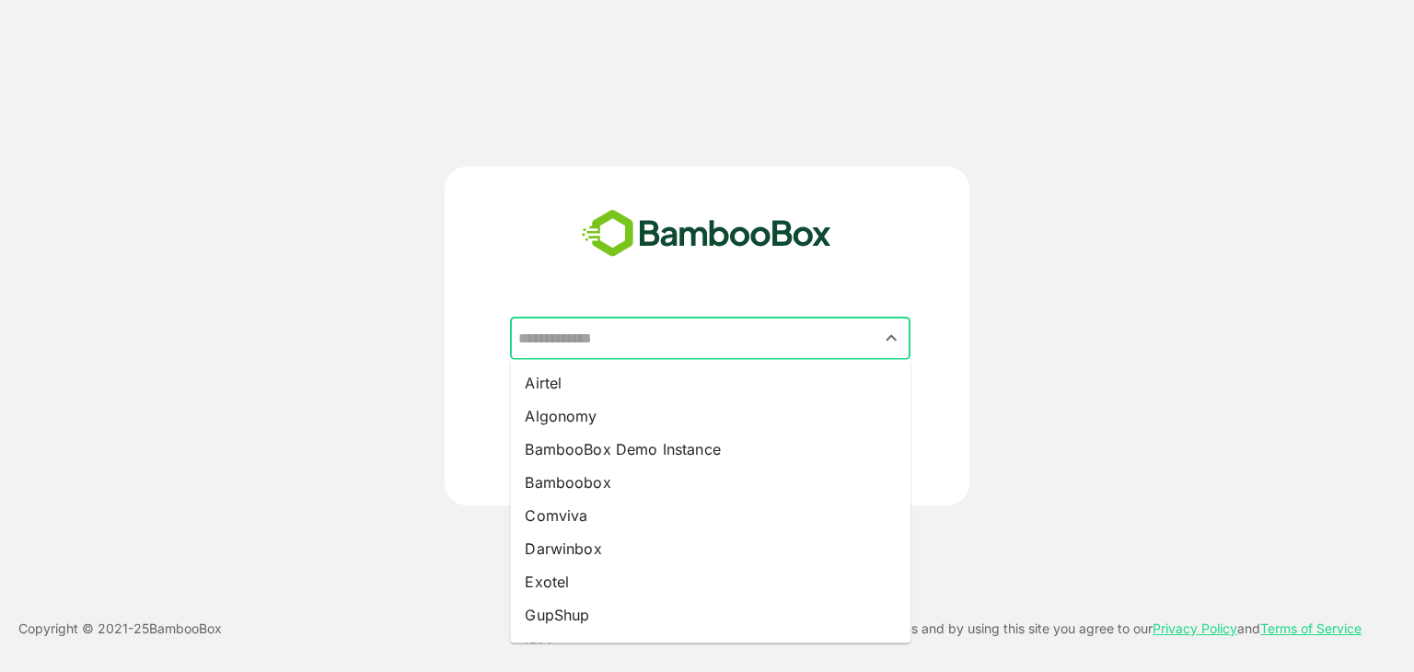
click at [688, 325] on input "text" at bounding box center [710, 338] width 393 height 35
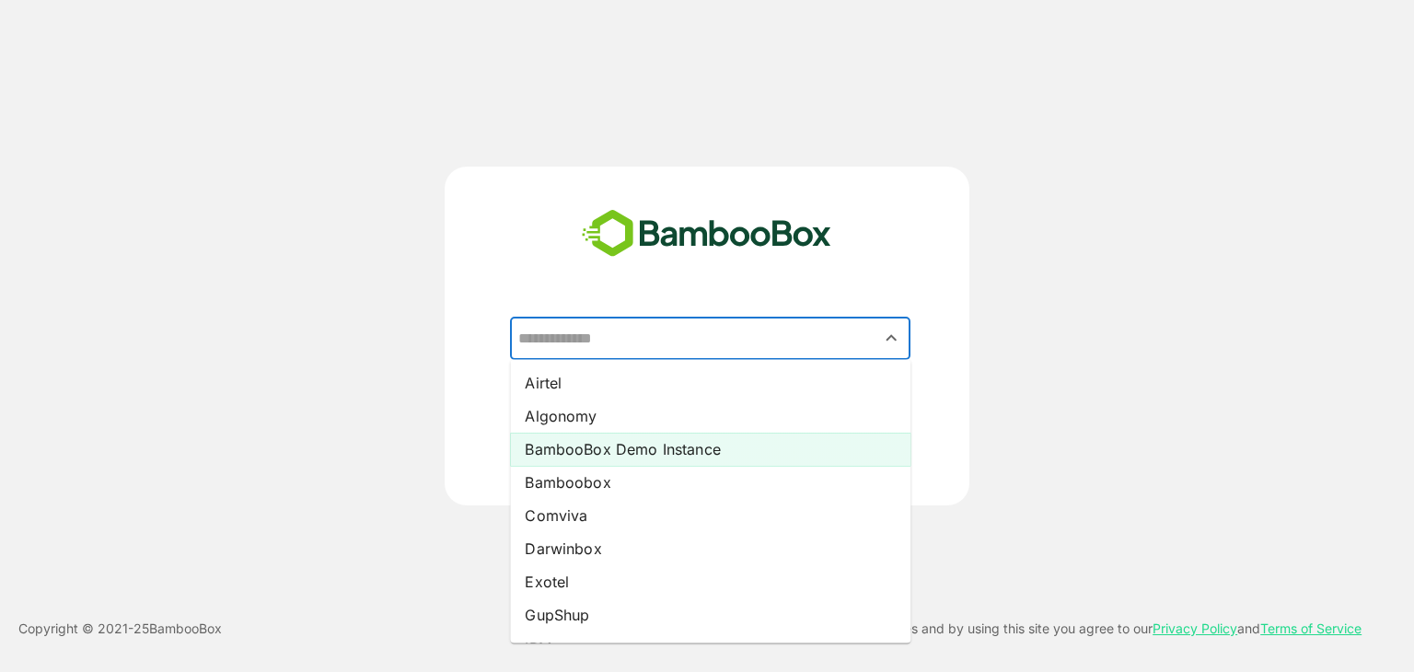
click at [635, 453] on li "BambooBox Demo Instance" at bounding box center [710, 449] width 400 height 33
type input "**********"
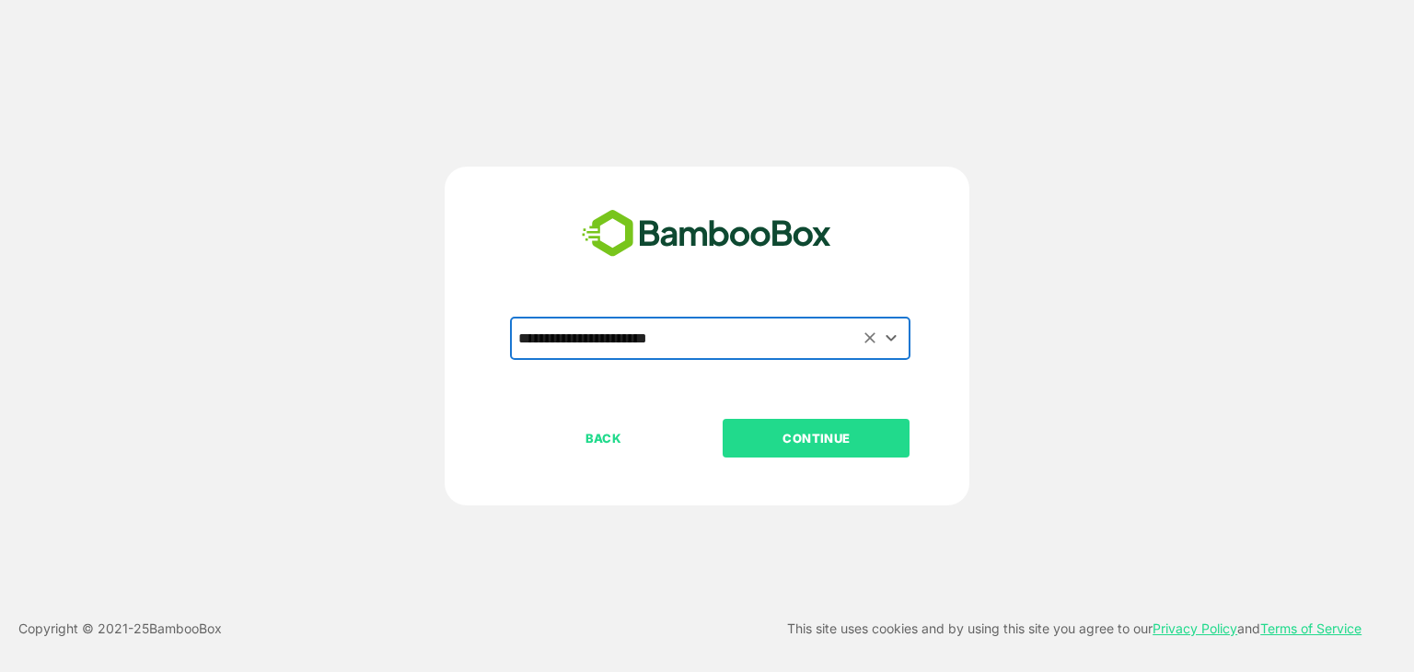
click at [832, 441] on p "CONTINUE" at bounding box center [816, 438] width 184 height 20
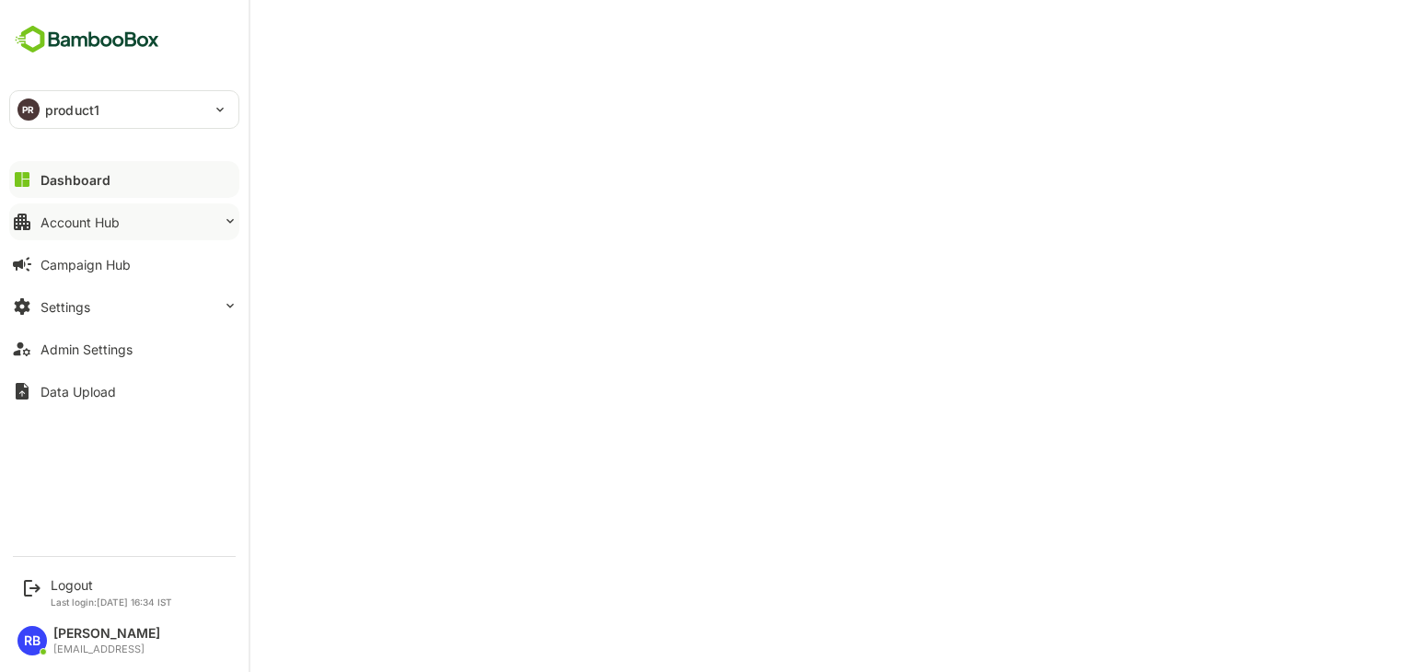
click at [104, 218] on div "Account Hub" at bounding box center [79, 222] width 79 height 16
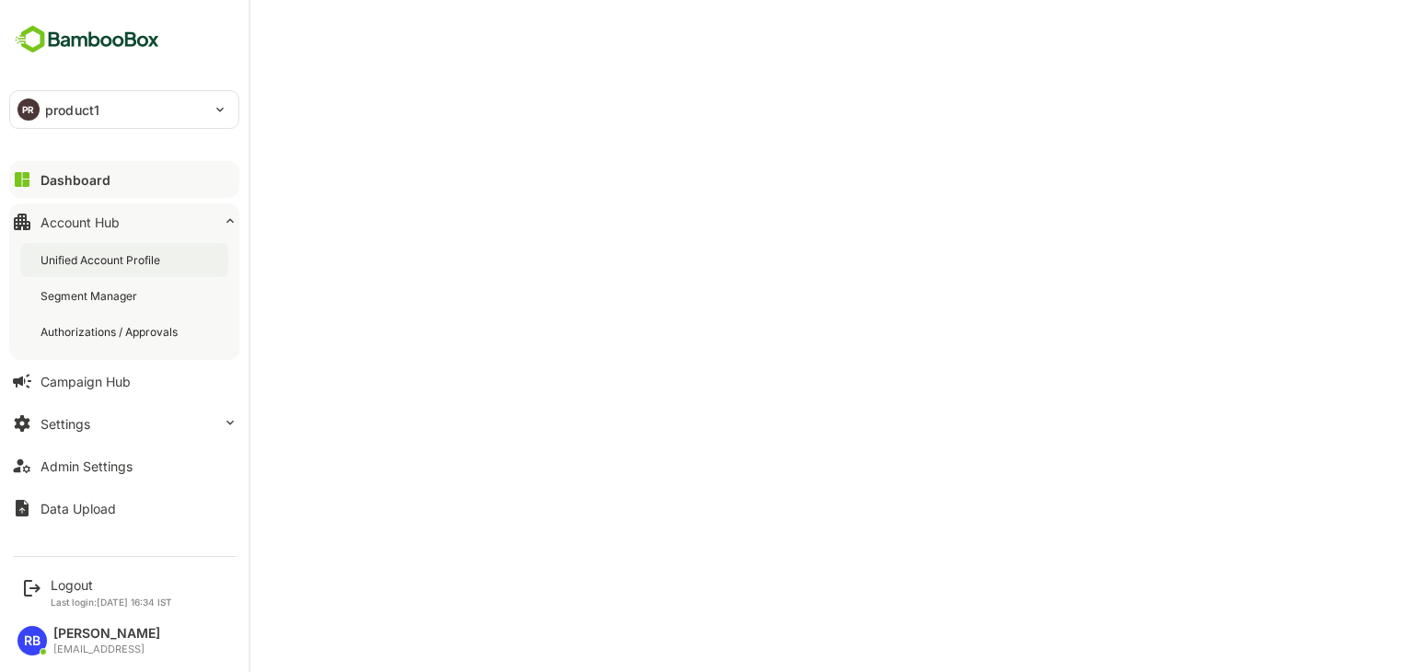
click at [114, 253] on div "Unified Account Profile" at bounding box center [101, 260] width 123 height 16
click at [102, 174] on div "Dashboard" at bounding box center [73, 180] width 66 height 16
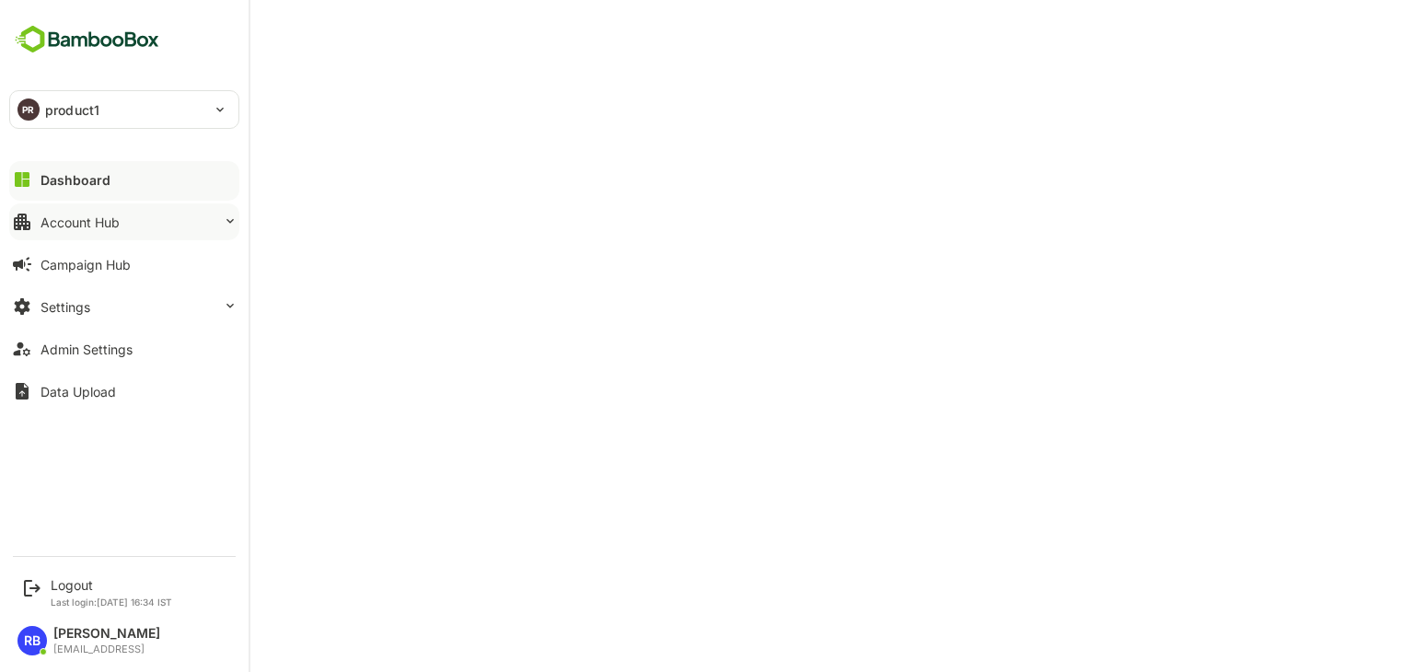
click at [150, 216] on button "Account Hub" at bounding box center [124, 221] width 230 height 37
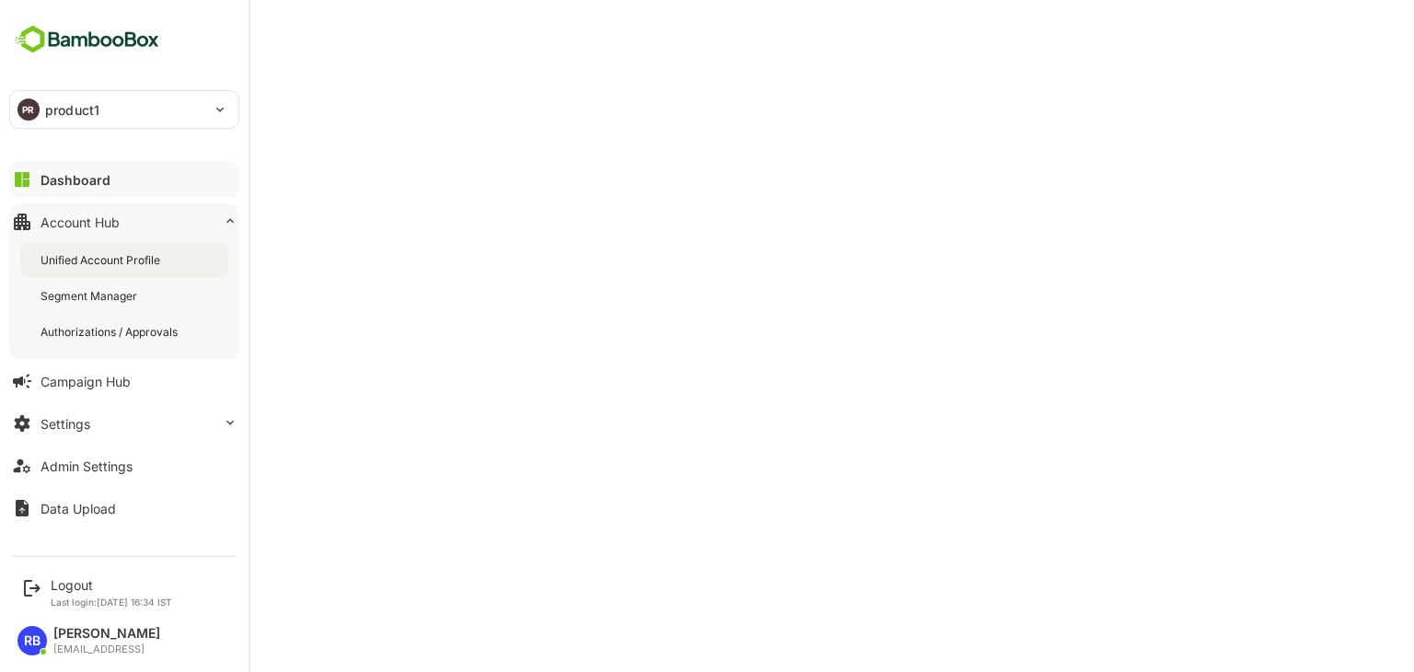
click at [120, 272] on div "Unified Account Profile" at bounding box center [124, 260] width 208 height 34
click at [92, 178] on div "Dashboard" at bounding box center [73, 180] width 66 height 16
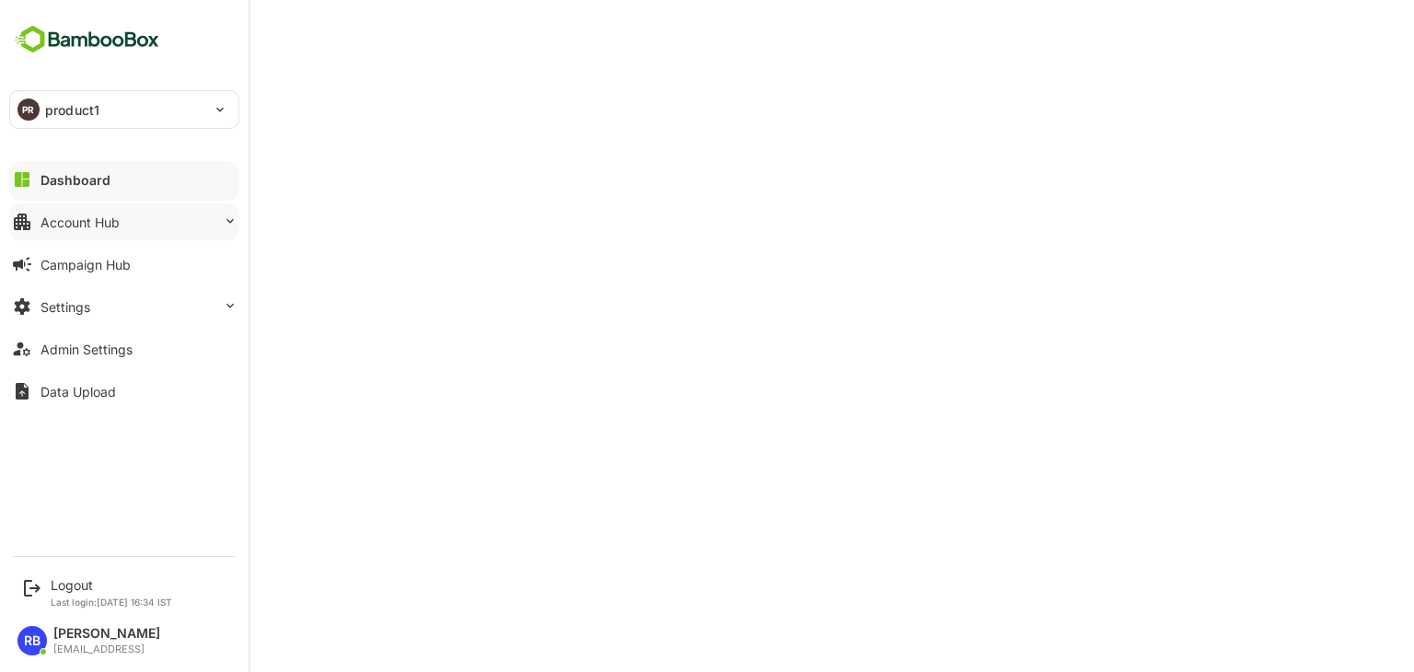
click at [167, 225] on button "Account Hub" at bounding box center [124, 221] width 230 height 37
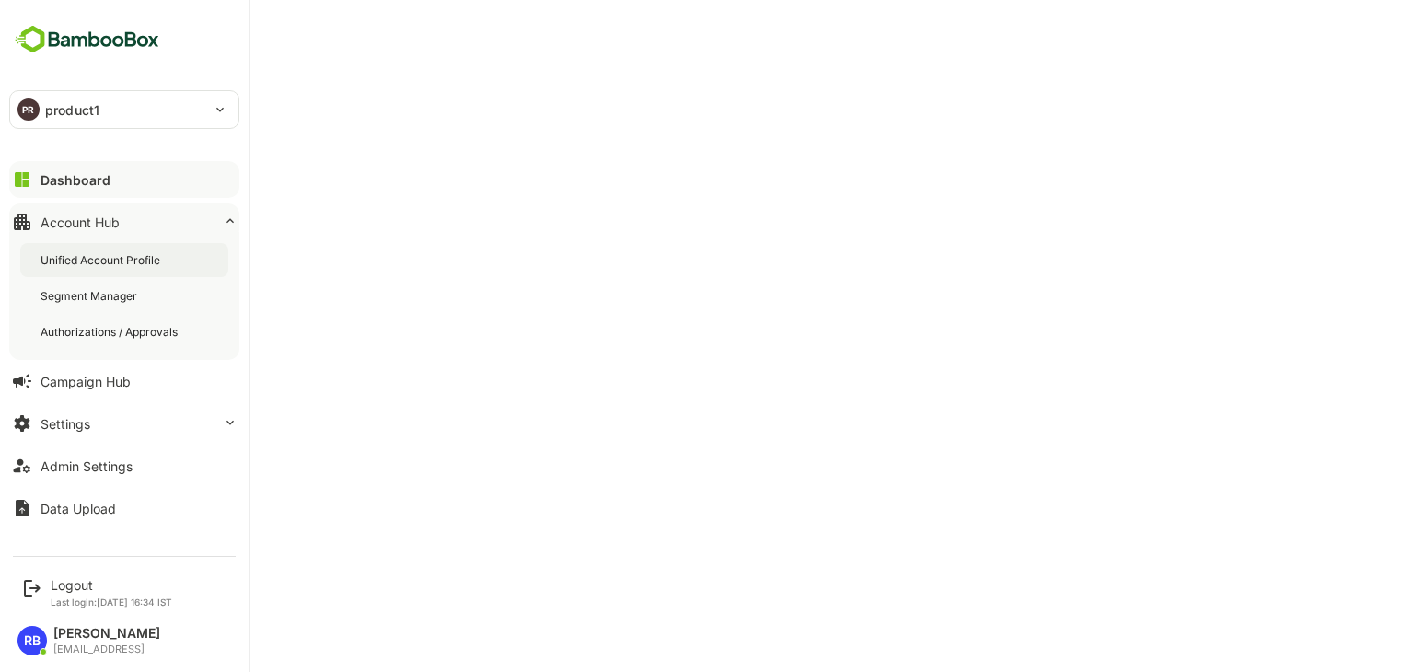
click at [136, 258] on div "Unified Account Profile" at bounding box center [101, 260] width 123 height 16
click at [114, 185] on button "Dashboard" at bounding box center [124, 179] width 230 height 37
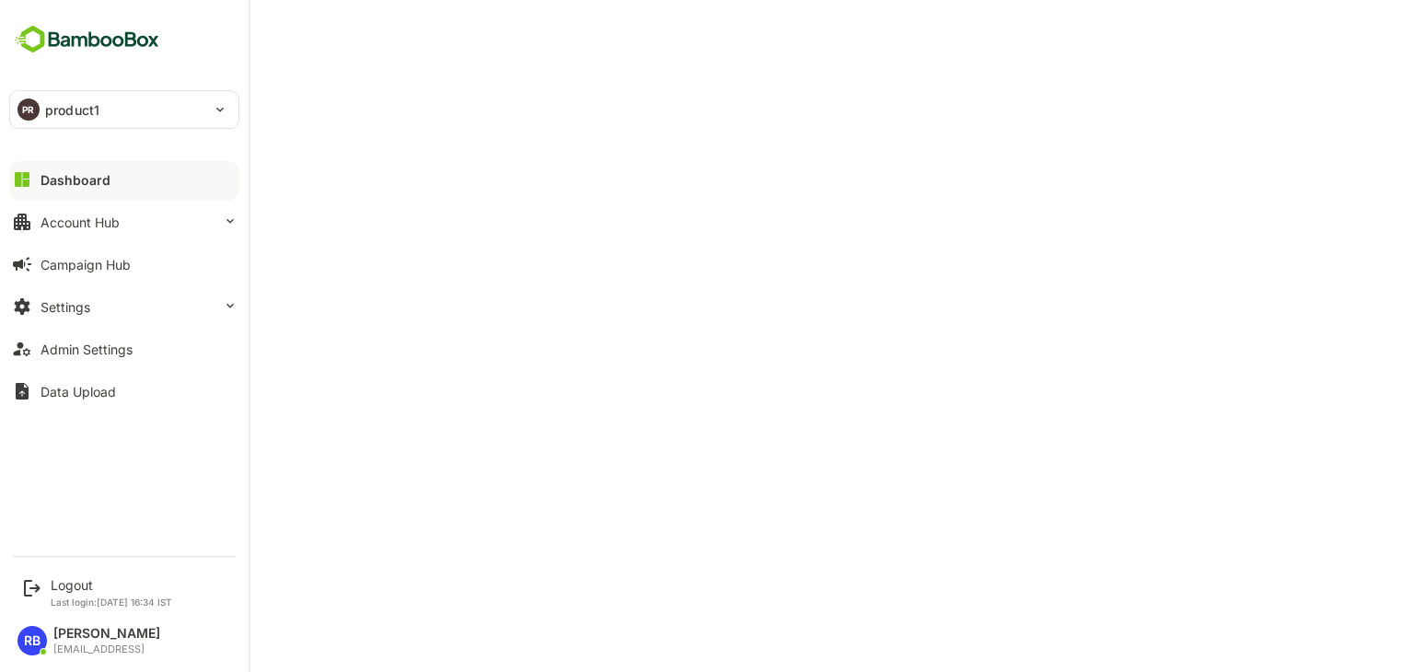
click at [46, 110] on p "product1" at bounding box center [72, 109] width 54 height 19
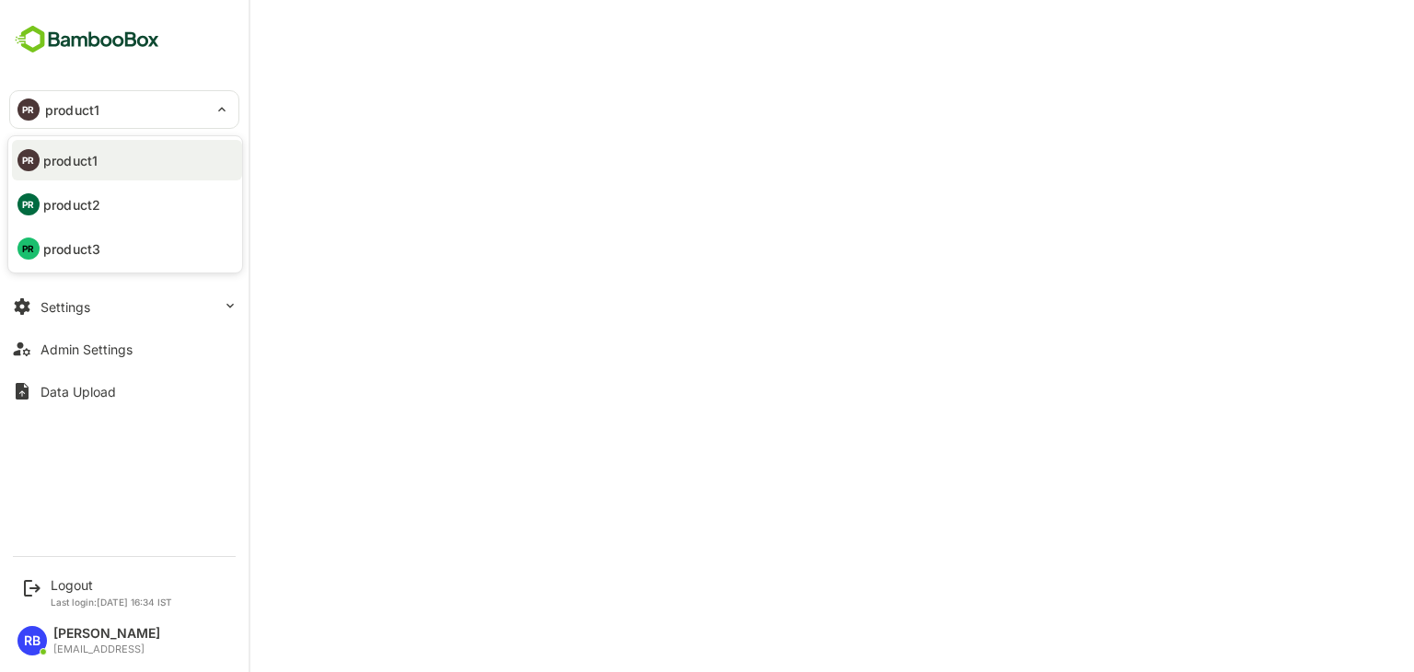
click at [70, 195] on p "product2" at bounding box center [71, 204] width 57 height 19
type input "********"
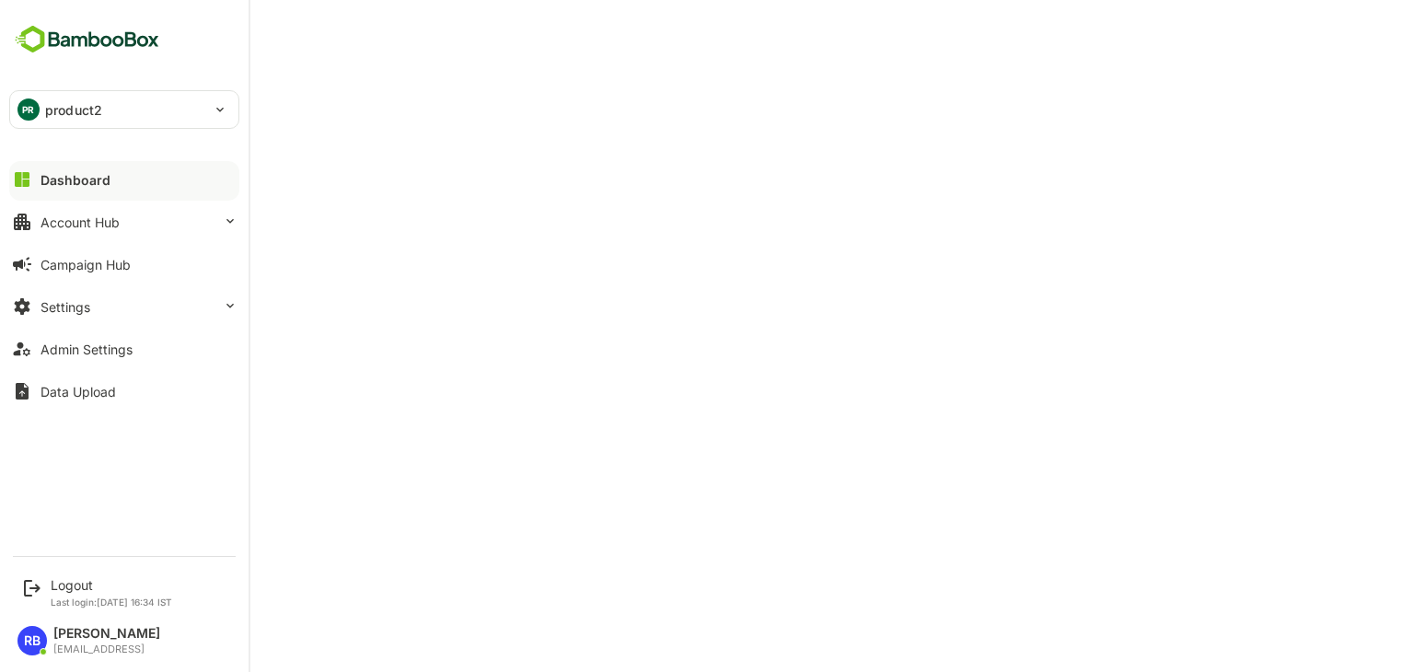
click at [143, 112] on div "PR product2" at bounding box center [113, 109] width 206 height 37
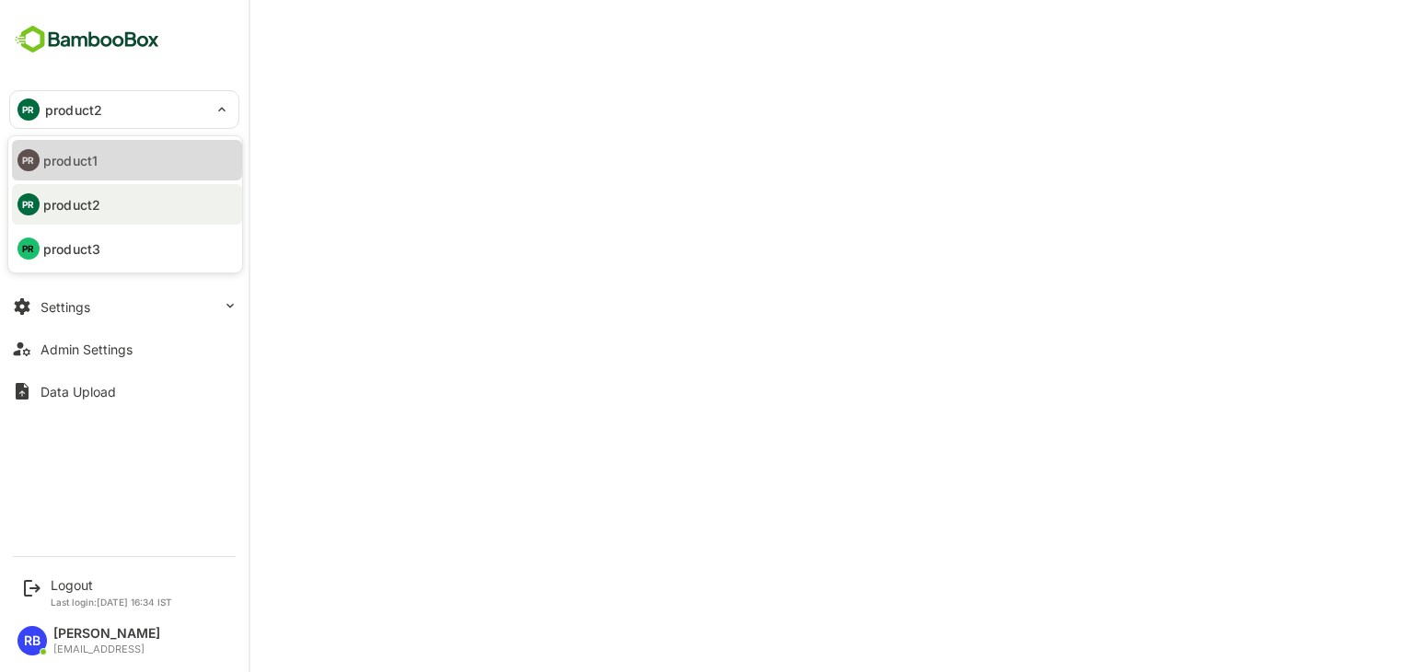
click at [119, 153] on li "PR product1" at bounding box center [127, 160] width 230 height 40
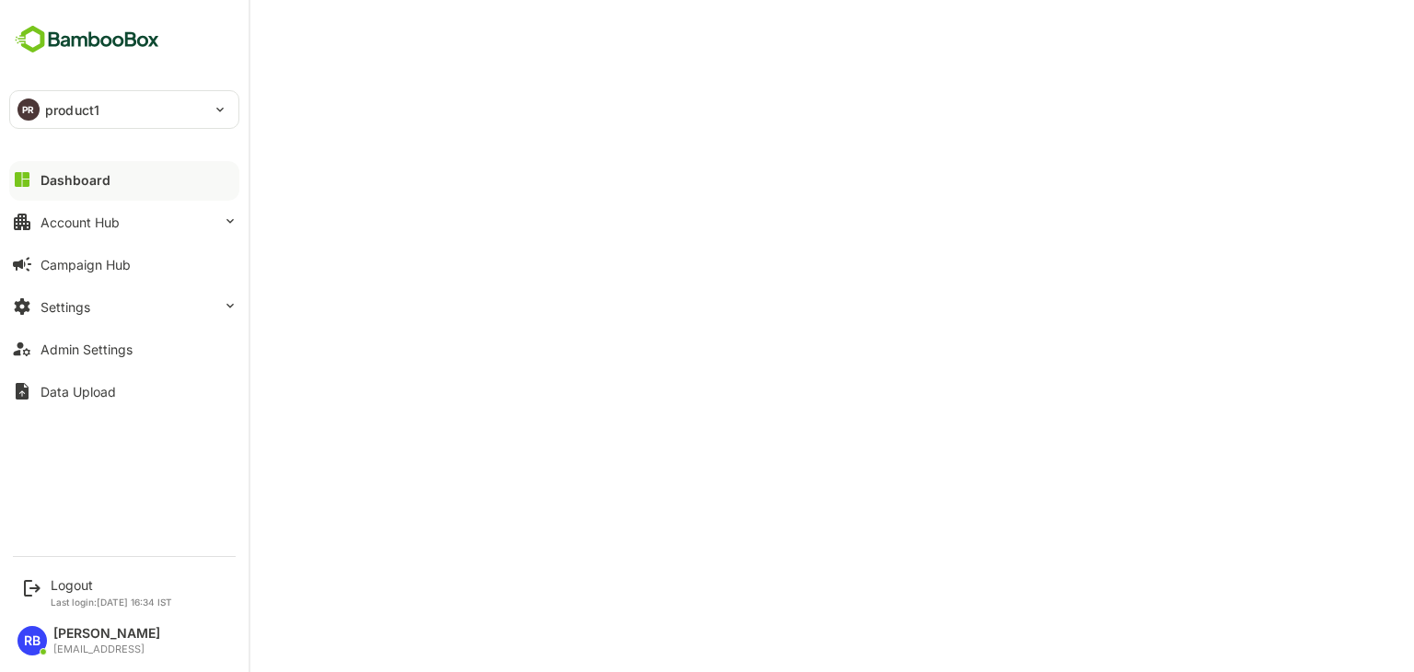
click at [32, 182] on icon at bounding box center [22, 179] width 22 height 22
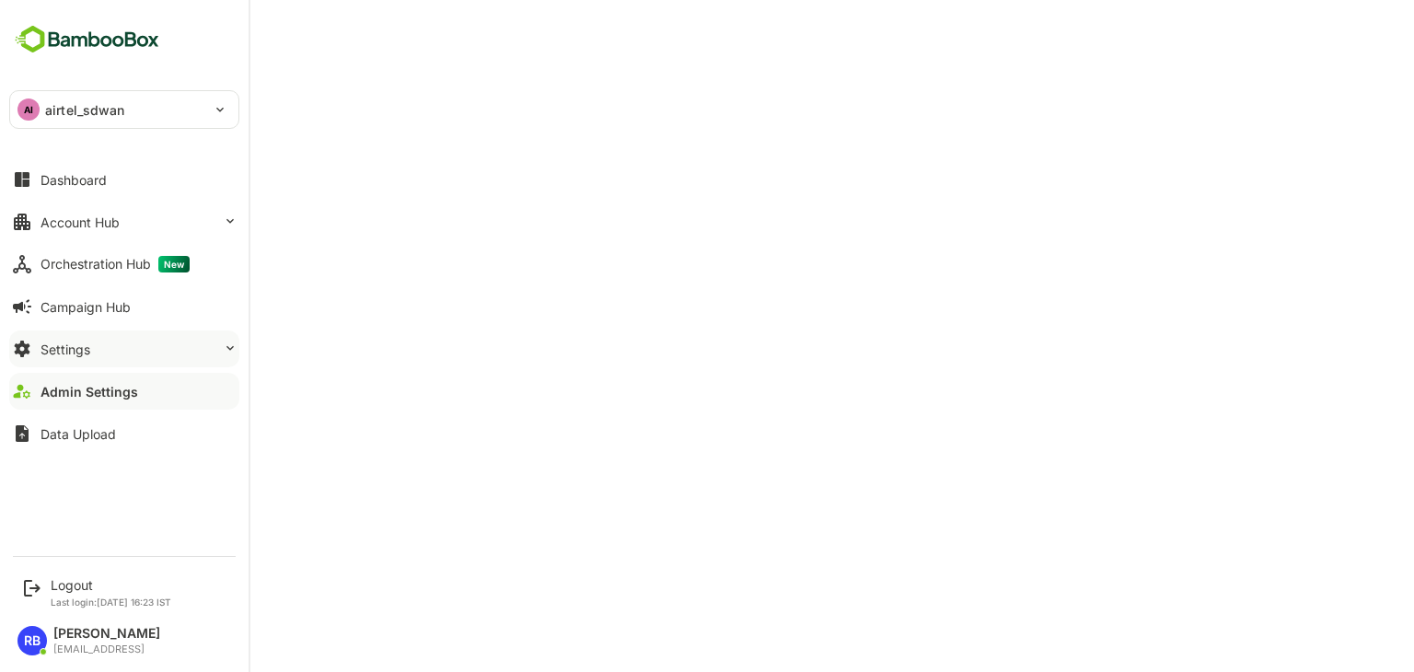
click at [110, 347] on button "Settings" at bounding box center [124, 348] width 230 height 37
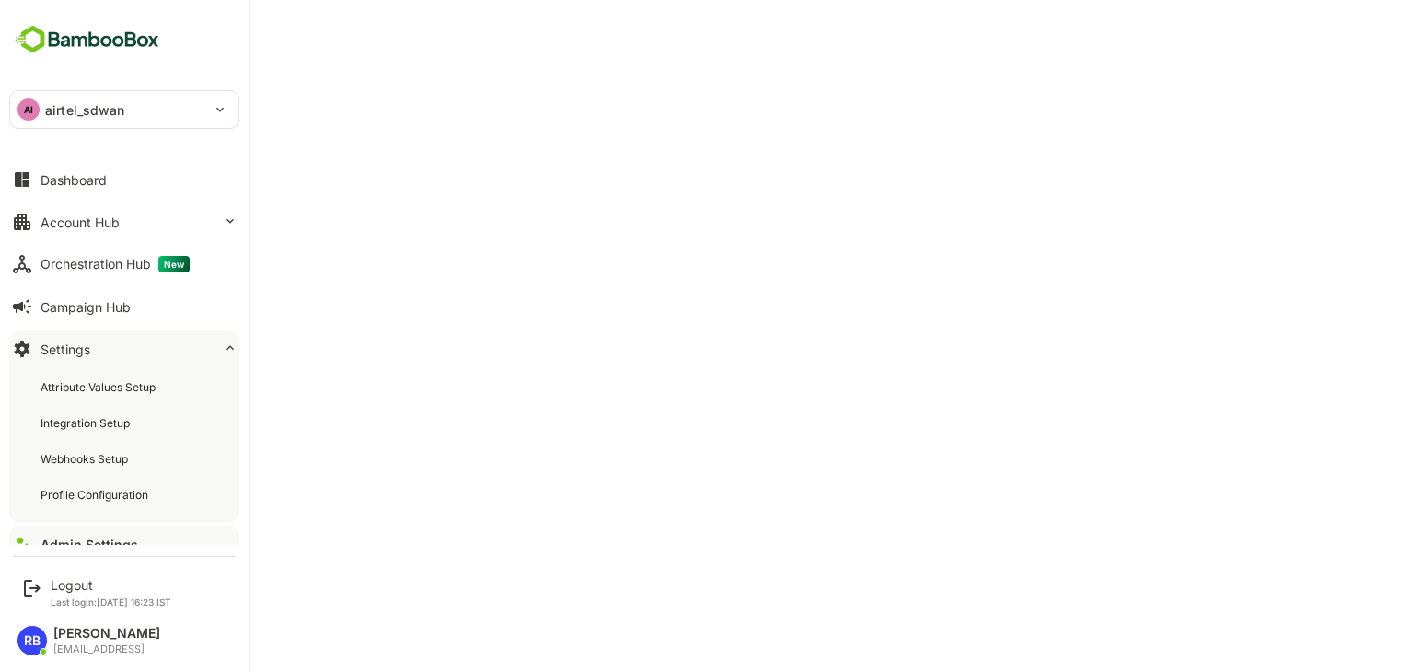
scroll to position [63, 0]
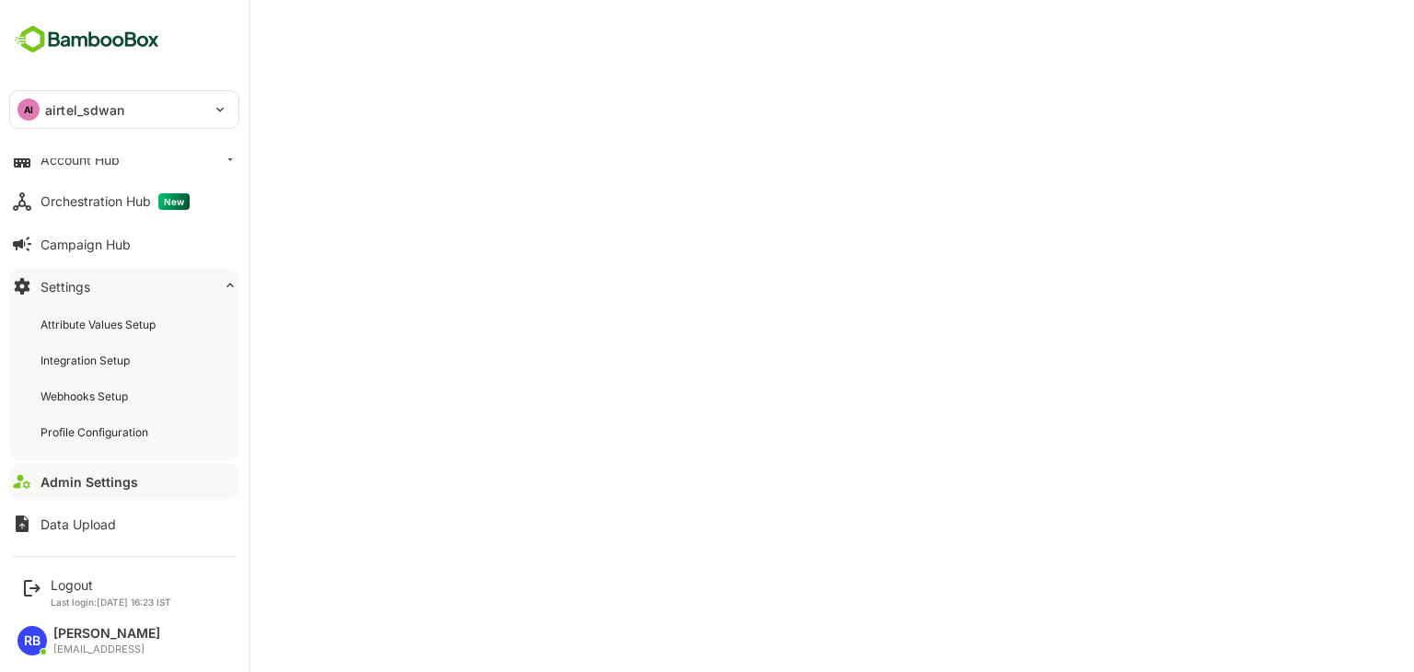
click at [98, 479] on div "Admin Settings" at bounding box center [89, 482] width 98 height 16
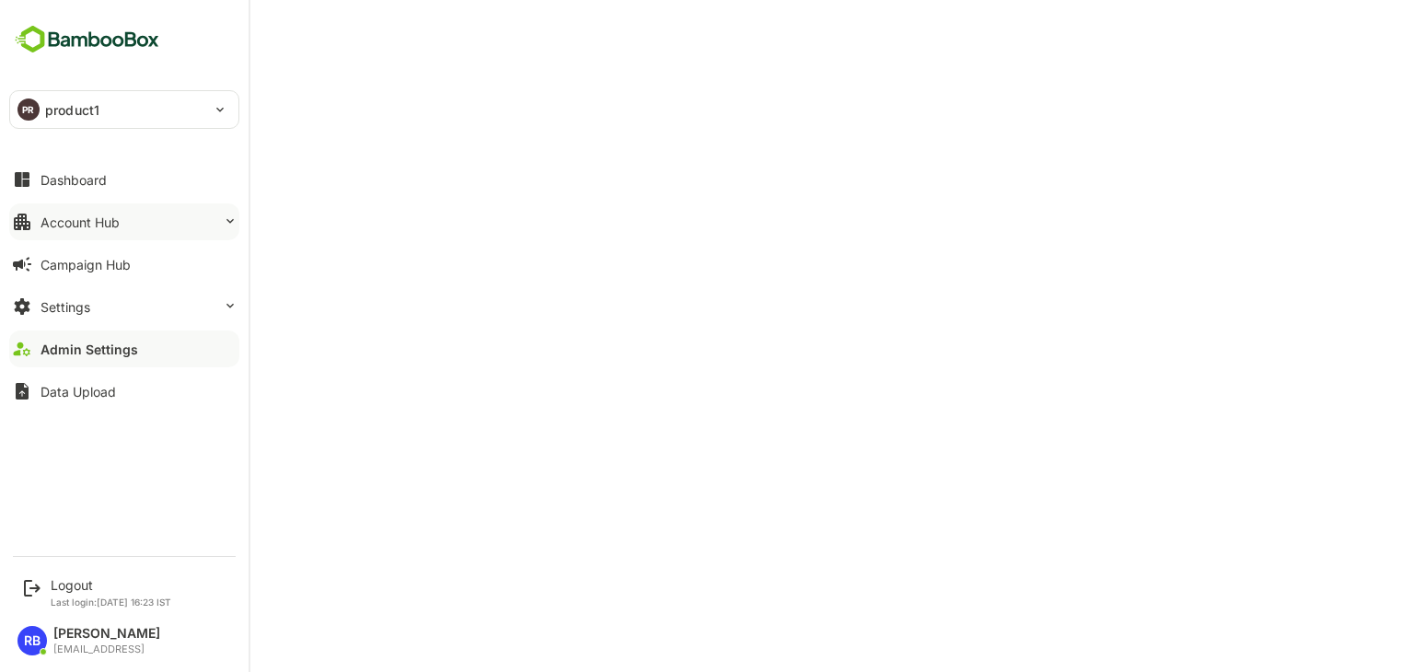
click at [130, 216] on button "Account Hub" at bounding box center [124, 221] width 230 height 37
click at [84, 178] on div "Dashboard" at bounding box center [75, 180] width 70 height 16
click at [89, 225] on div "Account Hub" at bounding box center [79, 222] width 79 height 16
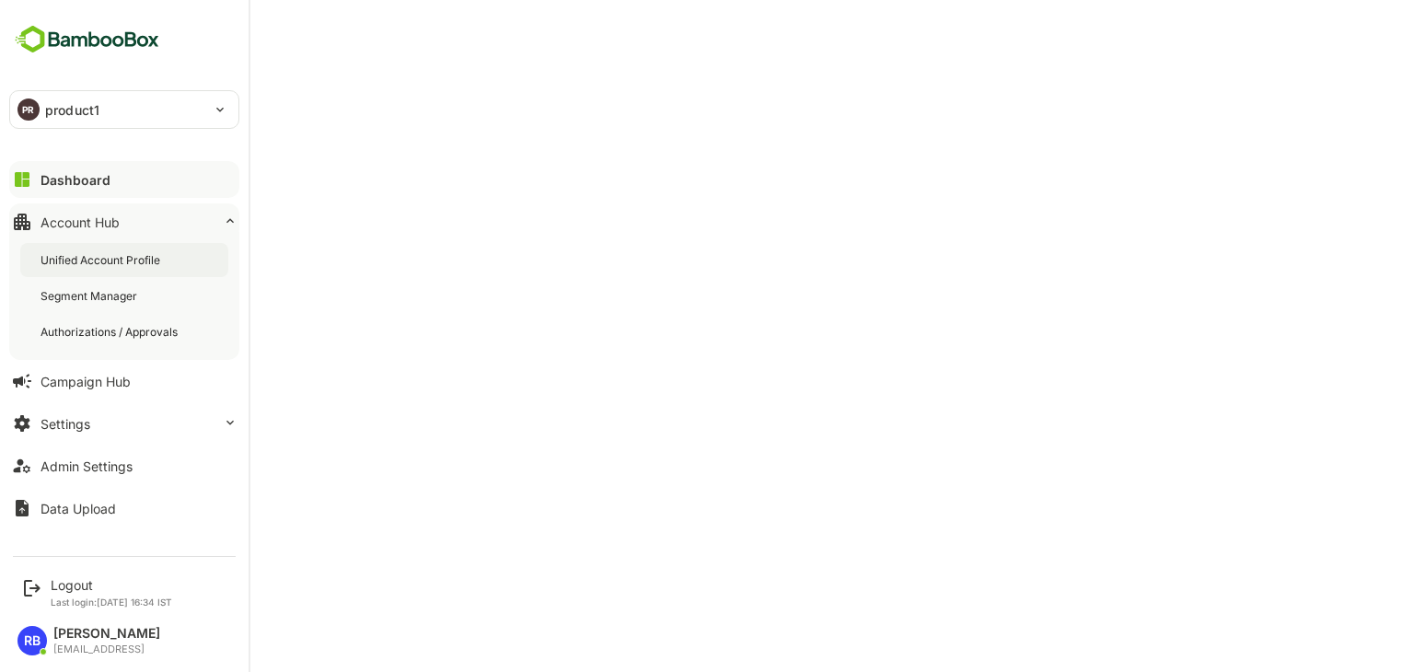
click at [103, 258] on div "Unified Account Profile" at bounding box center [101, 260] width 123 height 16
click at [118, 172] on button "Dashboard" at bounding box center [124, 179] width 230 height 37
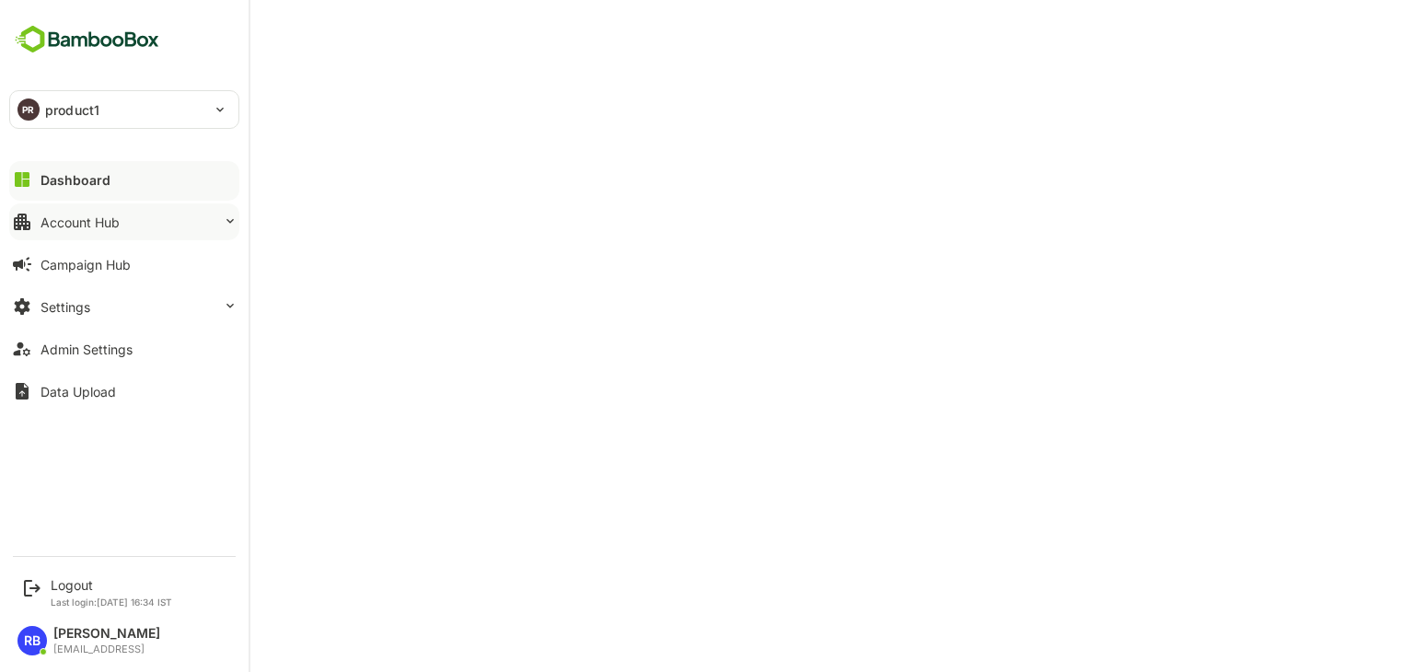
click at [124, 217] on button "Account Hub" at bounding box center [124, 221] width 230 height 37
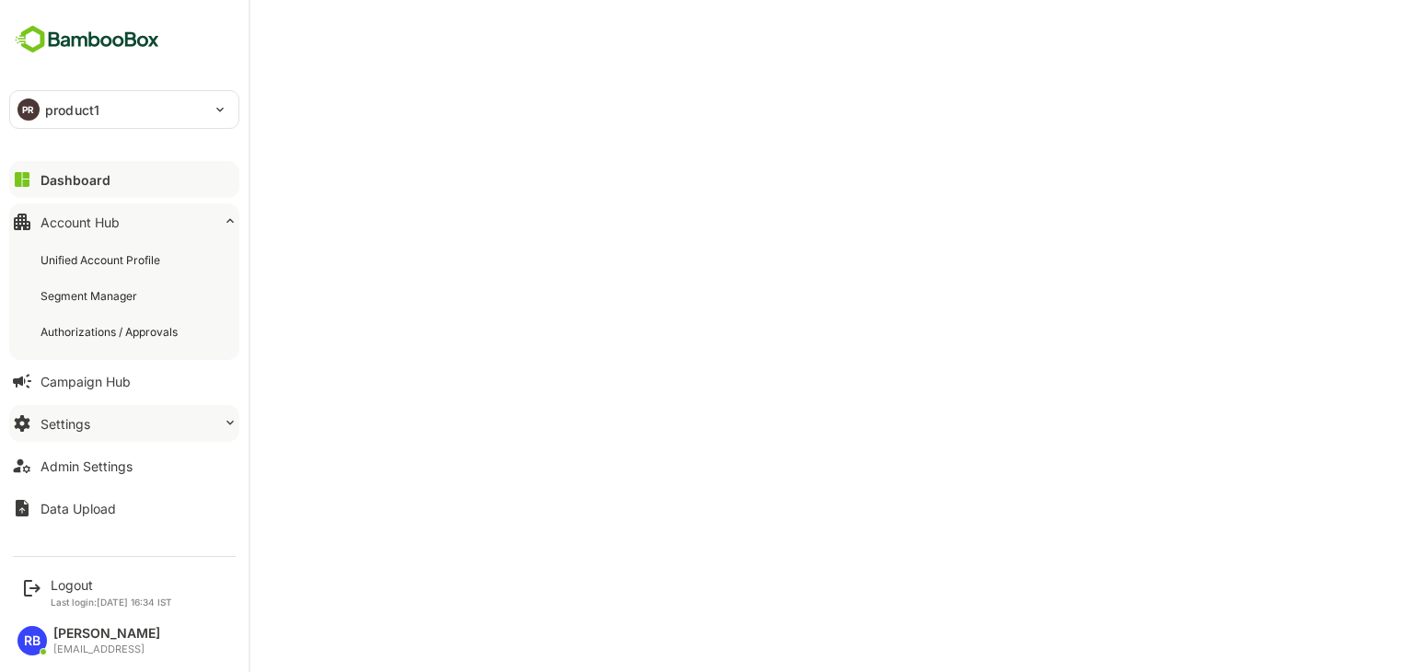
click at [121, 419] on button "Settings" at bounding box center [124, 423] width 230 height 37
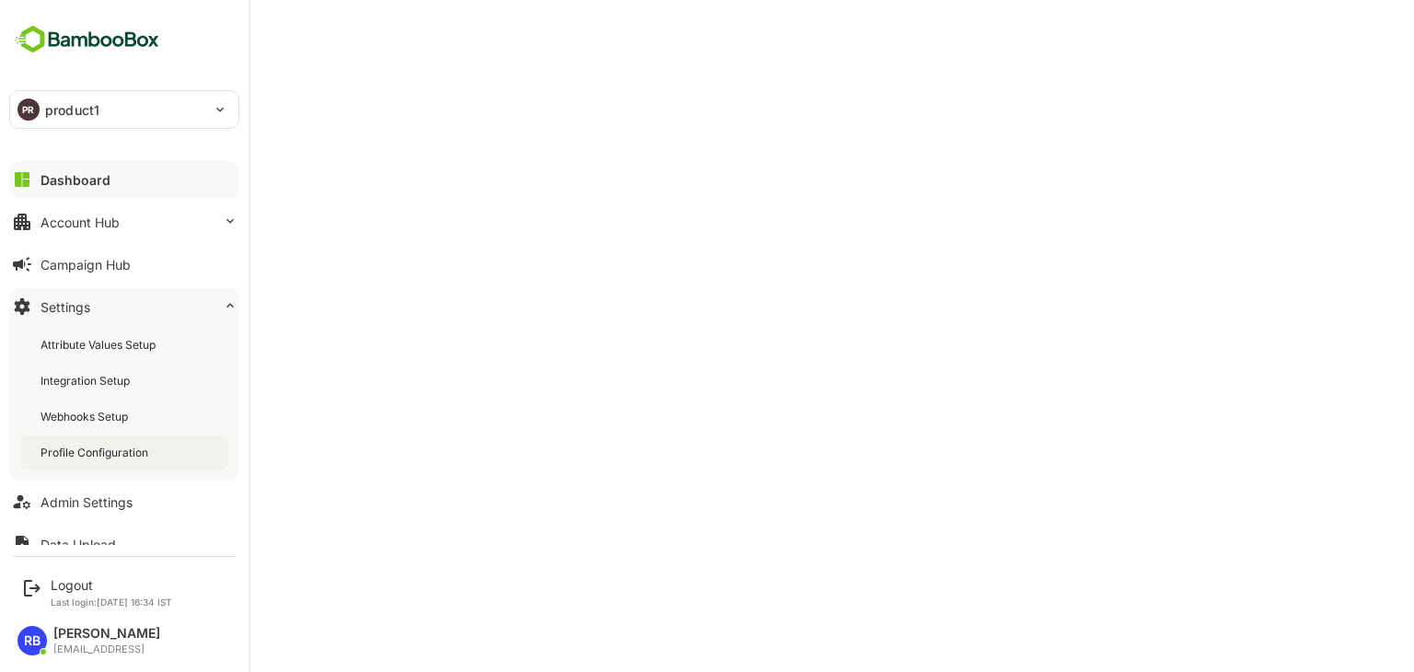
click at [132, 450] on div "Profile Configuration" at bounding box center [95, 453] width 111 height 16
click at [129, 219] on button "Account Hub" at bounding box center [124, 221] width 230 height 37
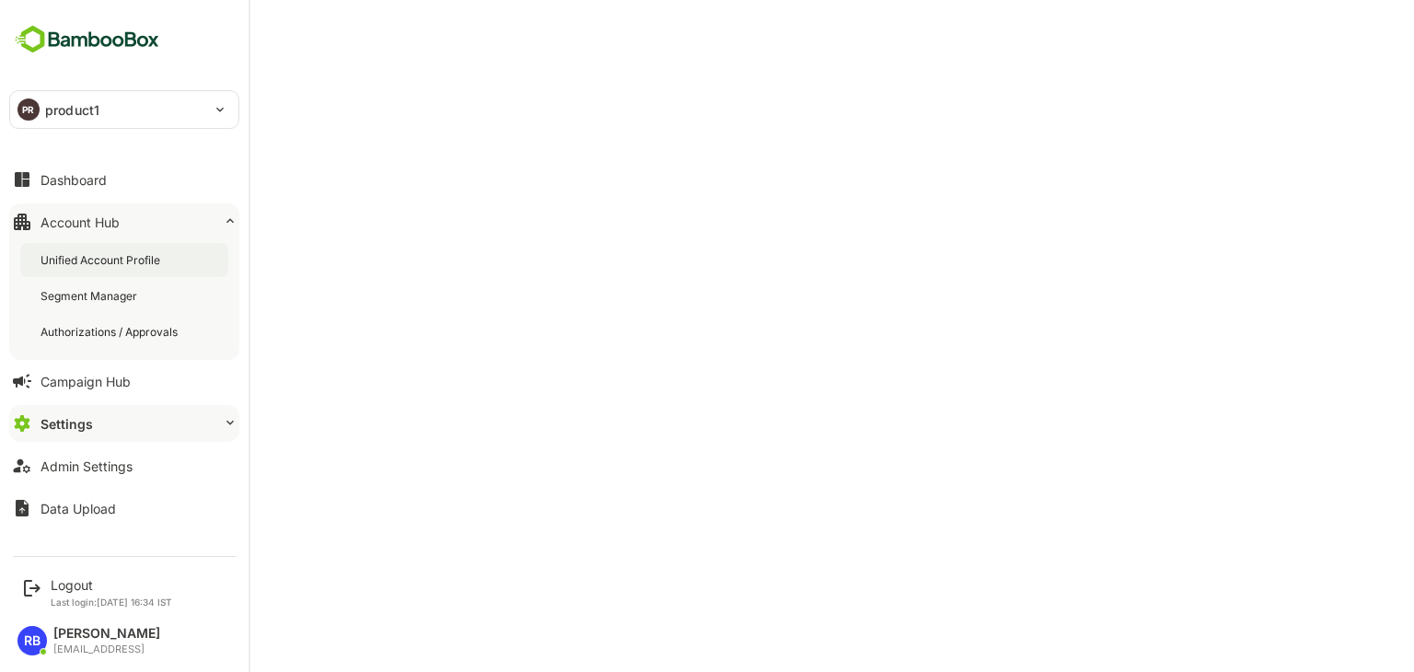
click at [130, 252] on div "Unified Account Profile" at bounding box center [101, 260] width 123 height 16
click at [40, 106] on div "PR product1" at bounding box center [113, 109] width 206 height 37
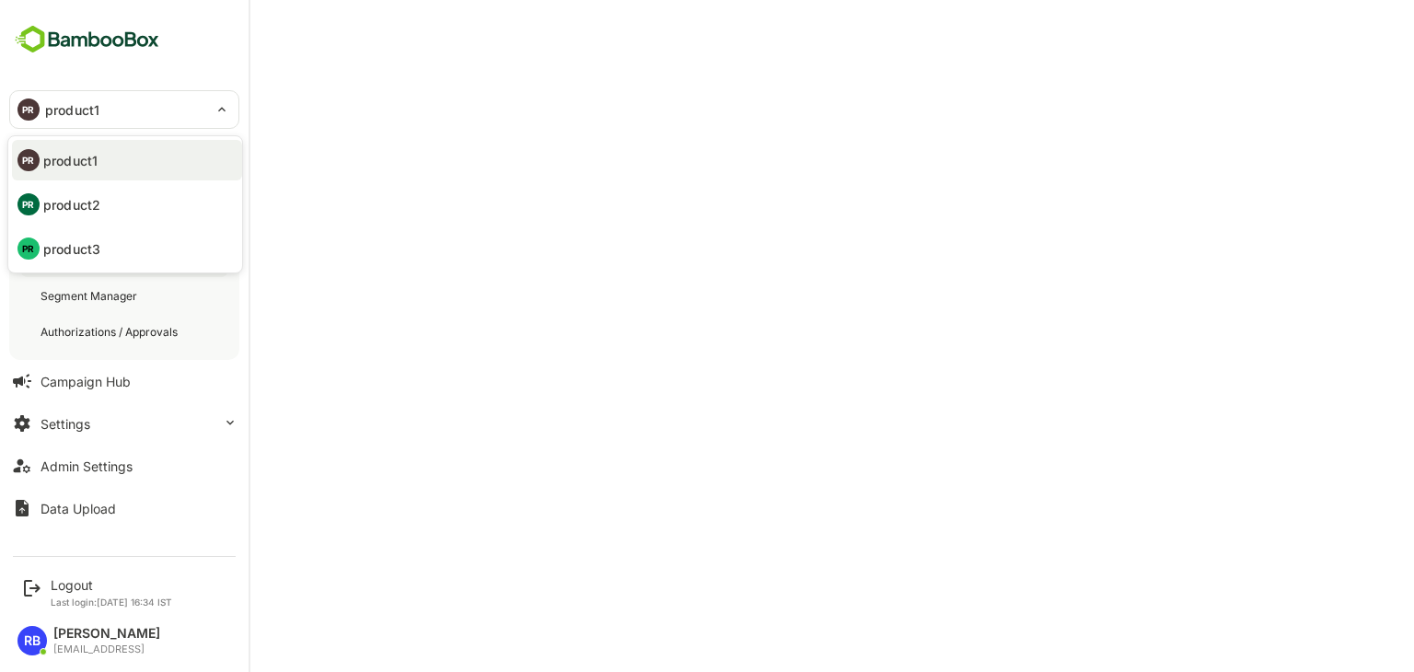
click at [114, 160] on li "PR product1" at bounding box center [127, 160] width 230 height 40
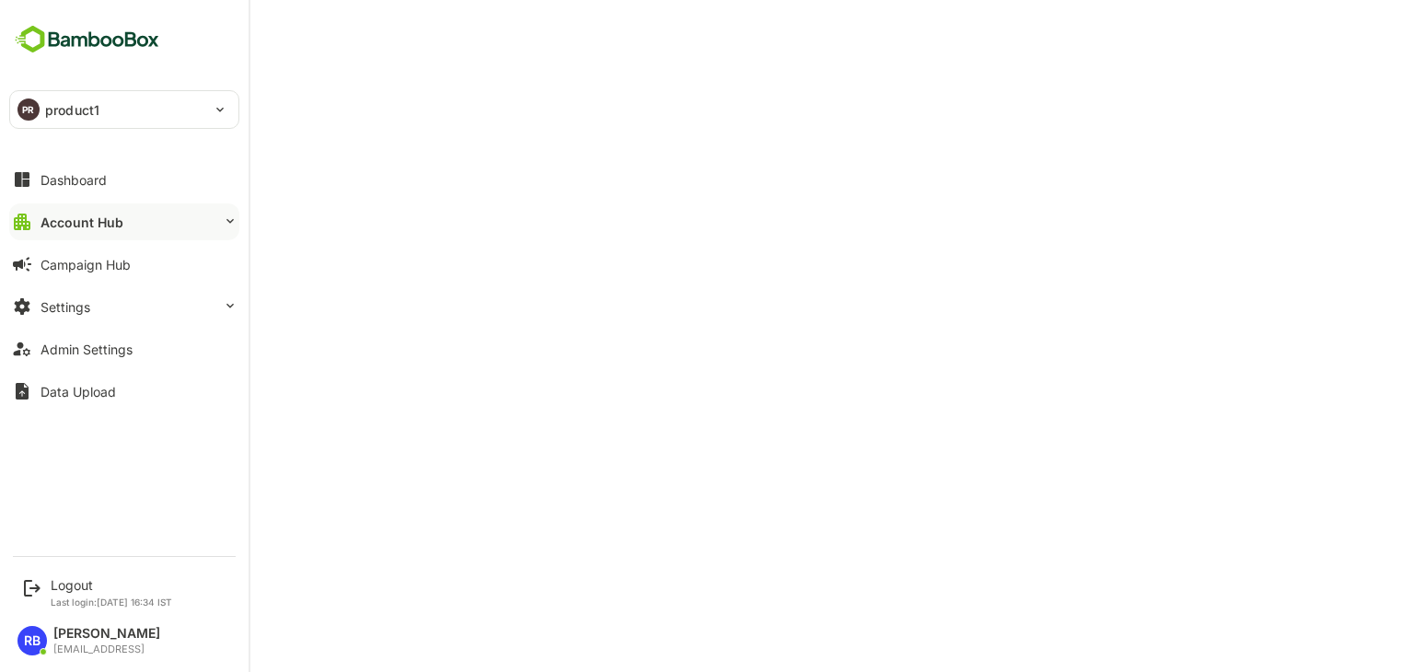
click at [86, 116] on p "product1" at bounding box center [72, 109] width 54 height 19
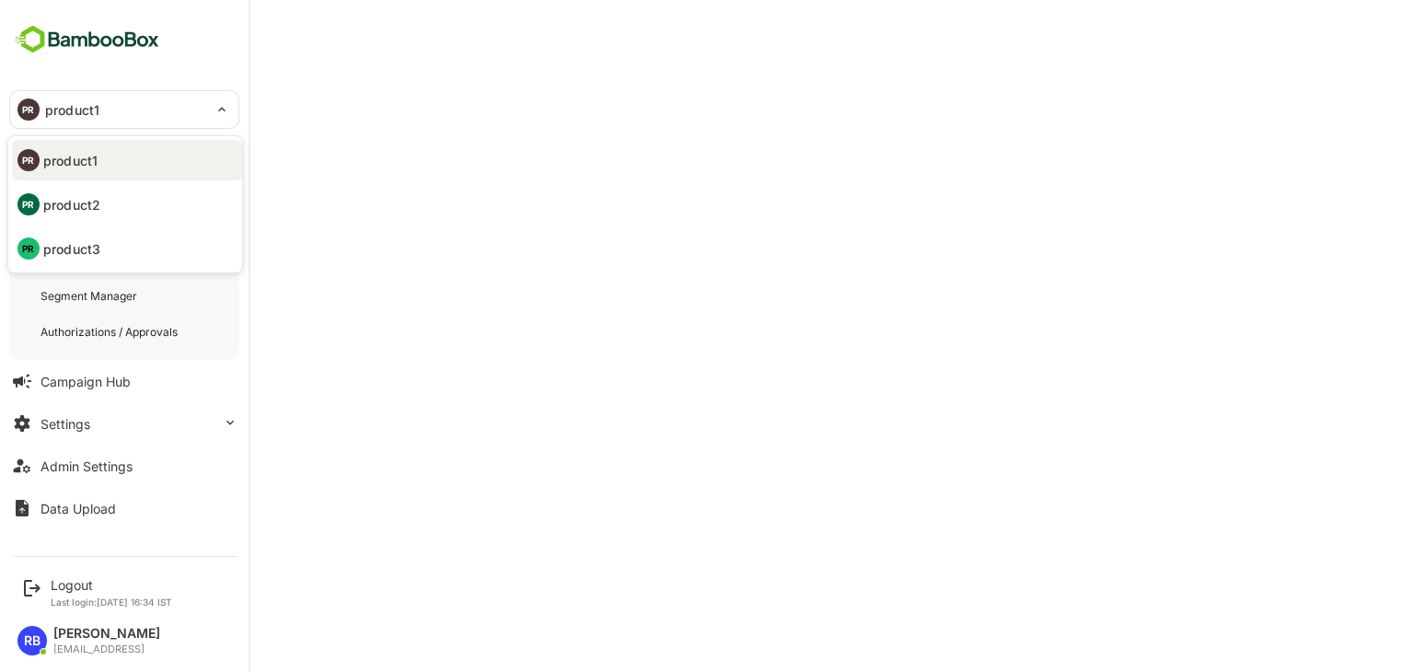
click at [102, 194] on li "PR product2" at bounding box center [127, 204] width 230 height 40
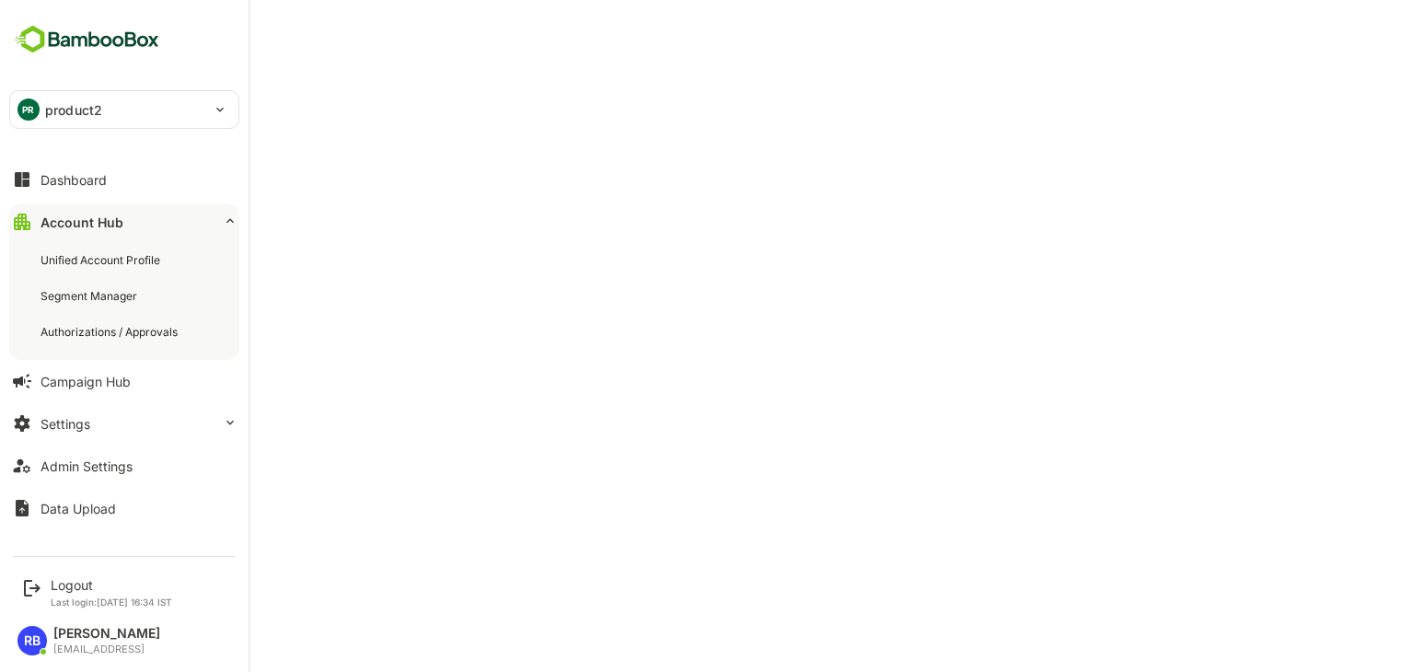
click at [73, 110] on p "product2" at bounding box center [73, 109] width 57 height 19
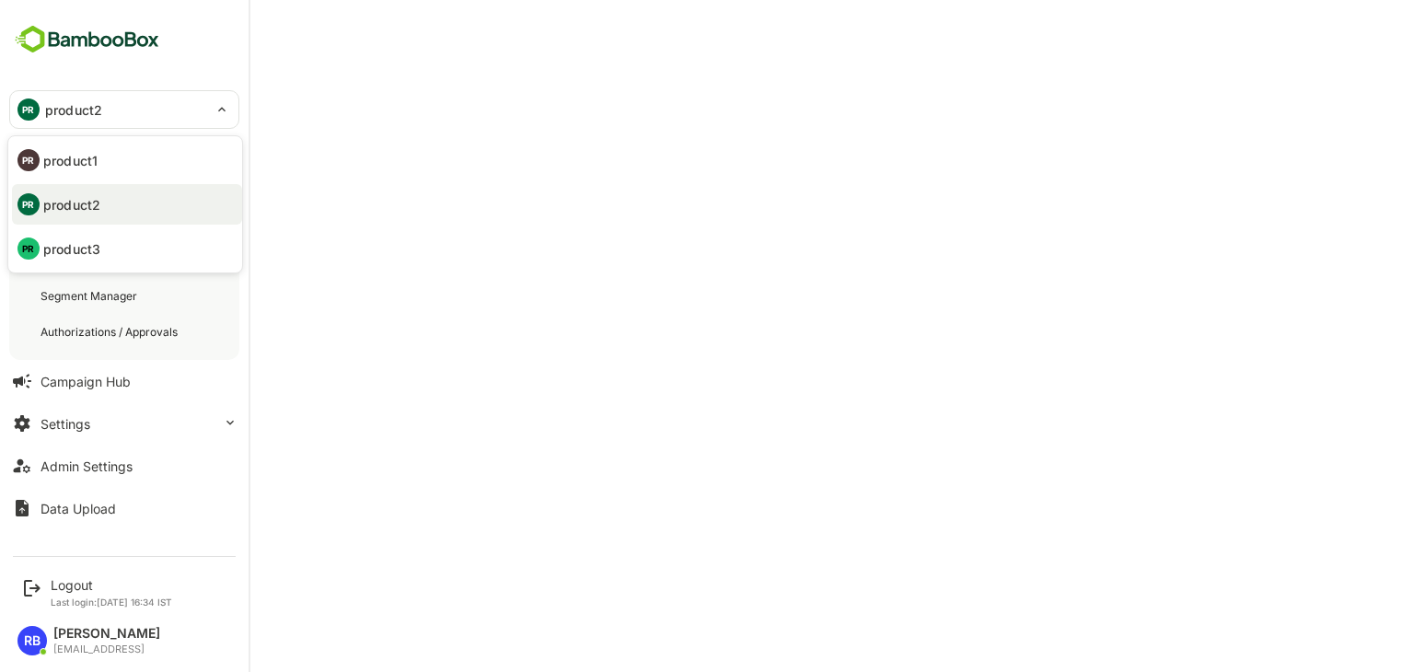
click at [94, 241] on p "product3" at bounding box center [71, 248] width 57 height 19
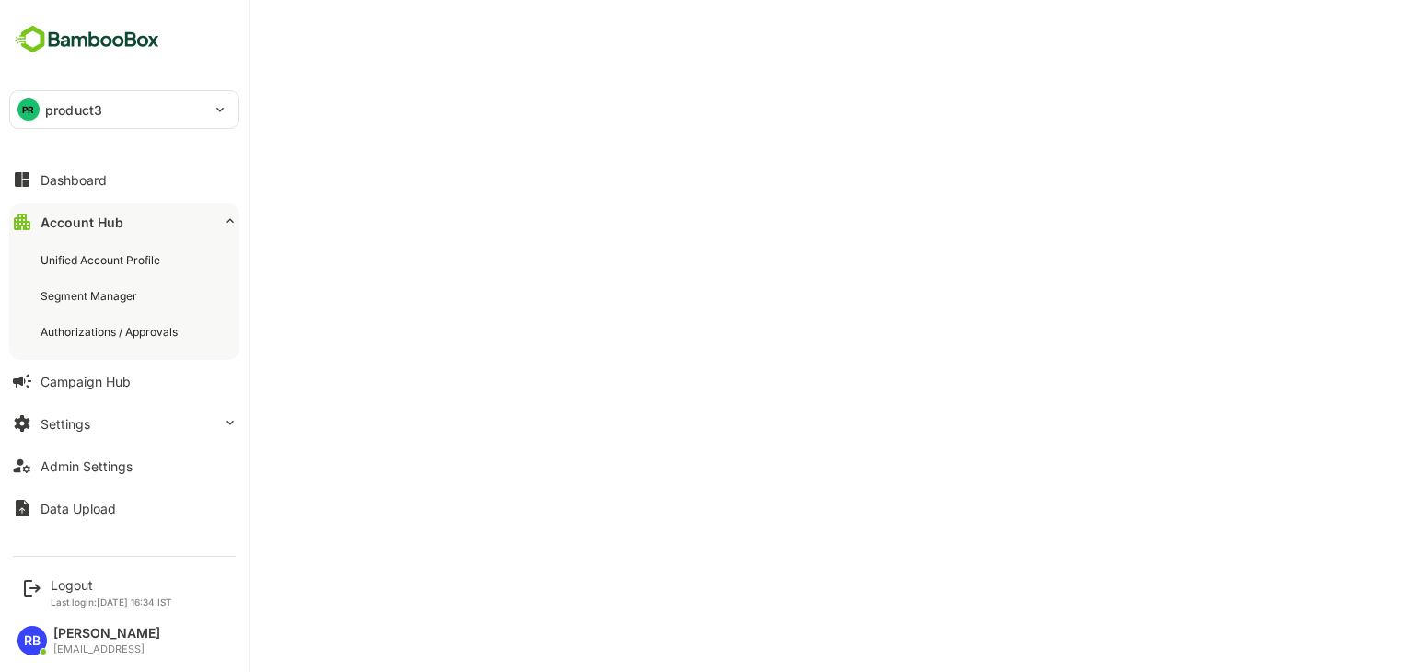
click at [87, 102] on p "product3" at bounding box center [73, 109] width 57 height 19
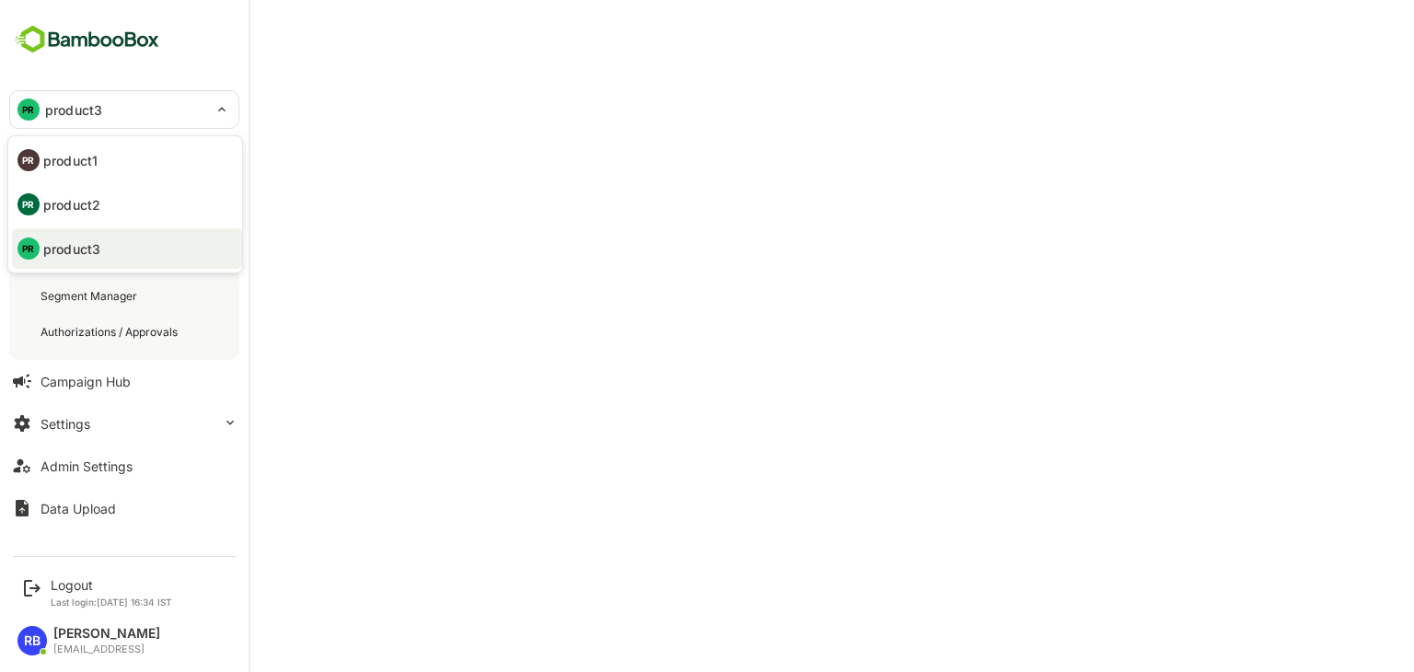
click at [107, 200] on li "PR product2" at bounding box center [127, 204] width 230 height 40
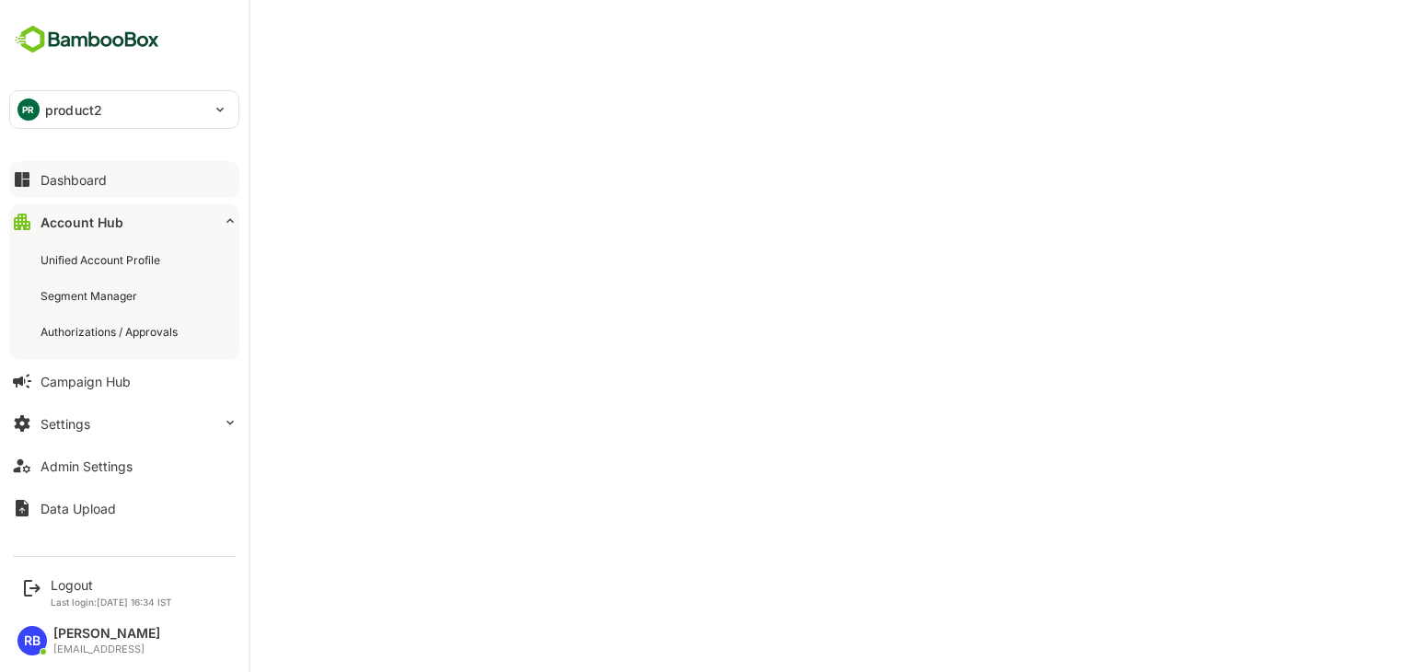
click at [108, 174] on button "Dashboard" at bounding box center [124, 179] width 230 height 37
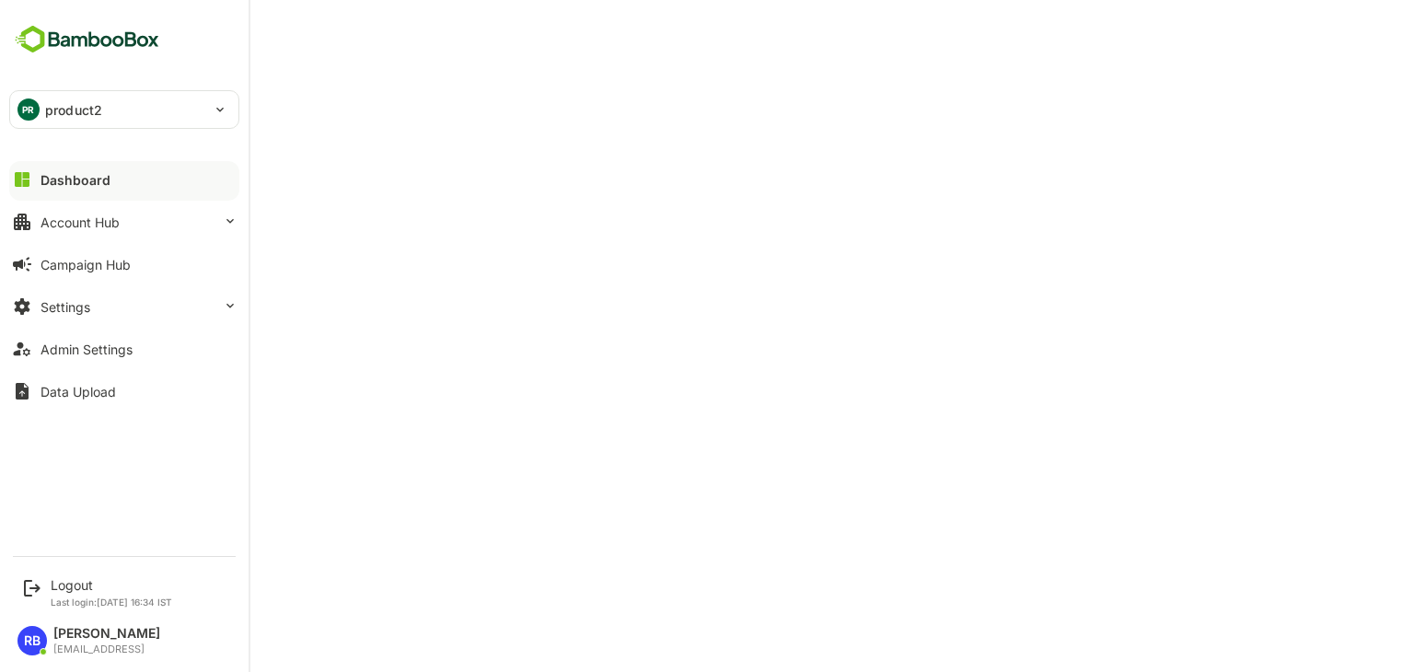
click at [155, 111] on div "PR product2" at bounding box center [113, 109] width 206 height 37
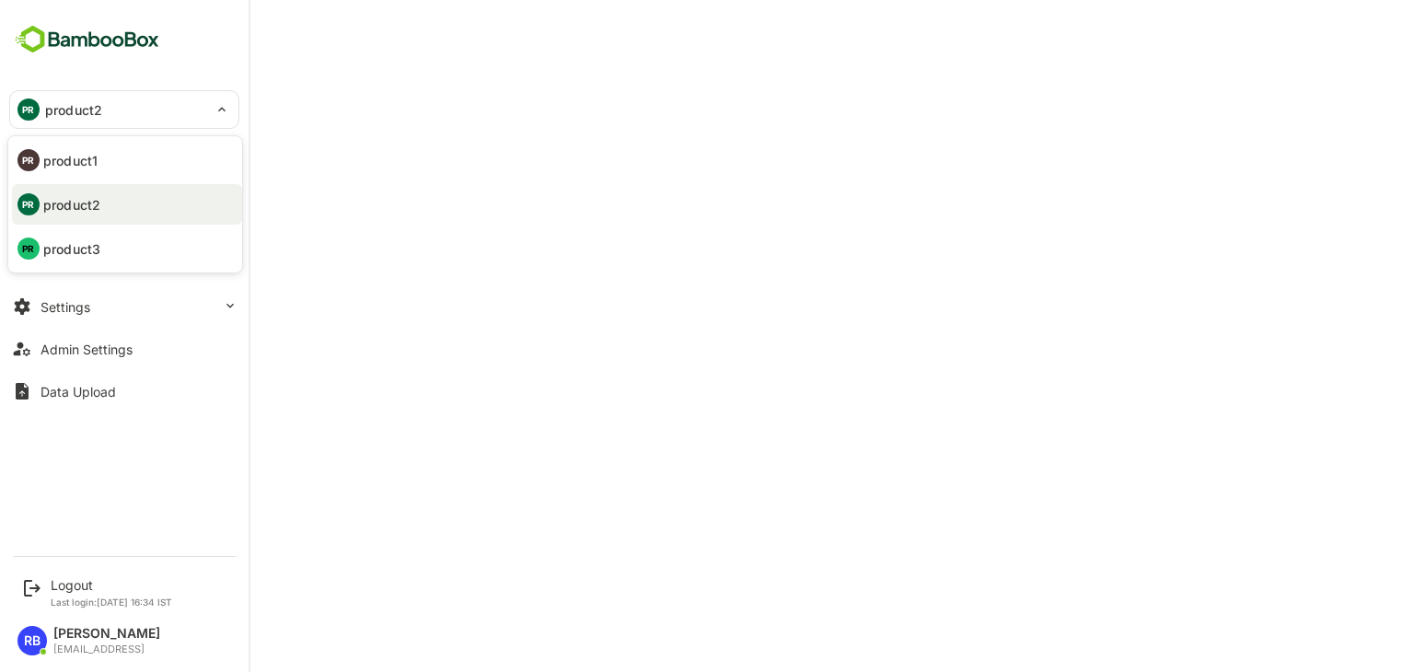
click at [133, 148] on li "PR product1" at bounding box center [127, 160] width 230 height 40
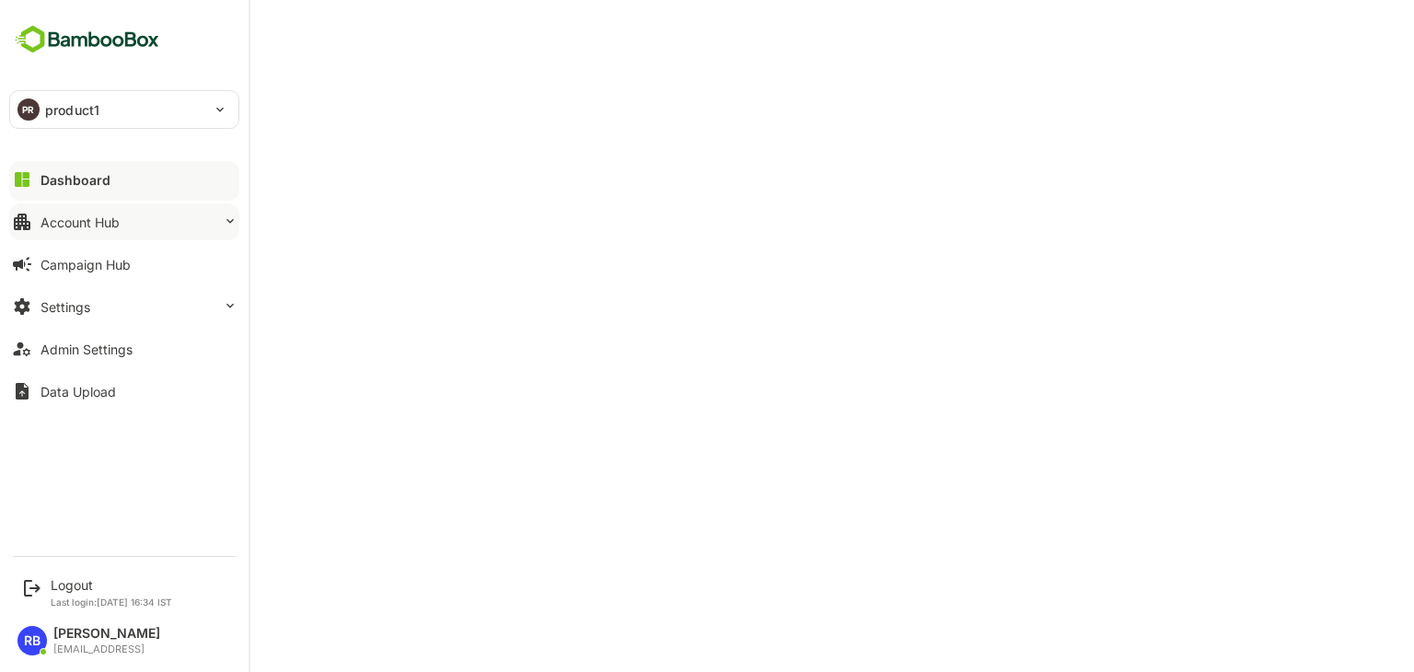
click at [161, 219] on button "Account Hub" at bounding box center [124, 221] width 230 height 37
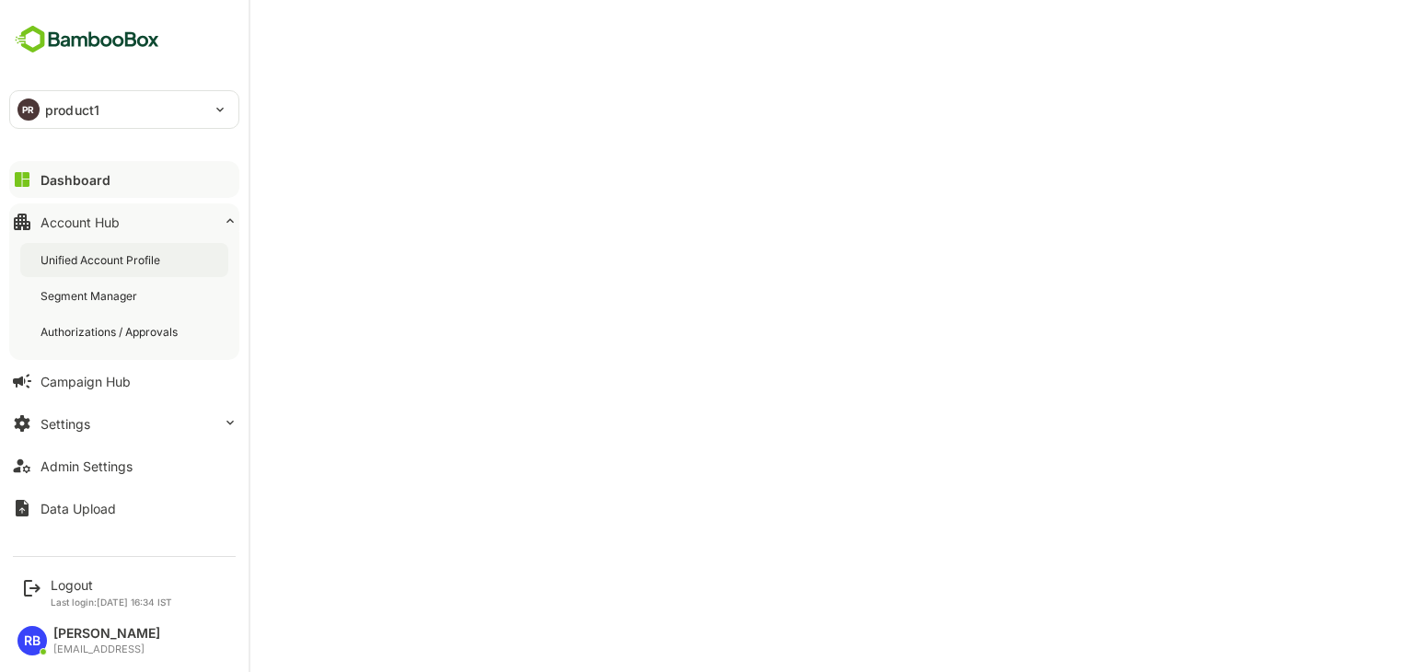
click at [110, 266] on div "Unified Account Profile" at bounding box center [101, 260] width 123 height 16
